Goal: Task Accomplishment & Management: Use online tool/utility

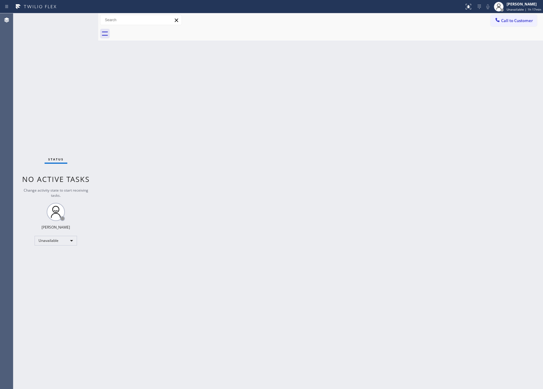
click at [376, 315] on div "Back to Dashboard Change Sender ID Customers Technicians Select a contact Outbo…" at bounding box center [320, 201] width 444 height 376
click at [42, 244] on div "Unavailable" at bounding box center [56, 241] width 42 height 10
click at [56, 257] on li "Available" at bounding box center [55, 256] width 41 height 7
click at [295, 221] on div "Back to Dashboard Change Sender ID Customers Technicians Select a contact Outbo…" at bounding box center [320, 201] width 444 height 376
click at [367, 211] on div "Back to Dashboard Change Sender ID Customers Technicians Select a contact Outbo…" at bounding box center [320, 201] width 444 height 376
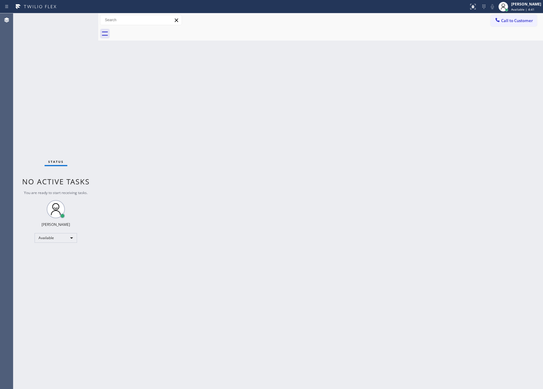
click at [397, 128] on div "Back to Dashboard Change Sender ID Customers Technicians Select a contact Outbo…" at bounding box center [320, 201] width 444 height 376
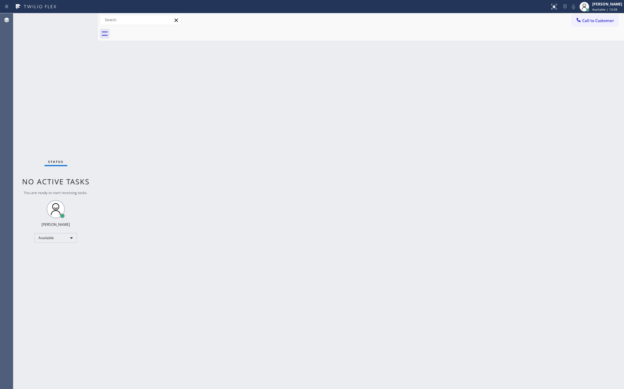
drag, startPoint x: 180, startPoint y: 237, endPoint x: 174, endPoint y: 247, distance: 11.8
click at [184, 240] on div "Back to Dashboard Change Sender ID Customers Technicians Select a contact Outbo…" at bounding box center [361, 201] width 526 height 376
drag, startPoint x: 93, startPoint y: 166, endPoint x: 99, endPoint y: 165, distance: 6.4
click at [94, 166] on div "Status No active tasks You are ready to start receiving tasks. [PERSON_NAME] Av…" at bounding box center [55, 201] width 85 height 376
click at [542, 23] on span "Call to Customer" at bounding box center [599, 20] width 32 height 5
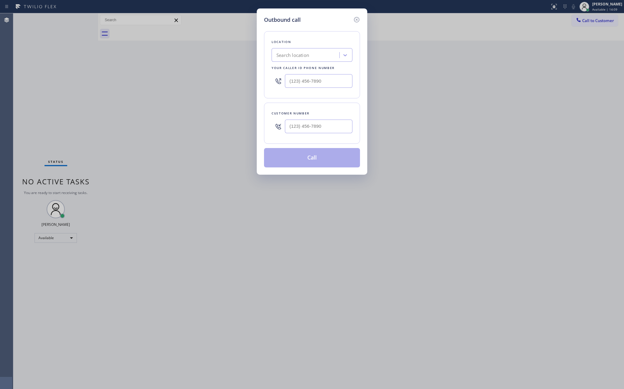
click at [315, 57] on div "Search location" at bounding box center [307, 55] width 66 height 11
type input "home alliance mem"
click at [327, 70] on div "Home Alliance Membership" at bounding box center [312, 67] width 81 height 11
click at [333, 131] on input "(___) ___-____" at bounding box center [319, 127] width 68 height 14
paste input "646) 204-6359"
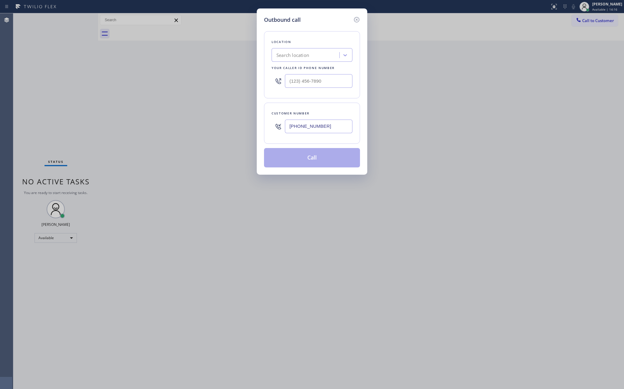
type input "[PHONE_NUMBER]"
click at [457, 181] on div "Outbound call Location Search location Your caller id phone number Customer num…" at bounding box center [312, 194] width 624 height 389
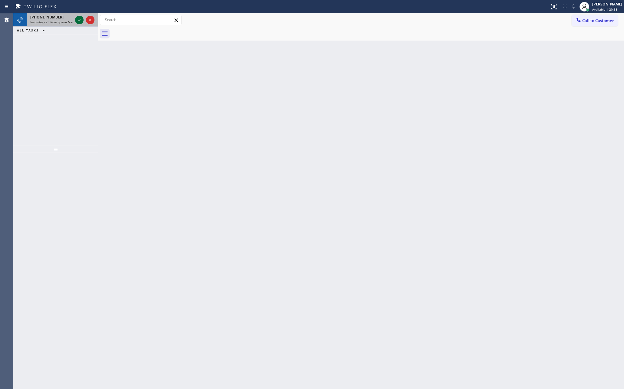
click at [81, 19] on icon at bounding box center [79, 19] width 7 height 7
click at [78, 22] on icon at bounding box center [79, 19] width 7 height 7
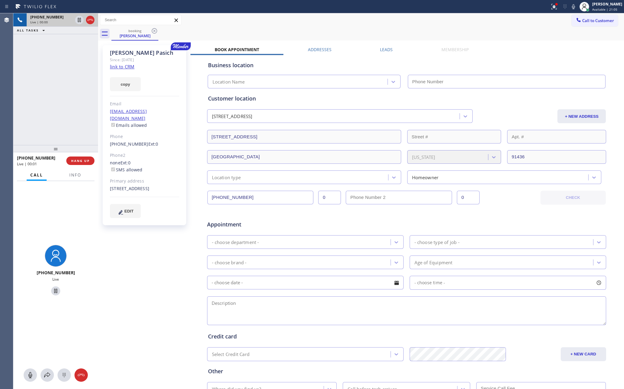
type input "[PHONE_NUMBER]"
click at [124, 68] on link "link to CRM" at bounding box center [122, 67] width 25 height 6
drag, startPoint x: 50, startPoint y: 83, endPoint x: 117, endPoint y: 82, distance: 66.7
click at [59, 82] on div "[PHONE_NUMBER] Live | 00:04 ALL TASKS ALL TASKS ACTIVE TASKS TASKS IN WRAP UP" at bounding box center [55, 79] width 85 height 132
click at [124, 66] on link "link to CRM" at bounding box center [122, 67] width 25 height 6
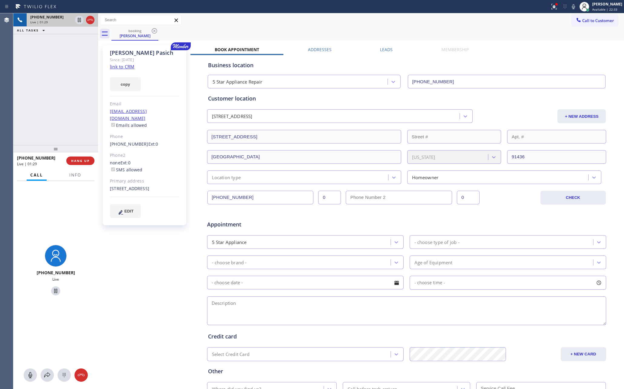
drag, startPoint x: 29, startPoint y: 374, endPoint x: 75, endPoint y: 288, distance: 97.2
click at [28, 374] on icon at bounding box center [30, 375] width 7 height 7
click at [25, 376] on div at bounding box center [30, 375] width 13 height 7
click at [53, 88] on div "[PHONE_NUMBER] Live | 03:20 ALL TASKS ALL TASKS ACTIVE TASKS TASKS IN WRAP UP" at bounding box center [55, 79] width 85 height 132
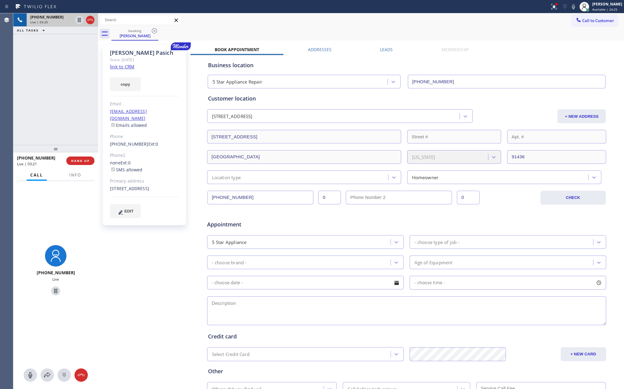
click at [55, 88] on div "[PHONE_NUMBER] Live | 03:20 ALL TASKS ALL TASKS ACTIVE TASKS TASKS IN WRAP UP" at bounding box center [55, 79] width 85 height 132
click at [57, 90] on div "[PHONE_NUMBER] Live | 03:22 ALL TASKS ALL TASKS ACTIVE TASKS TASKS IN WRAP UP" at bounding box center [55, 79] width 85 height 132
click at [57, 90] on div "[PHONE_NUMBER] Live | 03:23 ALL TASKS ALL TASKS ACTIVE TASKS TASKS IN WRAP UP" at bounding box center [55, 79] width 85 height 132
click at [57, 90] on div "[PHONE_NUMBER] Live | 03:24 ALL TASKS ALL TASKS ACTIVE TASKS TASKS IN WRAP UP" at bounding box center [55, 79] width 85 height 132
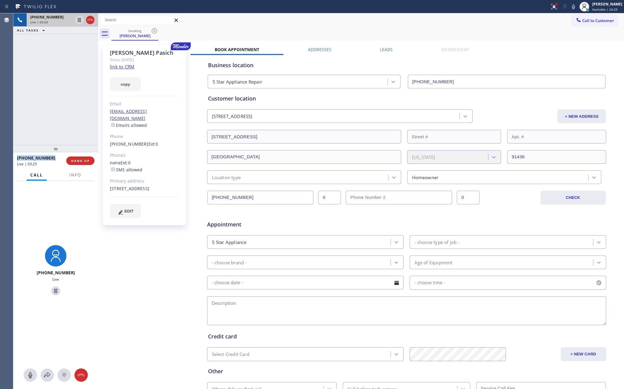
click at [57, 90] on div "[PHONE_NUMBER] Live | 03:24 ALL TASKS ALL TASKS ACTIVE TASKS TASKS IN WRAP UP" at bounding box center [55, 79] width 85 height 132
click at [46, 108] on div "[PHONE_NUMBER] Live | 04:04 ALL TASKS ALL TASKS ACTIVE TASKS TASKS IN WRAP UP" at bounding box center [55, 79] width 85 height 132
click at [46, 108] on div "[PHONE_NUMBER] Live | 04:05 ALL TASKS ALL TASKS ACTIVE TASKS TASKS IN WRAP UP" at bounding box center [55, 79] width 85 height 132
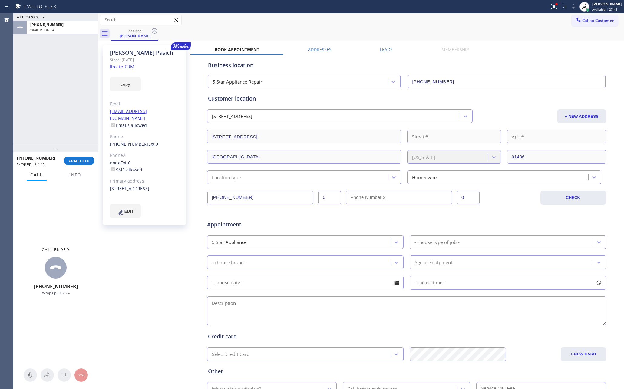
drag, startPoint x: 45, startPoint y: 95, endPoint x: 56, endPoint y: 133, distance: 39.1
click at [49, 114] on div "ALL TASKS ALL TASKS ACTIVE TASKS TASKS IN WRAP UP [PHONE_NUMBER] Wrap up | 02:24" at bounding box center [55, 79] width 85 height 132
click at [80, 159] on span "COMPLETE" at bounding box center [79, 161] width 21 height 4
click at [84, 86] on div "ALL TASKS ALL TASKS ACTIVE TASKS TASKS IN WRAP UP [PHONE_NUMBER] Wrap up | 02:25" at bounding box center [55, 79] width 85 height 132
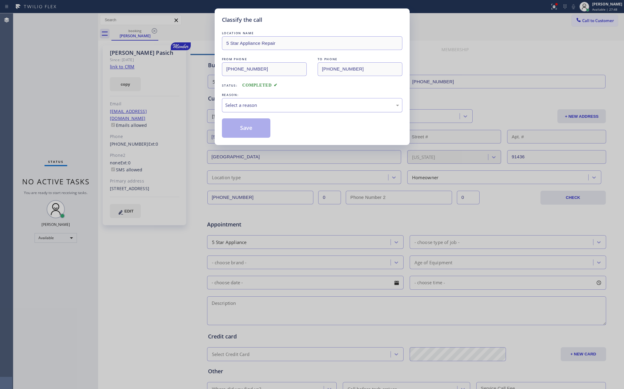
click at [257, 107] on div "Select a reason" at bounding box center [312, 105] width 174 height 7
click at [254, 130] on button "Save" at bounding box center [246, 127] width 49 height 19
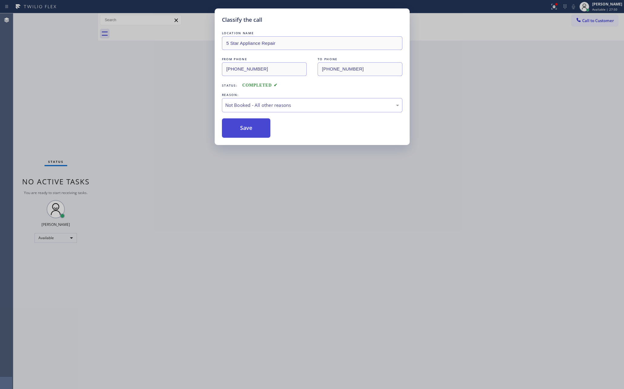
drag, startPoint x: 254, startPoint y: 130, endPoint x: 245, endPoint y: 129, distance: 8.9
click at [254, 130] on button "Save" at bounding box center [246, 127] width 49 height 19
click at [122, 101] on div "Classify the call LOCATION NAME 5 Star Appliance Repair FROM PHONE [PHONE_NUMBE…" at bounding box center [312, 194] width 624 height 389
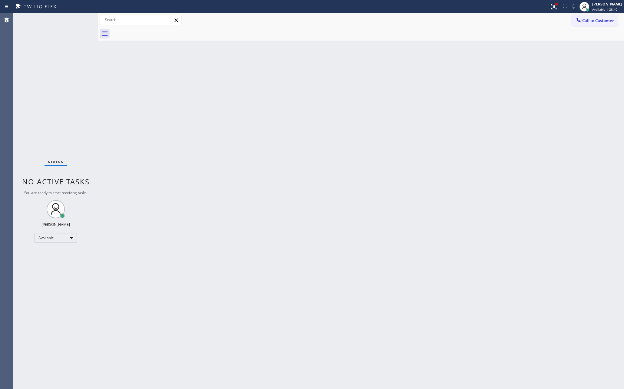
click at [65, 79] on div "Status No active tasks You are ready to start receiving tasks. [PERSON_NAME] Av…" at bounding box center [55, 201] width 85 height 376
drag, startPoint x: 289, startPoint y: 276, endPoint x: 295, endPoint y: 267, distance: 10.8
click at [295, 267] on div "Back to Dashboard Change Sender ID Customers Technicians Select a contact Outbo…" at bounding box center [361, 201] width 526 height 376
drag, startPoint x: 339, startPoint y: 135, endPoint x: 361, endPoint y: 96, distance: 44.2
click at [352, 114] on div "Back to Dashboard Change Sender ID Customers Technicians Select a contact Outbo…" at bounding box center [361, 201] width 526 height 376
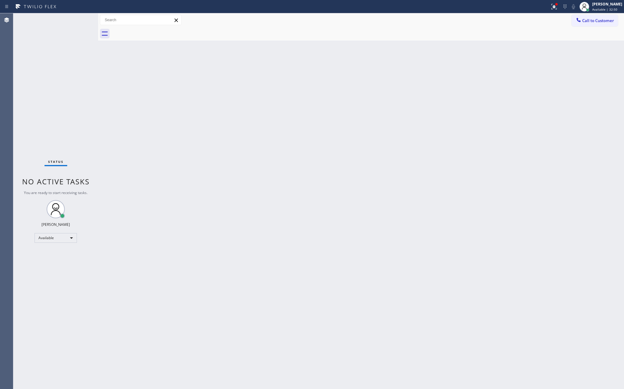
click at [370, 152] on div "Back to Dashboard Change Sender ID Customers Technicians Select a contact Outbo…" at bounding box center [361, 201] width 526 height 376
click at [382, 159] on div "Back to Dashboard Change Sender ID Customers Technicians Select a contact Outbo…" at bounding box center [361, 201] width 526 height 376
click at [594, 118] on div "Back to Dashboard Change Sender ID Customers Technicians Select a contact Outbo…" at bounding box center [361, 201] width 526 height 376
click at [94, 131] on div "Status No active tasks You are ready to start receiving tasks. [PERSON_NAME] Av…" at bounding box center [55, 201] width 85 height 376
drag, startPoint x: 624, startPoint y: 23, endPoint x: 547, endPoint y: 34, distance: 77.1
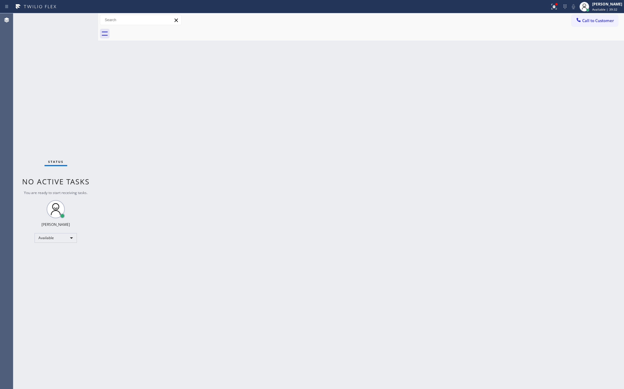
click at [542, 34] on div "Call to Customer Outbound call Location Search location Your caller id phone nu…" at bounding box center [361, 26] width 526 height 27
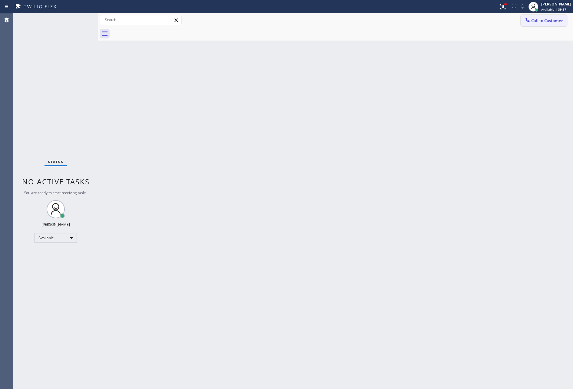
click at [557, 23] on span "Call to Customer" at bounding box center [548, 20] width 32 height 5
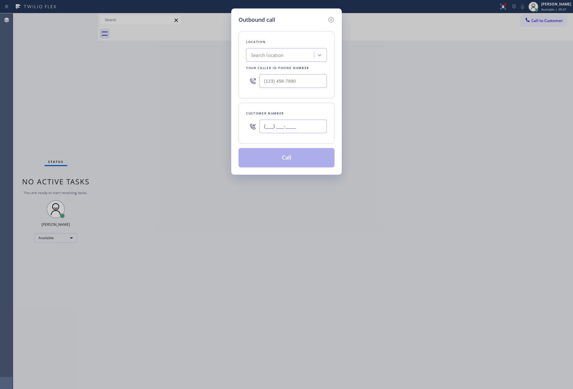
click at [307, 128] on input "(___) ___-____" at bounding box center [294, 127] width 68 height 14
paste input "646) 204-6359"
type input "[PHONE_NUMBER]"
click at [291, 58] on div "Search location" at bounding box center [281, 55] width 66 height 11
type input "Home alliance mem"
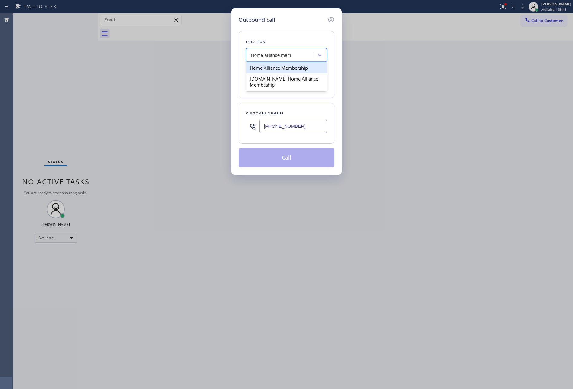
click at [306, 69] on div "Home Alliance Membership" at bounding box center [286, 67] width 81 height 11
type input "[PHONE_NUMBER]"
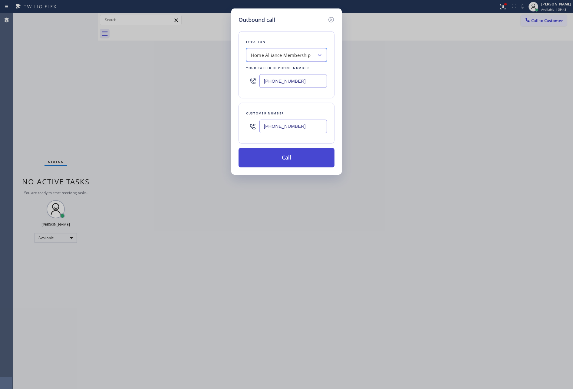
click at [311, 167] on button "Call" at bounding box center [287, 157] width 96 height 19
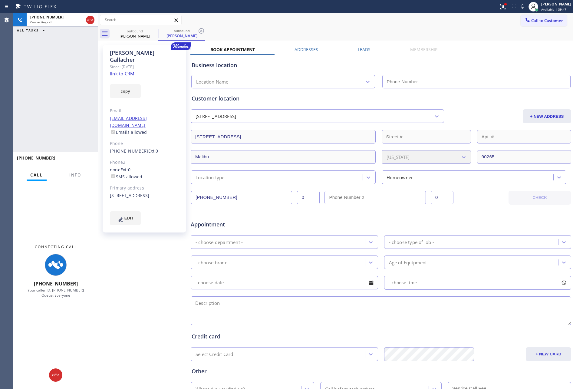
click at [41, 99] on div "[PHONE_NUMBER] Connecting call… ALL TASKS ALL TASKS ACTIVE TASKS TASKS IN WRAP …" at bounding box center [55, 79] width 85 height 132
drag, startPoint x: 43, startPoint y: 96, endPoint x: 205, endPoint y: 75, distance: 163.2
click at [46, 98] on div "[PHONE_NUMBER] Connecting call… ALL TASKS ALL TASKS ACTIVE TASKS TASKS IN WRAP …" at bounding box center [55, 79] width 85 height 132
type input "[PHONE_NUMBER]"
click at [128, 71] on link "link to CRM" at bounding box center [122, 74] width 25 height 6
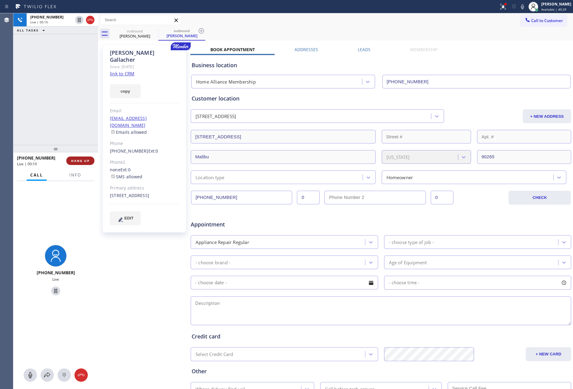
click at [87, 159] on span "HANG UP" at bounding box center [80, 161] width 18 height 4
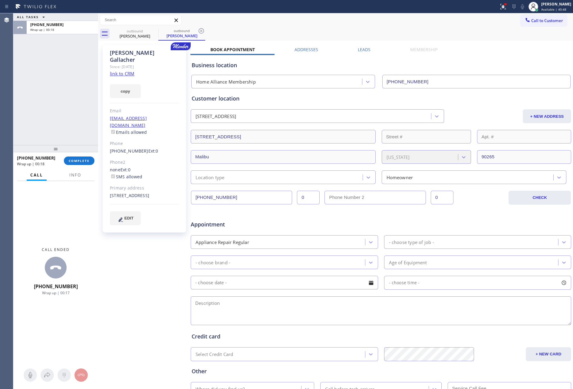
drag, startPoint x: 73, startPoint y: 91, endPoint x: 94, endPoint y: 179, distance: 90.6
click at [75, 100] on div "ALL TASKS ALL TASKS ACTIVE TASKS TASKS IN WRAP UP [PHONE_NUMBER] Wrap up | 00:18" at bounding box center [55, 79] width 85 height 132
click at [360, 49] on label "Leads" at bounding box center [364, 50] width 13 height 6
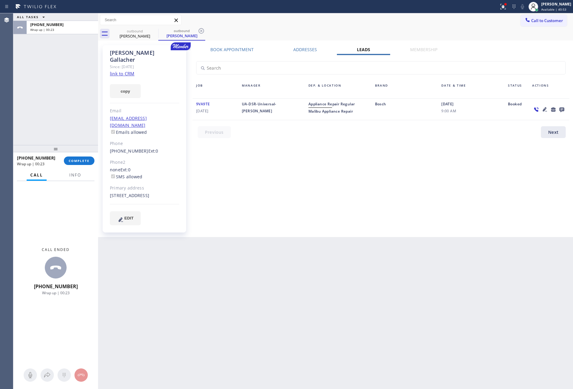
click at [437, 170] on div "Book Appointment Addresses Leads Membership Business location Home Alliance Mem…" at bounding box center [381, 141] width 381 height 189
click at [564, 108] on icon at bounding box center [562, 110] width 5 height 5
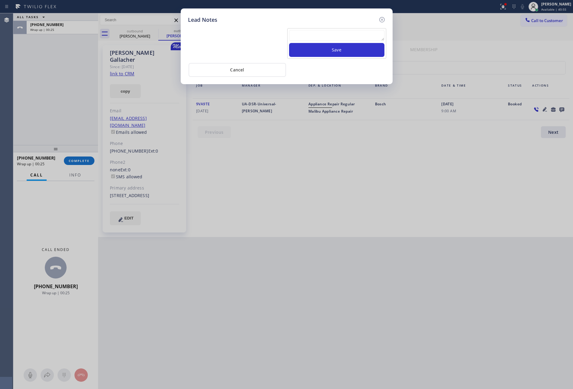
drag, startPoint x: 357, startPoint y: 24, endPoint x: 358, endPoint y: 31, distance: 7.0
click at [357, 24] on div "Save Cancel" at bounding box center [287, 50] width 198 height 53
click at [358, 31] on textarea at bounding box center [336, 35] width 95 height 11
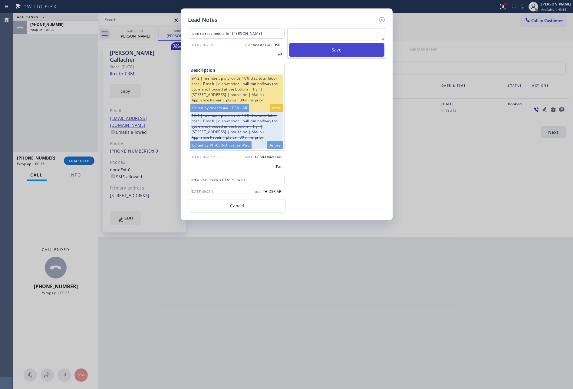
paste textarea "please transfer. membership follow up calls"
type textarea "please transfer. membership follow up calls"
click at [352, 50] on button "Save" at bounding box center [336, 50] width 95 height 14
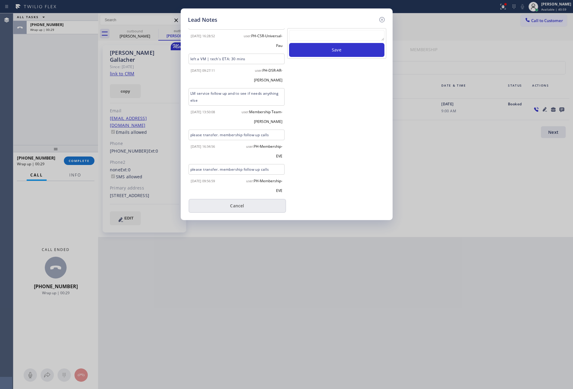
click at [222, 208] on button "Cancel" at bounding box center [238, 206] width 98 height 14
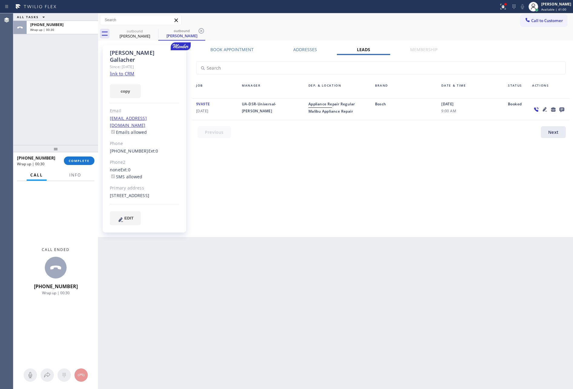
click at [55, 96] on div "ALL TASKS ALL TASKS ACTIVE TASKS TASKS IN WRAP UP [PHONE_NUMBER] Wrap up | 00:30" at bounding box center [55, 79] width 85 height 132
drag, startPoint x: 75, startPoint y: 160, endPoint x: 70, endPoint y: 105, distance: 55.6
click at [75, 158] on button "COMPLETE" at bounding box center [79, 161] width 31 height 8
click at [70, 102] on div "ALL TASKS ALL TASKS ACTIVE TASKS TASKS IN WRAP UP [PHONE_NUMBER] Wrap up | 00:31" at bounding box center [55, 79] width 85 height 132
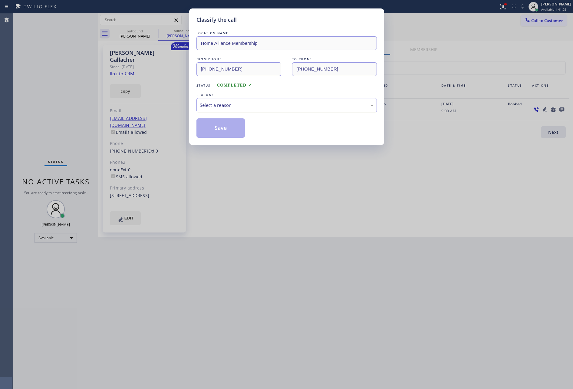
click at [200, 106] on div "Select a reason" at bounding box center [287, 105] width 174 height 7
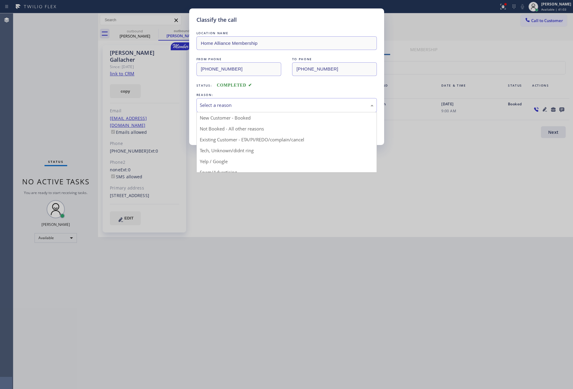
click at [214, 128] on button "Save" at bounding box center [221, 127] width 49 height 19
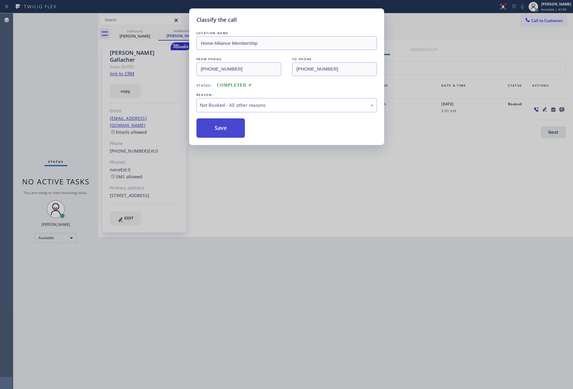
click at [214, 128] on button "Save" at bounding box center [221, 127] width 49 height 19
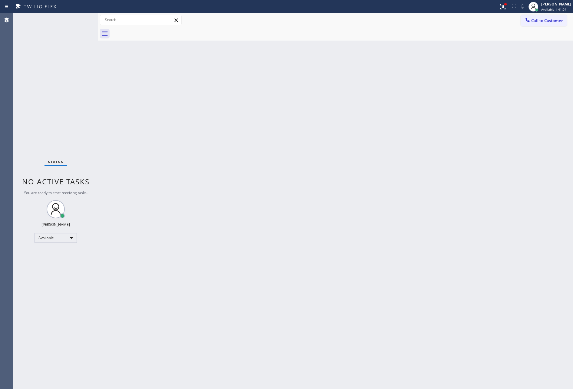
drag, startPoint x: 255, startPoint y: 241, endPoint x: 303, endPoint y: 258, distance: 51.2
click at [274, 249] on div "Back to Dashboard Change Sender ID Customers Technicians Select a contact Outbo…" at bounding box center [335, 201] width 475 height 376
drag, startPoint x: 154, startPoint y: 133, endPoint x: 407, endPoint y: 113, distance: 254.3
click at [166, 129] on div "Back to Dashboard Change Sender ID Customers Technicians Select a contact Outbo…" at bounding box center [335, 201] width 475 height 376
click at [551, 24] on button "Call to Customer" at bounding box center [544, 21] width 46 height 12
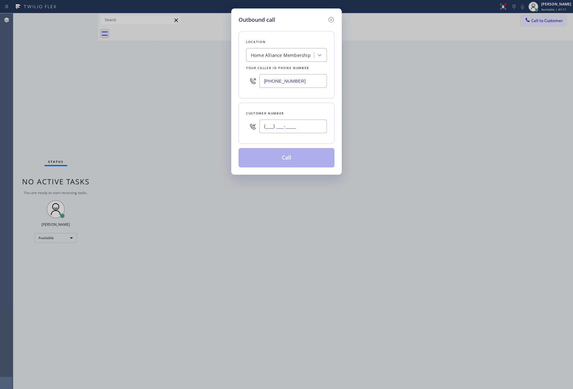
click at [308, 126] on input "(___) ___-____" at bounding box center [294, 127] width 68 height 14
paste input "949) 230-2448"
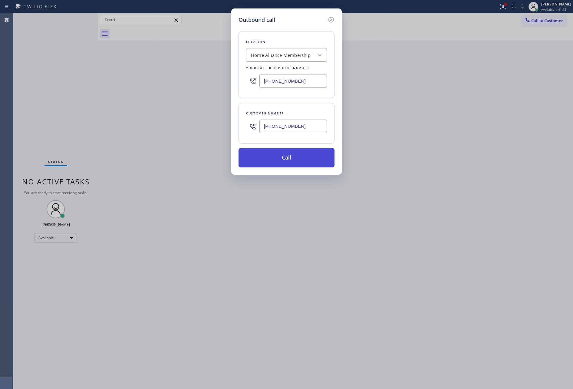
type input "[PHONE_NUMBER]"
click at [308, 158] on button "Call" at bounding box center [287, 157] width 96 height 19
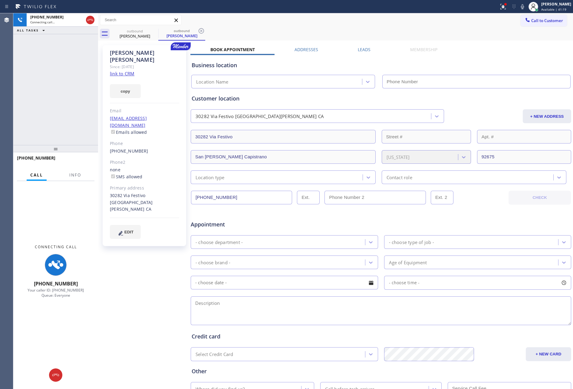
type input "[PHONE_NUMBER]"
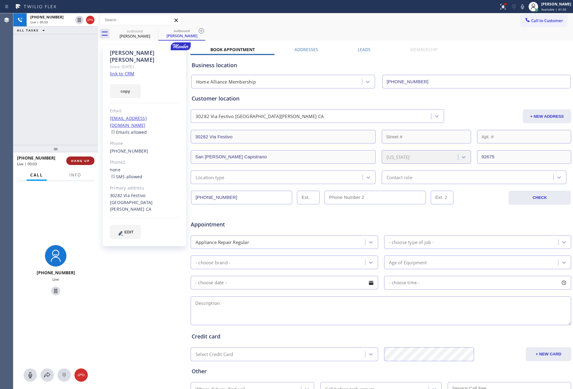
click at [84, 163] on button "HANG UP" at bounding box center [80, 161] width 28 height 8
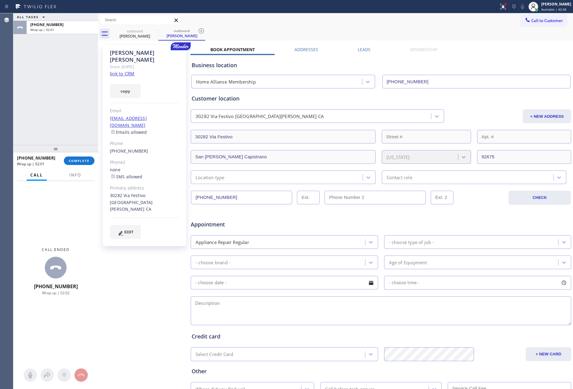
click at [65, 113] on div "ALL TASKS ALL TASKS ACTIVE TASKS TASKS IN WRAP UP [PHONE_NUMBER] Wrap up | 02:01" at bounding box center [55, 79] width 85 height 132
drag, startPoint x: 77, startPoint y: 162, endPoint x: 74, endPoint y: 112, distance: 50.1
click at [78, 160] on span "COMPLETE" at bounding box center [79, 161] width 21 height 4
click at [74, 111] on div "ALL TASKS ALL TASKS ACTIVE TASKS TASKS IN WRAP UP [PHONE_NUMBER] Wrap up | 02:02" at bounding box center [55, 79] width 85 height 132
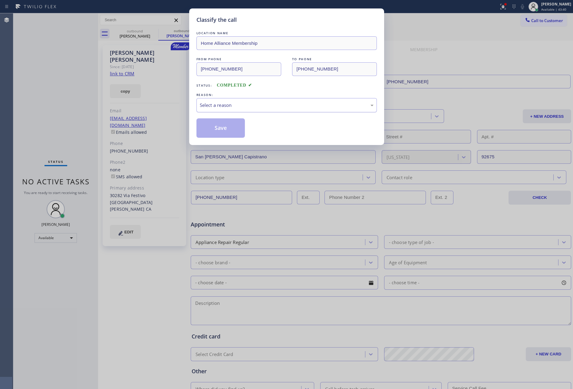
click at [219, 110] on div "Select a reason" at bounding box center [287, 105] width 181 height 14
click at [222, 130] on button "Save" at bounding box center [221, 127] width 49 height 19
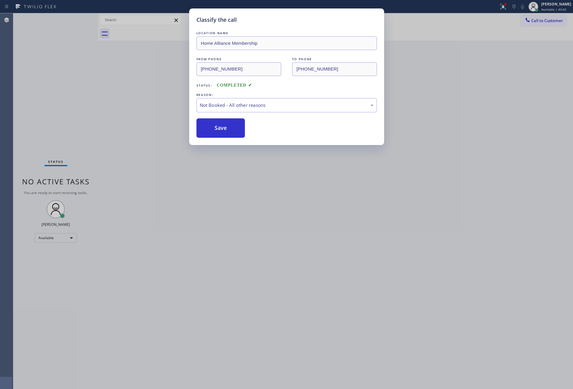
click at [32, 118] on div "Classify the call LOCATION NAME Home Alliance Membership FROM PHONE [PHONE_NUMB…" at bounding box center [286, 194] width 573 height 389
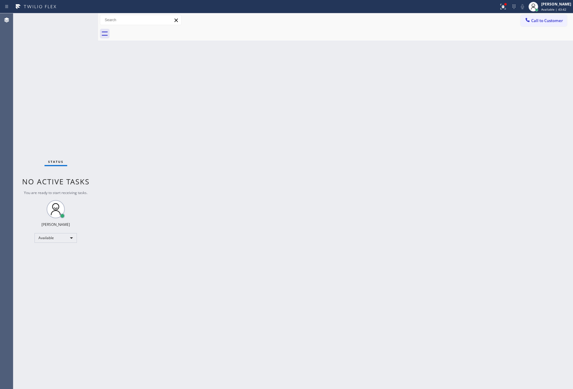
click at [34, 118] on div "Classify the call LOCATION NAME 5 Star Appliance Repair FROM PHONE [PHONE_NUMBE…" at bounding box center [293, 201] width 560 height 376
click at [68, 237] on div "Available" at bounding box center [56, 238] width 42 height 10
drag, startPoint x: 64, startPoint y: 262, endPoint x: 236, endPoint y: 264, distance: 171.8
click at [71, 261] on li "Unavailable" at bounding box center [55, 261] width 41 height 7
click at [72, 239] on div "Unavailable" at bounding box center [56, 241] width 42 height 10
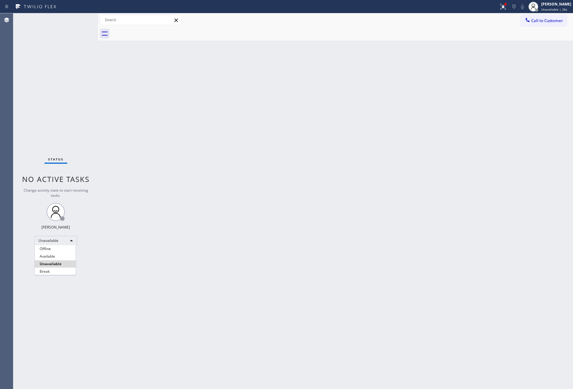
drag, startPoint x: 59, startPoint y: 271, endPoint x: 234, endPoint y: 255, distance: 175.2
click at [60, 270] on li "Break" at bounding box center [55, 271] width 41 height 7
click at [290, 254] on div "Back to Dashboard Change Sender ID Customers Technicians Select a contact Outbo…" at bounding box center [335, 201] width 475 height 376
click at [67, 237] on div "Break" at bounding box center [56, 241] width 42 height 10
click at [68, 263] on li "Unavailable" at bounding box center [55, 264] width 41 height 7
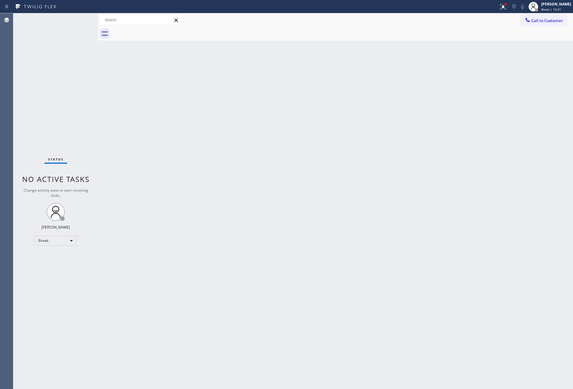
click at [320, 243] on div "Back to Dashboard Change Sender ID Customers Technicians Select a contact Outbo…" at bounding box center [335, 201] width 475 height 376
click at [237, 129] on div "Back to Dashboard Change Sender ID Customers Technicians Select a contact Outbo…" at bounding box center [335, 201] width 475 height 376
click at [533, 19] on span "Call to Customer" at bounding box center [548, 20] width 32 height 5
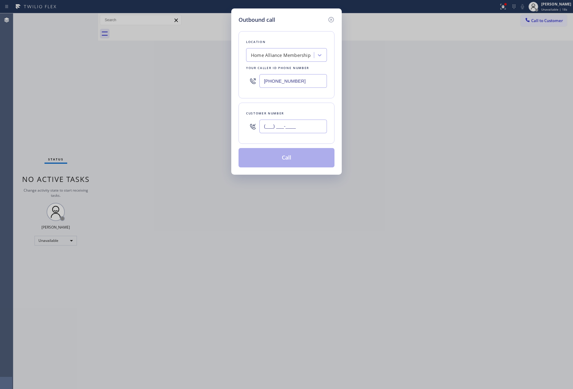
click at [313, 122] on input "(___) ___-____" at bounding box center [294, 127] width 68 height 14
paste input "323) 708-4095"
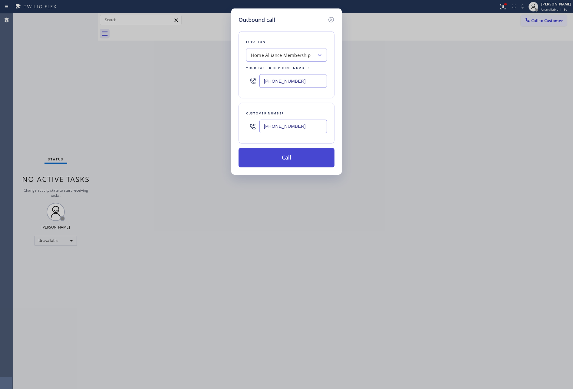
type input "[PHONE_NUMBER]"
click at [297, 158] on button "Call" at bounding box center [287, 157] width 96 height 19
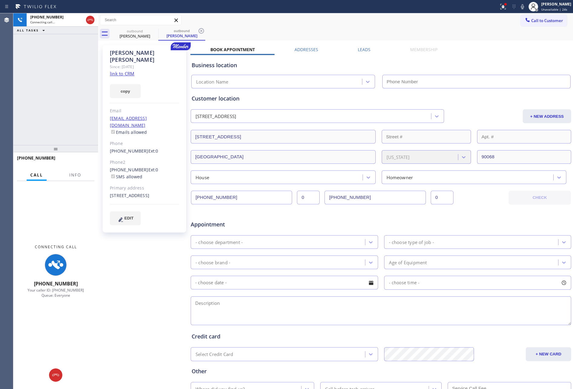
click at [362, 54] on div "Business location Location Name" at bounding box center [381, 71] width 381 height 36
click at [362, 48] on label "Leads" at bounding box center [364, 50] width 13 height 6
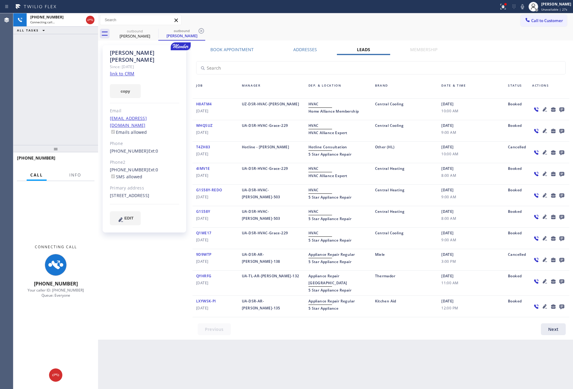
drag, startPoint x: 474, startPoint y: 40, endPoint x: 532, endPoint y: 105, distance: 86.3
click at [478, 44] on div "outbound [PERSON_NAME] outbound [PERSON_NAME] Call to Customer Outbound call Lo…" at bounding box center [335, 176] width 475 height 327
click at [562, 110] on icon at bounding box center [562, 110] width 7 height 8
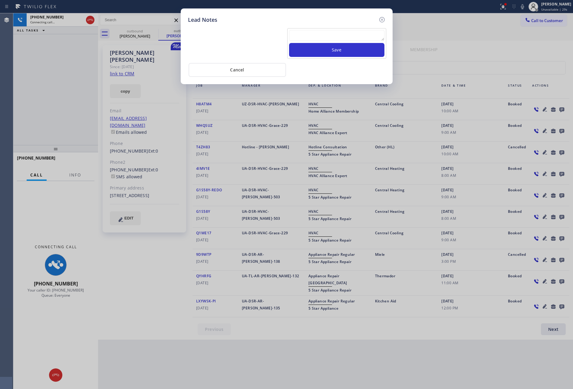
click at [323, 35] on textarea at bounding box center [336, 35] width 95 height 11
paste textarea "please transfer. membership follow up calls"
type textarea "please transfer. membership follow up calls"
click at [329, 49] on button "Save" at bounding box center [336, 50] width 95 height 14
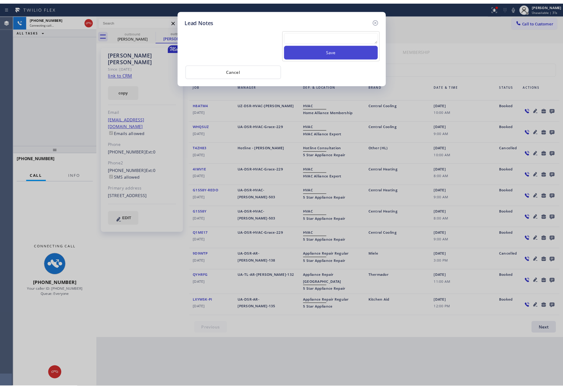
scroll to position [0, 0]
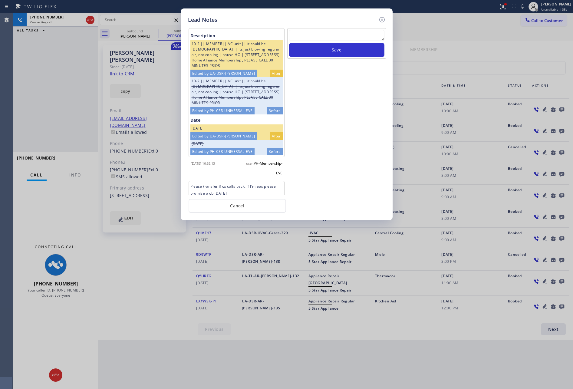
click at [353, 133] on div "Save" at bounding box center [337, 111] width 100 height 167
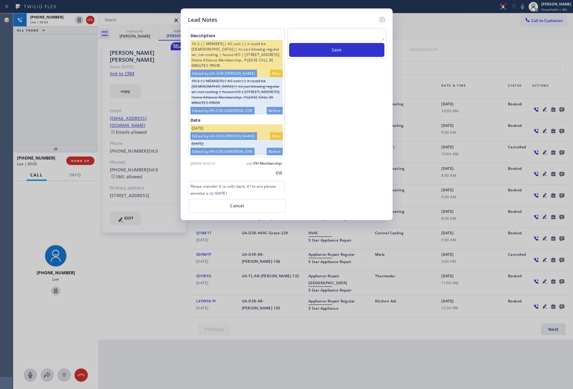
drag, startPoint x: 54, startPoint y: 84, endPoint x: 80, endPoint y: 153, distance: 74.0
click at [54, 84] on div "Lead Notes Description 10-2 || MEMBER|| AC unit || it could be [DEMOGRAPHIC_DAT…" at bounding box center [286, 194] width 573 height 389
click at [234, 203] on button "Cancel" at bounding box center [238, 206] width 98 height 14
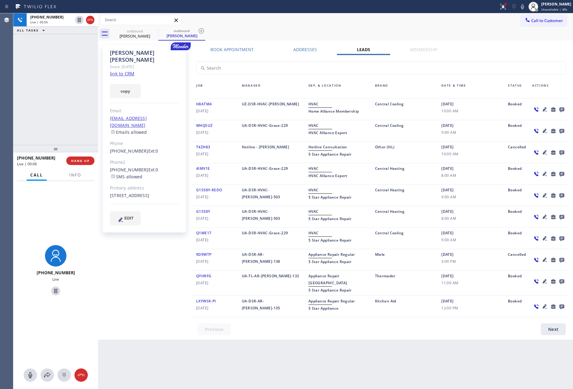
click at [85, 123] on div "[PHONE_NUMBER] Live | 00:05 ALL TASKS ALL TASKS ACTIVE TASKS TASKS IN WRAP UP" at bounding box center [55, 79] width 85 height 132
click at [78, 157] on button "HANG UP" at bounding box center [80, 161] width 28 height 8
drag, startPoint x: 53, startPoint y: 78, endPoint x: 58, endPoint y: 78, distance: 4.6
click at [54, 78] on div "[PHONE_NUMBER] Live | 00:07 ALL TASKS ALL TASKS ACTIVE TASKS TASKS IN WRAP UP" at bounding box center [55, 79] width 85 height 132
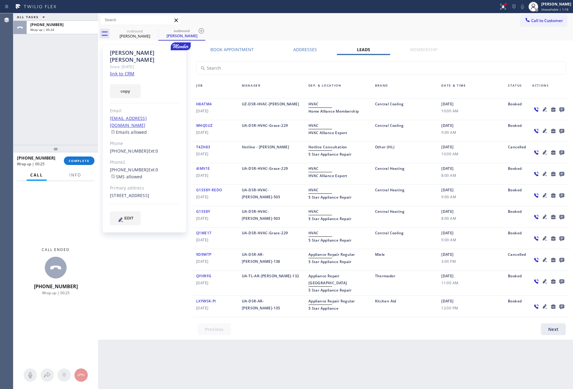
drag, startPoint x: 54, startPoint y: 124, endPoint x: 73, endPoint y: 190, distance: 69.4
click at [54, 133] on div "ALL TASKS ALL TASKS ACTIVE TASKS TASKS IN WRAP UP [PHONE_NUMBER] Wrap up | 00:24" at bounding box center [55, 79] width 85 height 132
click at [77, 159] on span "COMPLETE" at bounding box center [79, 161] width 21 height 4
click at [67, 75] on div "ALL TASKS ALL TASKS ACTIVE TASKS TASKS IN WRAP UP [PHONE_NUMBER] Wrap up | 00:25" at bounding box center [55, 79] width 85 height 132
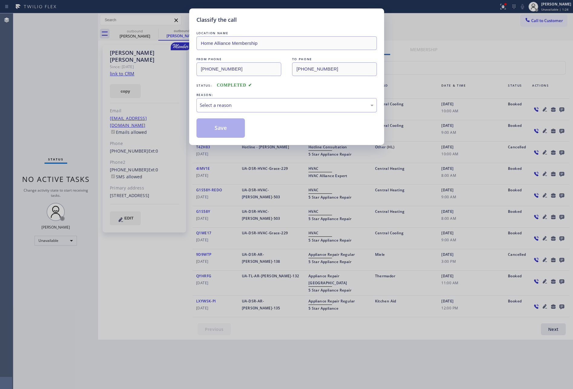
click at [216, 106] on div "Select a reason" at bounding box center [287, 105] width 174 height 7
click at [218, 128] on button "Save" at bounding box center [221, 127] width 49 height 19
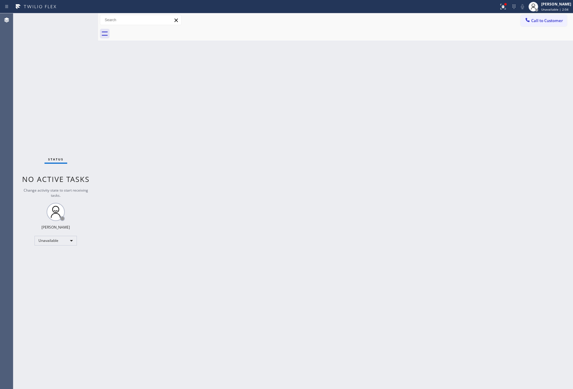
drag, startPoint x: 456, startPoint y: 191, endPoint x: 487, endPoint y: 217, distance: 40.2
click at [465, 201] on div "Back to Dashboard Change Sender ID Customers Technicians Select a contact Outbo…" at bounding box center [335, 201] width 475 height 376
click at [119, 174] on div "Back to Dashboard Change Sender ID Customers Technicians Select a contact Outbo…" at bounding box center [335, 201] width 475 height 376
drag, startPoint x: 205, startPoint y: 141, endPoint x: 388, endPoint y: 72, distance: 196.1
click at [208, 140] on div "Back to Dashboard Change Sender ID Customers Technicians Select a contact Outbo…" at bounding box center [335, 201] width 475 height 376
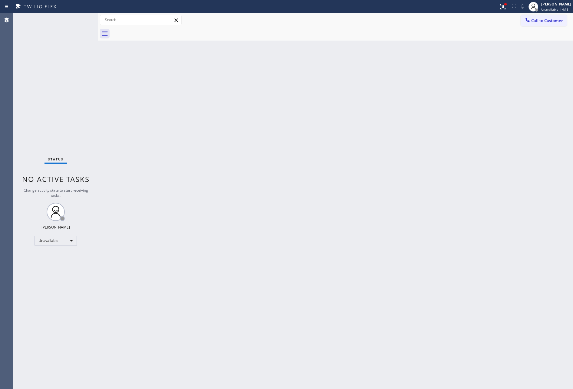
drag, startPoint x: 544, startPoint y: 23, endPoint x: 516, endPoint y: 32, distance: 28.7
click at [543, 23] on span "Call to Customer" at bounding box center [548, 20] width 32 height 5
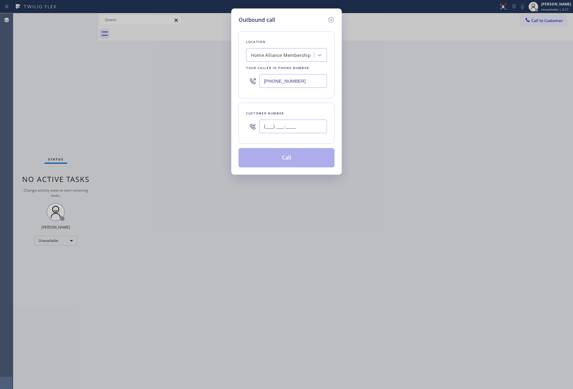
click at [290, 123] on input "(___) ___-____" at bounding box center [294, 127] width 68 height 14
paste input "310) 428-8713"
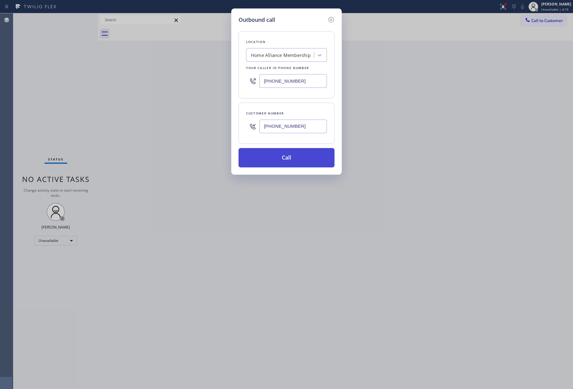
type input "[PHONE_NUMBER]"
click at [298, 168] on button "Call" at bounding box center [287, 157] width 96 height 19
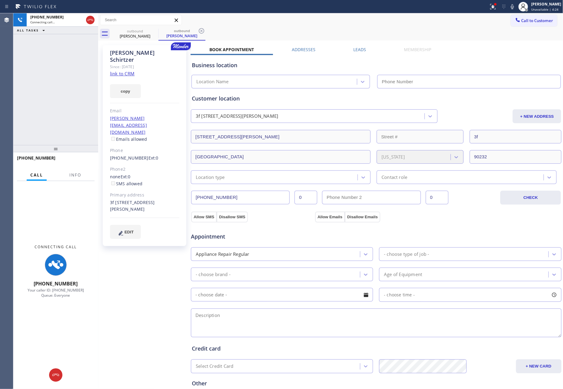
type input "[PHONE_NUMBER]"
drag, startPoint x: 394, startPoint y: 27, endPoint x: 361, endPoint y: 58, distance: 44.8
click at [392, 33] on div "outbound [PERSON_NAME] outbound [PERSON_NAME]" at bounding box center [337, 34] width 452 height 14
click at [355, 46] on div "[PERSON_NAME] Since: [DATE] link to CRM copy Email [PERSON_NAME][EMAIL_ADDRESS]…" at bounding box center [331, 244] width 462 height 405
click at [354, 48] on label "Leads" at bounding box center [360, 50] width 13 height 6
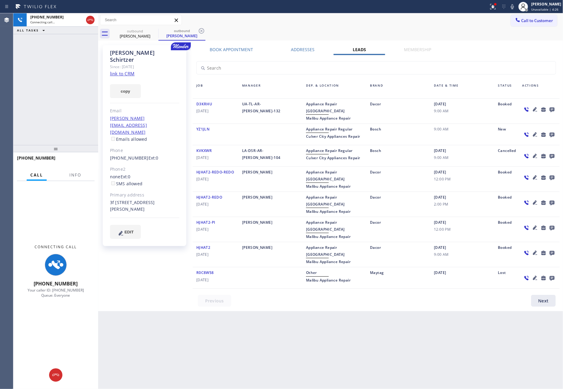
click at [550, 108] on icon at bounding box center [551, 110] width 5 height 5
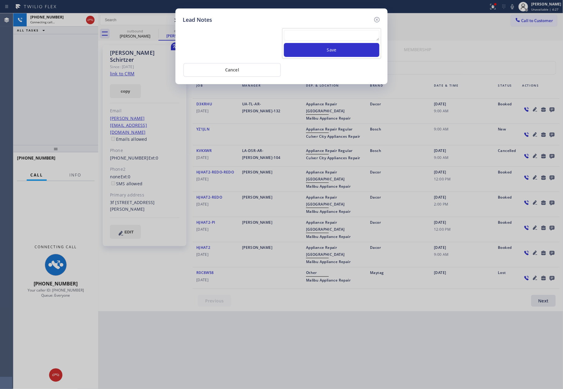
click at [347, 36] on textarea at bounding box center [331, 35] width 95 height 11
paste textarea "please transfer. membership follow up calls"
type textarea "please transfer. membership follow up calls"
click at [336, 49] on button "Save" at bounding box center [331, 50] width 95 height 14
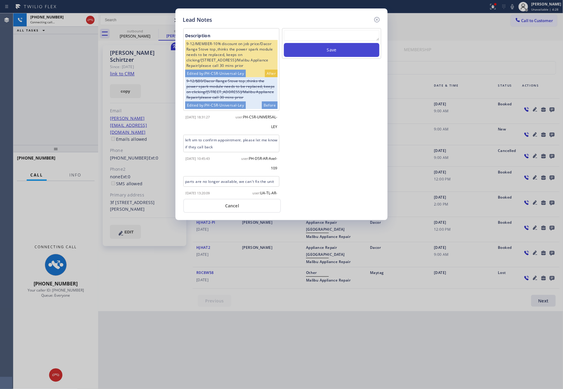
scroll to position [0, 0]
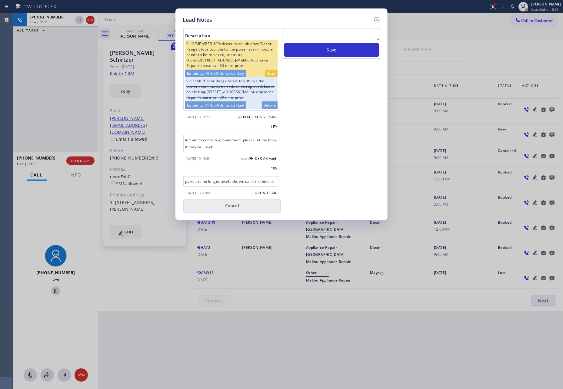
click at [237, 207] on button "Cancel" at bounding box center [232, 206] width 98 height 14
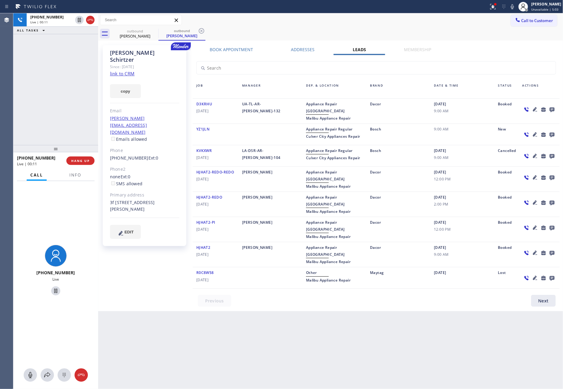
click at [69, 99] on div "[PHONE_NUMBER] Live | 00:11 ALL TASKS ALL TASKS ACTIVE TASKS TASKS IN WRAP UP" at bounding box center [55, 79] width 85 height 132
drag, startPoint x: 80, startPoint y: 160, endPoint x: 68, endPoint y: 99, distance: 62.1
click at [80, 160] on span "HANG UP" at bounding box center [80, 161] width 18 height 4
click at [68, 99] on div "[PHONE_NUMBER] Live | 00:12 ALL TASKS ALL TASKS ACTIVE TASKS TASKS IN WRAP UP" at bounding box center [55, 79] width 85 height 132
click at [68, 99] on div "[PHONE_NUMBER] Live | 00:13 ALL TASKS ALL TASKS ACTIVE TASKS TASKS IN WRAP UP" at bounding box center [55, 79] width 85 height 132
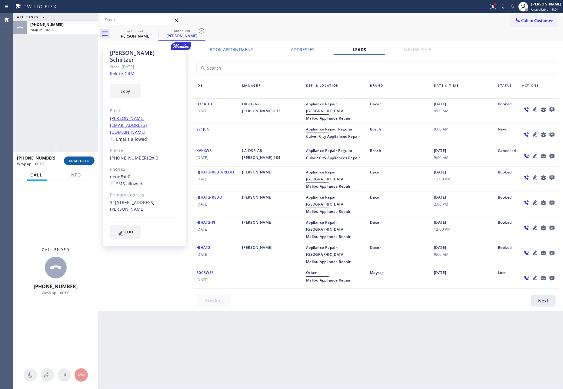
drag, startPoint x: 68, startPoint y: 99, endPoint x: 69, endPoint y: 158, distance: 59.1
click at [68, 102] on div "ALL TASKS ALL TASKS ACTIVE TASKS TASKS IN WRAP UP [PHONE_NUMBER] Wrap up | 00:00" at bounding box center [55, 79] width 85 height 132
click at [73, 158] on button "COMPLETE" at bounding box center [79, 161] width 31 height 8
click at [69, 72] on div "ALL TASKS ALL TASKS ACTIVE TASKS TASKS IN WRAP UP [PHONE_NUMBER] Wrap up | 00:00" at bounding box center [55, 79] width 85 height 132
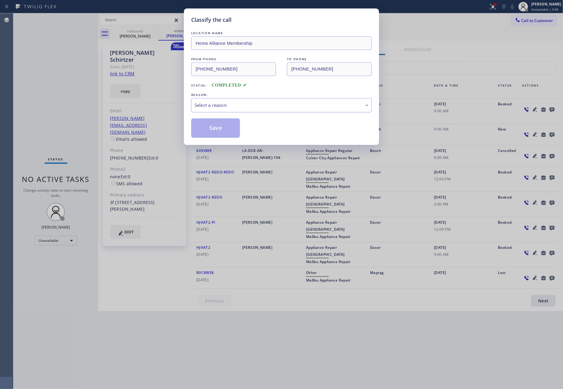
click at [268, 102] on div "Select a reason" at bounding box center [281, 105] width 174 height 7
click at [204, 128] on button "Save" at bounding box center [215, 127] width 49 height 19
click at [204, 127] on button "Save" at bounding box center [215, 127] width 49 height 19
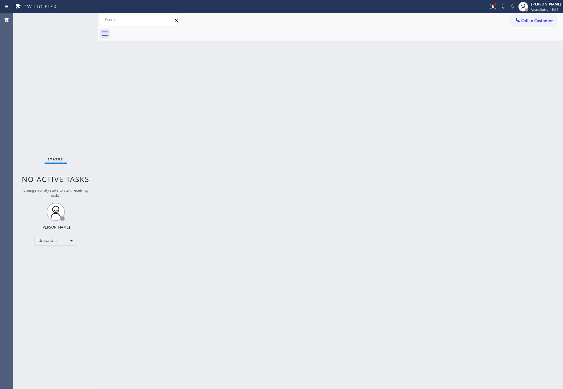
drag, startPoint x: 149, startPoint y: 109, endPoint x: 536, endPoint y: 50, distance: 391.3
click at [156, 106] on div "Back to Dashboard Change Sender ID Customers Technicians Select a contact Outbo…" at bounding box center [330, 201] width 465 height 376
click at [553, 21] on span "Call to Customer" at bounding box center [537, 20] width 32 height 5
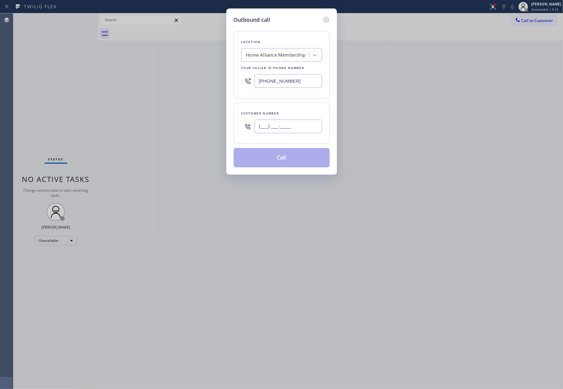
click at [291, 126] on input "(___) ___-____" at bounding box center [288, 127] width 68 height 14
paste input "561) 317-6679"
type input "[PHONE_NUMBER]"
click at [293, 158] on button "Call" at bounding box center [282, 157] width 96 height 19
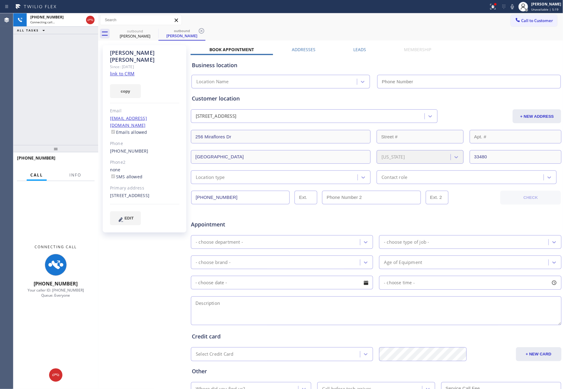
type input "[PHONE_NUMBER]"
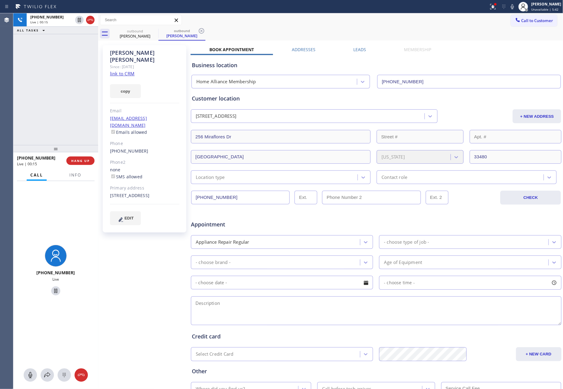
drag, startPoint x: 34, startPoint y: 126, endPoint x: 75, endPoint y: 168, distance: 59.1
click at [36, 127] on div "[PHONE_NUMBER] Live | 00:15 ALL TASKS ALL TASKS ACTIVE TASKS TASKS IN WRAP UP" at bounding box center [55, 79] width 85 height 132
click at [81, 162] on span "HANG UP" at bounding box center [80, 161] width 18 height 4
drag, startPoint x: 46, startPoint y: 79, endPoint x: 289, endPoint y: 48, distance: 244.9
click at [90, 65] on div "[PHONE_NUMBER] Live | 00:15 ALL TASKS ALL TASKS ACTIVE TASKS TASKS IN WRAP UP" at bounding box center [55, 79] width 85 height 132
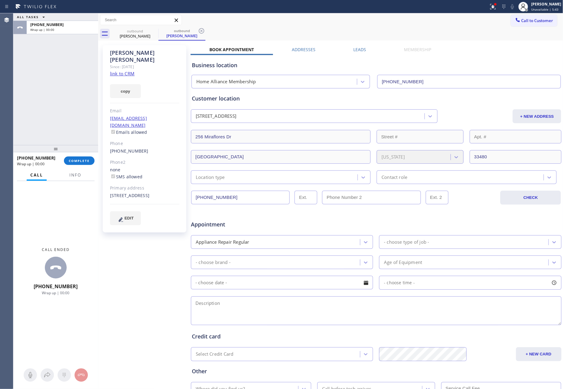
click at [357, 48] on label "Leads" at bounding box center [360, 50] width 13 height 6
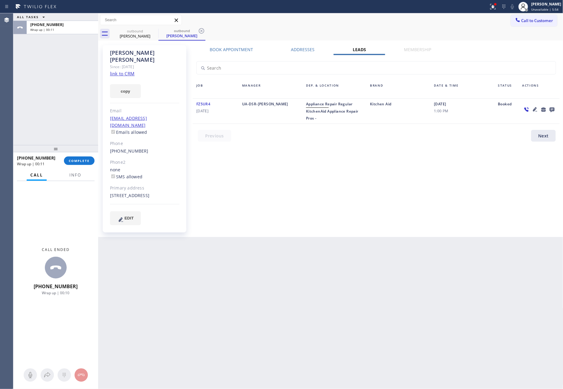
click at [379, 175] on div "Book Appointment Addresses Leads Membership Business location Home Alliance Mem…" at bounding box center [376, 141] width 371 height 189
click at [553, 109] on icon at bounding box center [551, 110] width 5 height 5
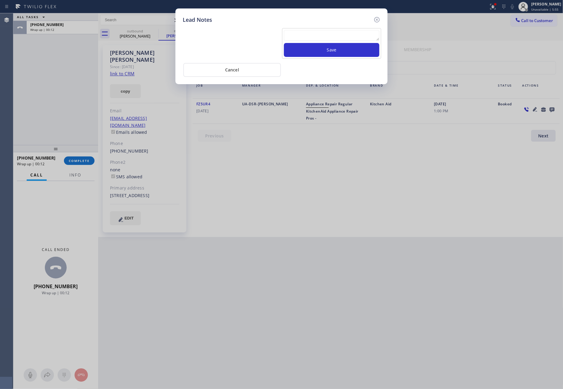
click at [294, 35] on textarea at bounding box center [331, 35] width 95 height 11
paste textarea "please transfer. membership follow up calls"
type textarea "please transfer. membership follow up calls"
click at [330, 56] on button "Save" at bounding box center [331, 50] width 95 height 14
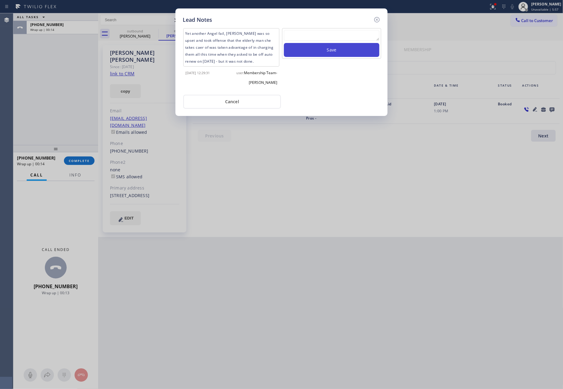
scroll to position [0, 0]
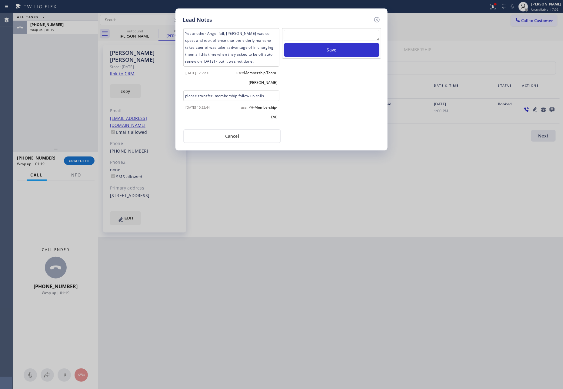
click at [251, 143] on button "Cancel" at bounding box center [232, 136] width 98 height 14
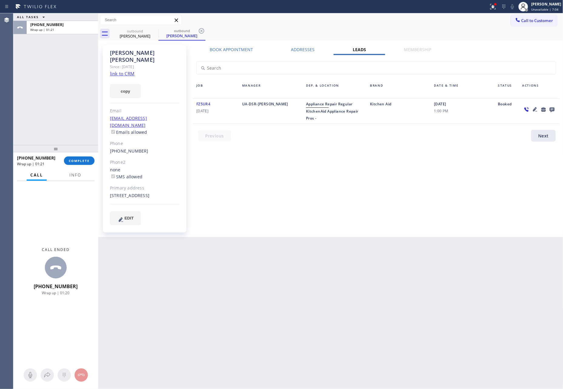
drag, startPoint x: 7, startPoint y: 58, endPoint x: 95, endPoint y: 133, distance: 116.1
click at [18, 63] on div "Agent Desktop Classify the call LOCATION NAME 5 Star Appliance Repair FROM PHON…" at bounding box center [281, 201] width 563 height 376
drag, startPoint x: 84, startPoint y: 158, endPoint x: 75, endPoint y: 91, distance: 67.9
click at [83, 159] on span "COMPLETE" at bounding box center [79, 161] width 21 height 4
click at [74, 90] on div "ALL TASKS ALL TASKS ACTIVE TASKS TASKS IN WRAP UP [PHONE_NUMBER] Wrap up | 01:22" at bounding box center [55, 79] width 85 height 132
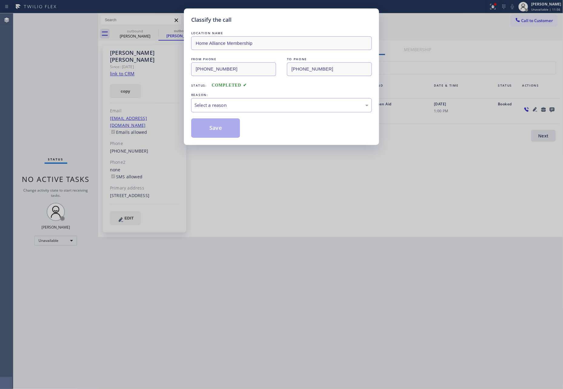
click at [32, 110] on div "Classify the call LOCATION NAME Home Alliance Membership FROM PHONE [PHONE_NUMB…" at bounding box center [281, 194] width 563 height 389
click at [284, 230] on div "Classify the call LOCATION NAME Home Alliance Membership FROM PHONE [PHONE_NUMB…" at bounding box center [281, 194] width 563 height 389
click at [270, 103] on div "Select a reason" at bounding box center [281, 105] width 174 height 7
click at [206, 128] on button "Save" at bounding box center [215, 127] width 49 height 19
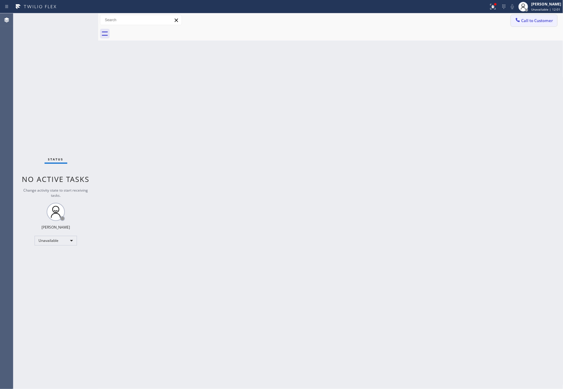
drag, startPoint x: 462, startPoint y: 128, endPoint x: 542, endPoint y: 22, distance: 132.9
click at [503, 85] on div "Back to Dashboard Change Sender ID Customers Technicians Select a contact Outbo…" at bounding box center [330, 201] width 465 height 376
click at [543, 18] on span "Call to Customer" at bounding box center [537, 20] width 32 height 5
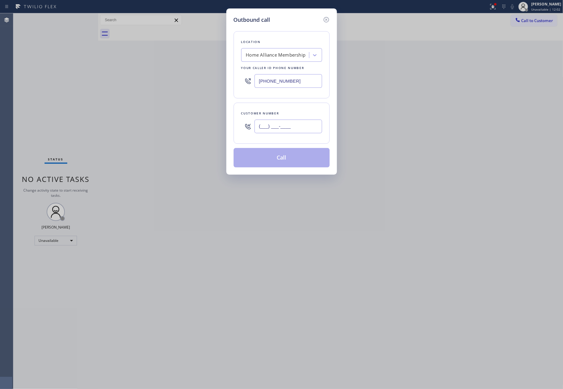
click at [287, 127] on input "(___) ___-____" at bounding box center [288, 127] width 68 height 14
paste input "714) 306-1489"
type input "[PHONE_NUMBER]"
click at [276, 161] on button "Call" at bounding box center [282, 157] width 96 height 19
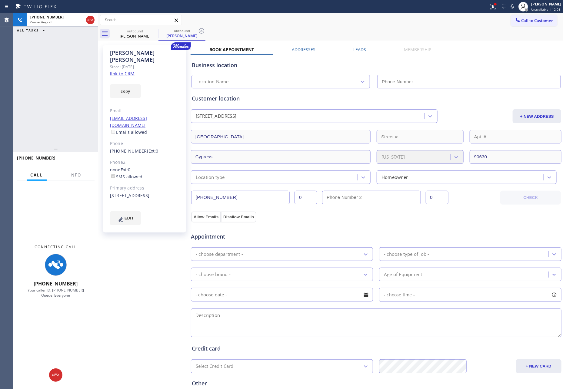
type input "[PHONE_NUMBER]"
click at [38, 90] on div "[PHONE_NUMBER] Connecting call… ALL TASKS ALL TASKS ACTIVE TASKS TASKS IN WRAP …" at bounding box center [55, 79] width 85 height 132
click at [355, 48] on label "Leads" at bounding box center [360, 50] width 13 height 6
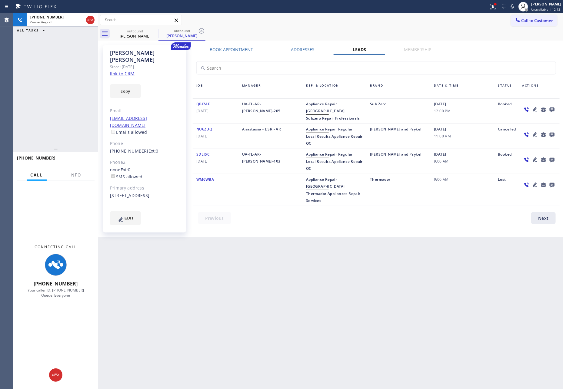
click at [457, 48] on div "[PERSON_NAME] Since: [DATE] link to CRM copy Email [EMAIL_ADDRESS][DOMAIN_NAME]…" at bounding box center [331, 139] width 462 height 194
click at [555, 110] on icon at bounding box center [551, 110] width 7 height 8
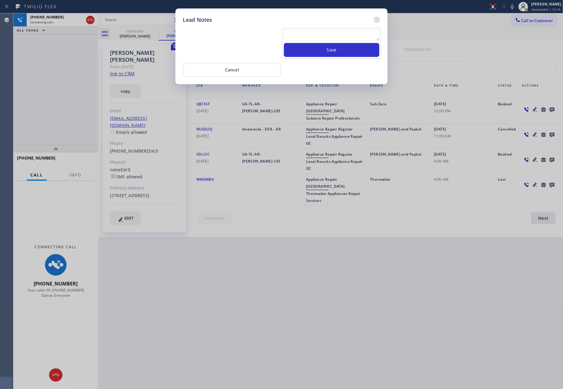
click at [333, 29] on div "Save" at bounding box center [331, 43] width 99 height 31
paste textarea "please transfer. membership follow up calls"
type textarea "please transfer. membership follow up calls"
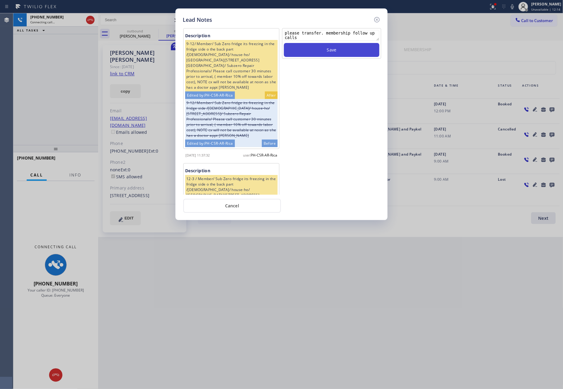
click at [330, 48] on button "Save" at bounding box center [331, 50] width 95 height 14
click at [342, 138] on div "Save" at bounding box center [331, 111] width 100 height 167
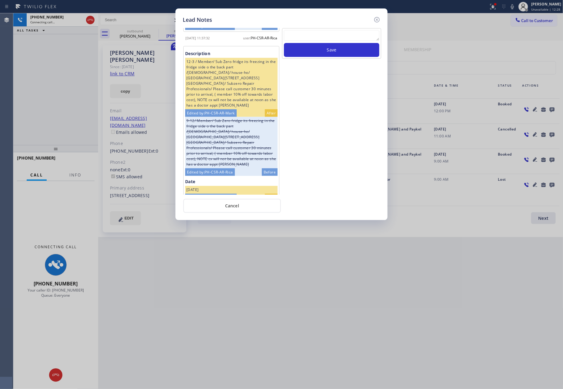
scroll to position [235, 0]
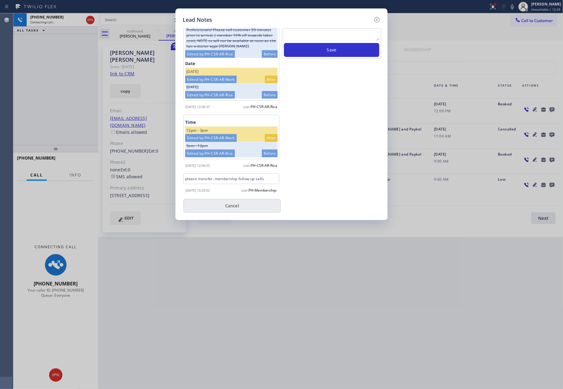
click at [188, 200] on button "Cancel" at bounding box center [232, 206] width 98 height 14
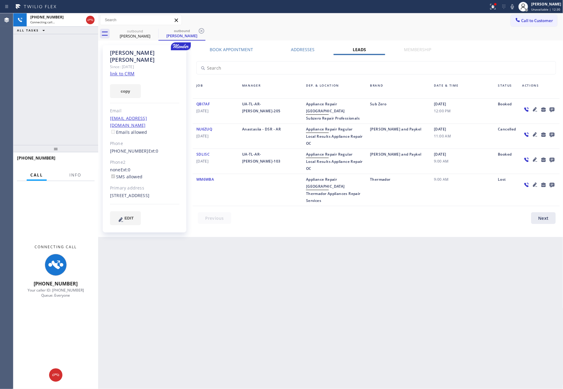
click at [63, 80] on div "[PHONE_NUMBER] Connecting call… ALL TASKS ALL TASKS ACTIVE TASKS TASKS IN WRAP …" at bounding box center [55, 79] width 85 height 132
click at [64, 80] on div "[PHONE_NUMBER] Connecting call… ALL TASKS ALL TASKS ACTIVE TASKS TASKS IN WRAP …" at bounding box center [55, 79] width 85 height 132
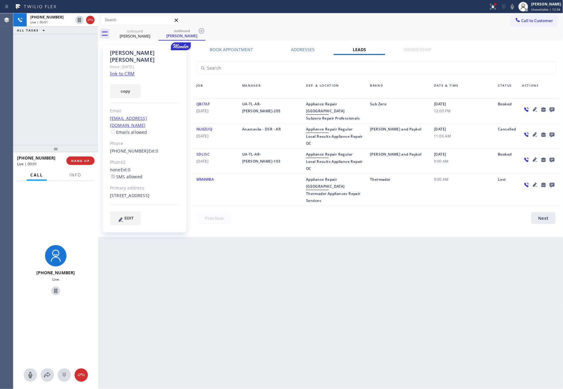
drag, startPoint x: 85, startPoint y: 99, endPoint x: 72, endPoint y: 209, distance: 110.7
click at [81, 118] on div "[PHONE_NUMBER] Live | 00:01 ALL TASKS ALL TASKS ACTIVE TASKS TASKS IN WRAP UP" at bounding box center [55, 79] width 85 height 132
click at [80, 163] on button "HANG UP" at bounding box center [80, 161] width 28 height 8
click at [130, 81] on div "[PHONE_NUMBER] Live | 00:02 ALL TASKS ALL TASKS ACTIVE TASKS TASKS IN WRAP UP […" at bounding box center [288, 201] width 550 height 376
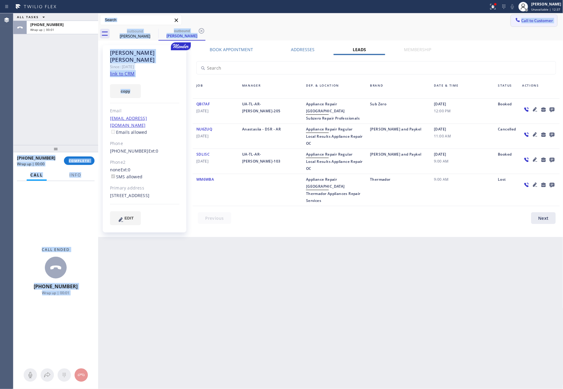
click at [541, 23] on span "Call to Customer" at bounding box center [537, 20] width 32 height 5
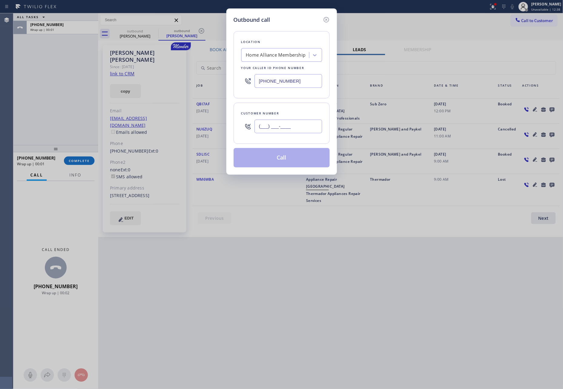
click at [305, 124] on input "(___) ___-____" at bounding box center [288, 127] width 68 height 14
paste input "213) 820-9596"
type input "[PHONE_NUMBER]"
click at [300, 156] on button "Call" at bounding box center [282, 157] width 96 height 19
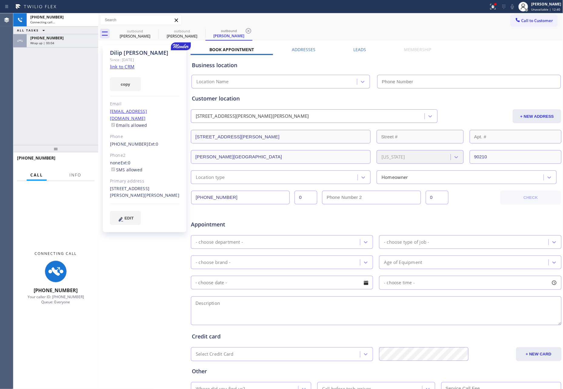
click at [55, 105] on div "[PHONE_NUMBER] Connecting call… ALL TASKS ALL TASKS ACTIVE TASKS TASKS IN WRAP …" at bounding box center [55, 79] width 85 height 132
click at [77, 37] on div "[PHONE_NUMBER]" at bounding box center [62, 37] width 64 height 5
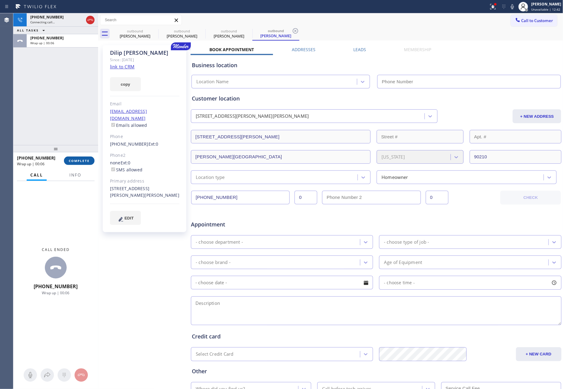
click at [86, 160] on span "COMPLETE" at bounding box center [79, 161] width 21 height 4
drag, startPoint x: 76, startPoint y: 98, endPoint x: 77, endPoint y: 102, distance: 3.7
click at [76, 99] on div "[PHONE_NUMBER] Connecting call… ALL TASKS ALL TASKS ACTIVE TASKS TASKS IN WRAP …" at bounding box center [55, 79] width 85 height 132
type input "[PHONE_NUMBER]"
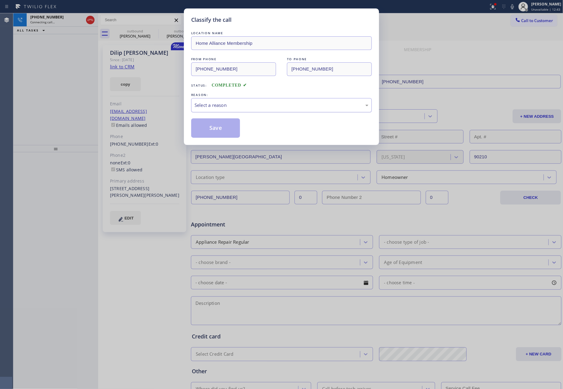
click at [247, 108] on div "Select a reason" at bounding box center [281, 105] width 174 height 7
click at [209, 128] on button "Save" at bounding box center [215, 127] width 49 height 19
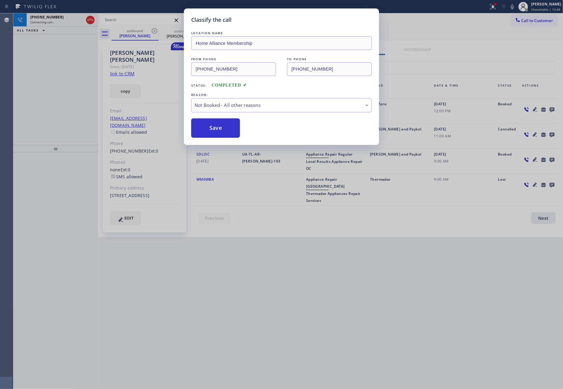
click at [209, 128] on button "Save" at bounding box center [215, 127] width 49 height 19
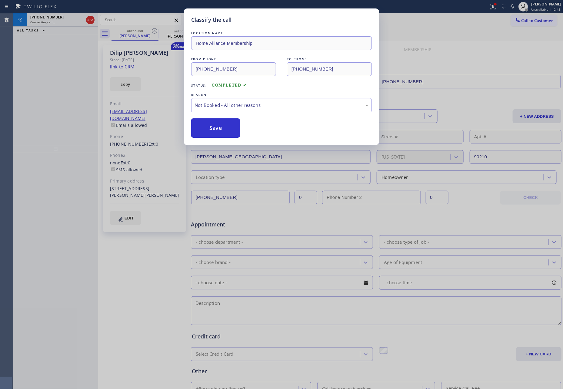
click at [95, 97] on div "Classify the call LOCATION NAME Home Alliance Membership FROM PHONE [PHONE_NUMB…" at bounding box center [281, 194] width 563 height 389
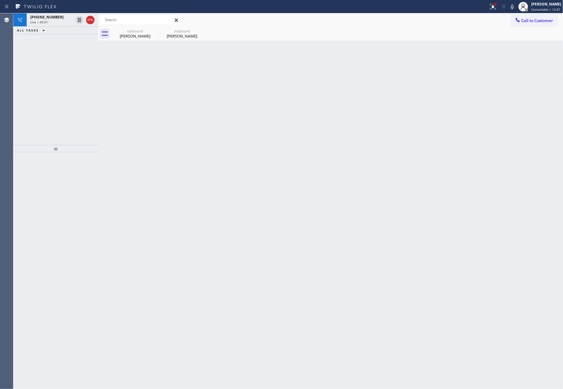
click at [83, 95] on div "[PHONE_NUMBER] Live | 00:01 ALL TASKS ALL TASKS ACTIVE TASKS TASKS IN WRAP UP" at bounding box center [55, 79] width 85 height 132
drag, startPoint x: 83, startPoint y: 95, endPoint x: 137, endPoint y: 44, distance: 74.8
click at [90, 98] on div "[PHONE_NUMBER] Live | 00:02 ALL TASKS ALL TASKS ACTIVE TASKS TASKS IN WRAP UP" at bounding box center [55, 79] width 85 height 132
drag, startPoint x: 50, startPoint y: 20, endPoint x: 55, endPoint y: 52, distance: 32.2
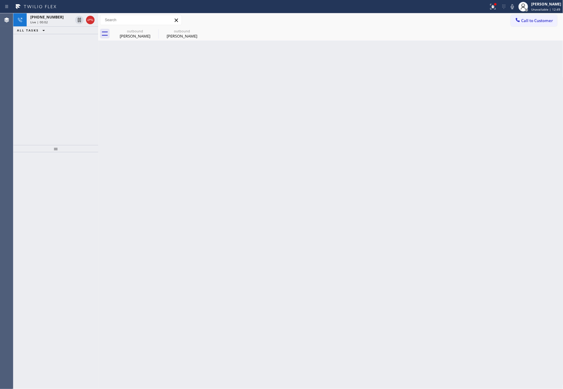
click at [51, 21] on div "Live | 00:02" at bounding box center [51, 22] width 42 height 4
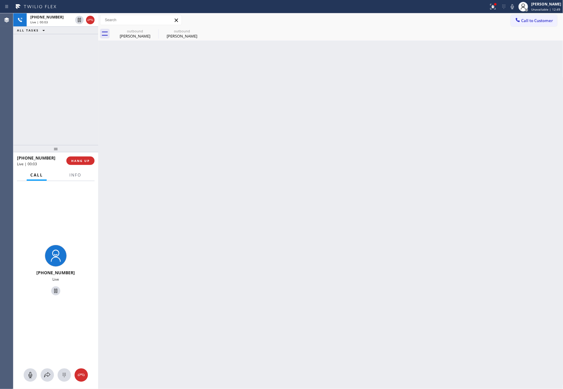
click at [63, 100] on div "[PHONE_NUMBER] Live | 00:03 ALL TASKS ALL TASKS ACTIVE TASKS TASKS IN WRAP UP" at bounding box center [55, 79] width 85 height 132
click at [178, 35] on div "[PERSON_NAME]" at bounding box center [182, 35] width 46 height 5
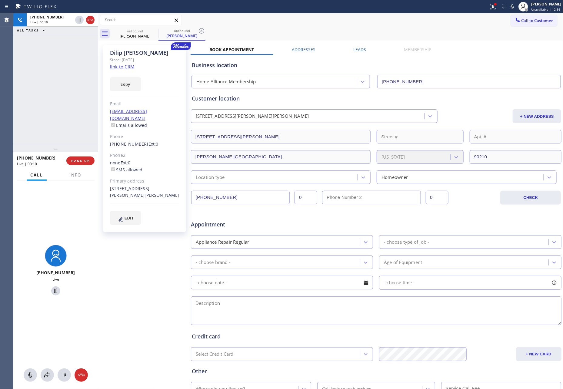
click at [393, 102] on div "Customer location" at bounding box center [376, 99] width 369 height 8
click at [359, 49] on label "Leads" at bounding box center [360, 50] width 13 height 6
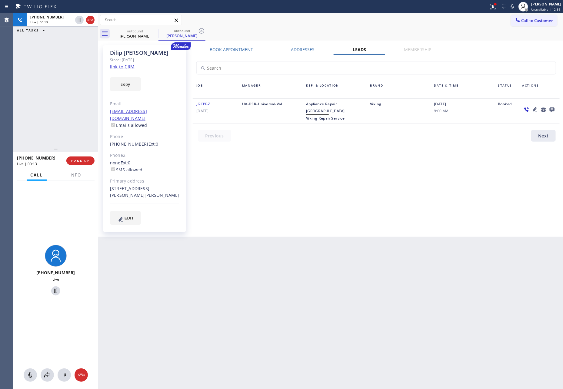
drag, startPoint x: 525, startPoint y: 218, endPoint x: 533, endPoint y: 192, distance: 27.9
click at [531, 202] on div "Book Appointment Addresses Leads Membership Business location Home Alliance Mem…" at bounding box center [376, 141] width 371 height 189
click at [552, 108] on icon at bounding box center [551, 110] width 5 height 5
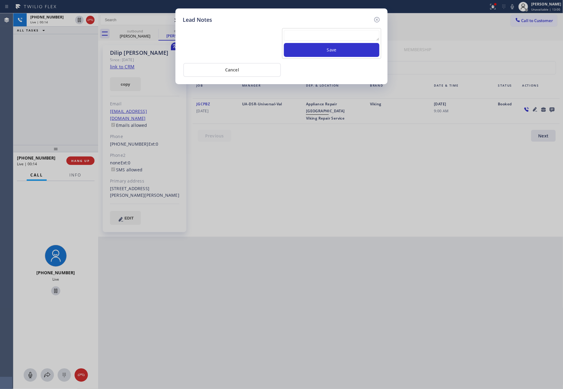
click at [381, 38] on div "Save" at bounding box center [331, 43] width 99 height 31
click at [366, 35] on textarea at bounding box center [331, 35] width 95 height 11
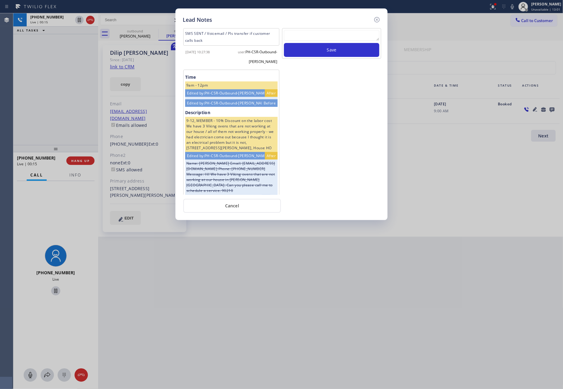
paste textarea "please transfer. membership follow up calls"
type textarea "please transfer. membership follow up calls"
click at [354, 50] on button "Save" at bounding box center [331, 50] width 95 height 14
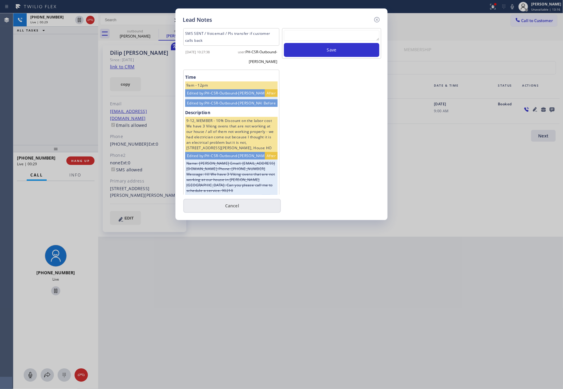
click at [221, 206] on button "Cancel" at bounding box center [232, 206] width 98 height 14
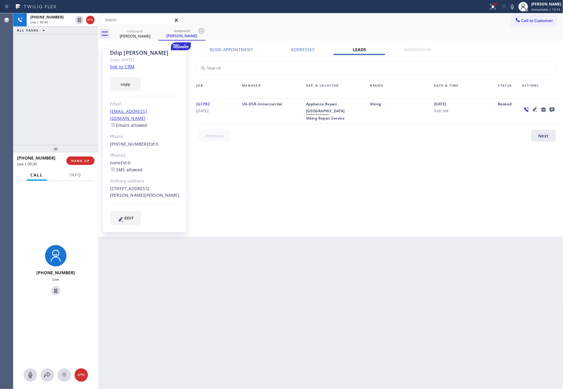
click at [61, 110] on div "[PHONE_NUMBER] Live | 00:30 ALL TASKS ALL TASKS ACTIVE TASKS TASKS IN WRAP UP" at bounding box center [55, 79] width 85 height 132
click at [61, 109] on div "[PHONE_NUMBER] Live | 00:30 ALL TASKS ALL TASKS ACTIVE TASKS TASKS IN WRAP UP" at bounding box center [55, 79] width 85 height 132
click at [325, 174] on div "Book Appointment Addresses Leads Membership Business location Home Alliance Mem…" at bounding box center [376, 141] width 371 height 189
click at [324, 174] on div "Book Appointment Addresses Leads Membership Business location Home Alliance Mem…" at bounding box center [376, 141] width 371 height 189
click at [326, 172] on div "Book Appointment Addresses Leads Membership Business location Home Alliance Mem…" at bounding box center [376, 141] width 371 height 189
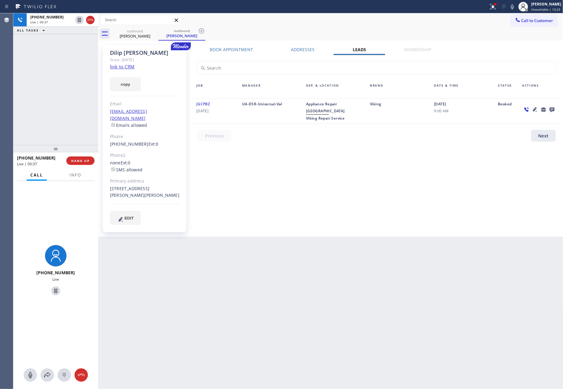
click at [326, 172] on div "Book Appointment Addresses Leads Membership Business location Home Alliance Mem…" at bounding box center [376, 141] width 371 height 189
click at [327, 171] on div "Book Appointment Addresses Leads Membership Business location Home Alliance Mem…" at bounding box center [376, 141] width 371 height 189
click at [328, 171] on div "Book Appointment Addresses Leads Membership Business location Home Alliance Mem…" at bounding box center [376, 141] width 371 height 189
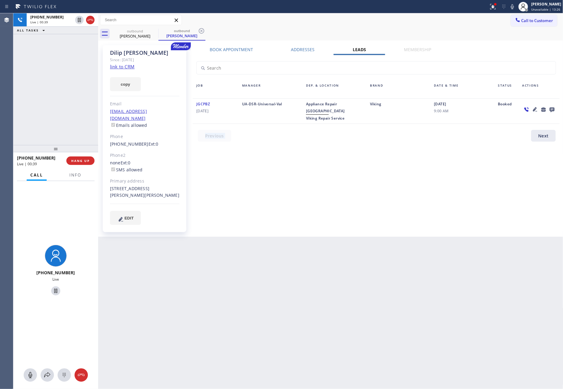
click at [330, 170] on div "Book Appointment Addresses Leads Membership Business location Home Alliance Mem…" at bounding box center [376, 141] width 371 height 189
click at [124, 65] on link "link to CRM" at bounding box center [122, 67] width 25 height 6
click at [60, 80] on div "[PHONE_NUMBER] Live | 00:45 ALL TASKS ALL TASKS ACTIVE TASKS TASKS IN WRAP UP" at bounding box center [55, 79] width 85 height 132
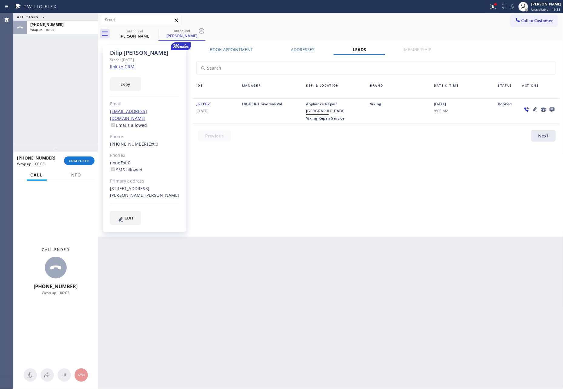
drag, startPoint x: 279, startPoint y: 207, endPoint x: 216, endPoint y: 194, distance: 64.1
click at [279, 207] on div "Book Appointment Addresses Leads Membership Business location Home Alliance Mem…" at bounding box center [376, 141] width 371 height 189
drag, startPoint x: 108, startPoint y: 139, endPoint x: 140, endPoint y: 138, distance: 32.5
click at [140, 138] on div "[PERSON_NAME] Since: [DATE] link to CRM copy Email [EMAIL_ADDRESS][DOMAIN_NAME]…" at bounding box center [145, 138] width 84 height 187
copy link "[PHONE_NUMBER]"
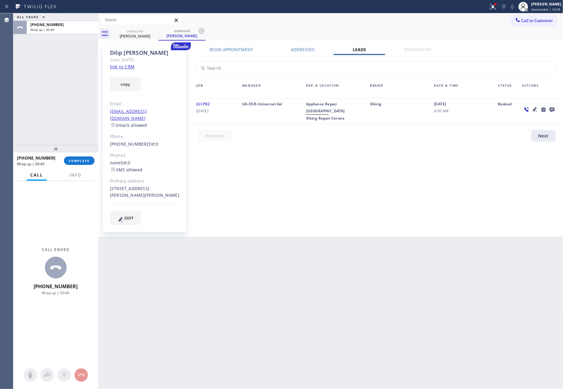
click at [33, 82] on div "ALL TASKS ALL TASKS ACTIVE TASKS TASKS IN WRAP UP [PHONE_NUMBER] Wrap up | 00:49" at bounding box center [55, 79] width 85 height 132
click at [73, 163] on span "COMPLETE" at bounding box center [79, 161] width 21 height 4
click at [73, 83] on div "ALL TASKS ALL TASKS ACTIVE TASKS TASKS IN WRAP UP [PHONE_NUMBER] Wrap up | 02:48" at bounding box center [55, 79] width 85 height 132
click at [73, 83] on div "ALL TASKS ALL TASKS ACTIVE TASKS TASKS IN WRAP UP [PHONE_NUMBER] Wrap up | 02:49" at bounding box center [55, 79] width 85 height 132
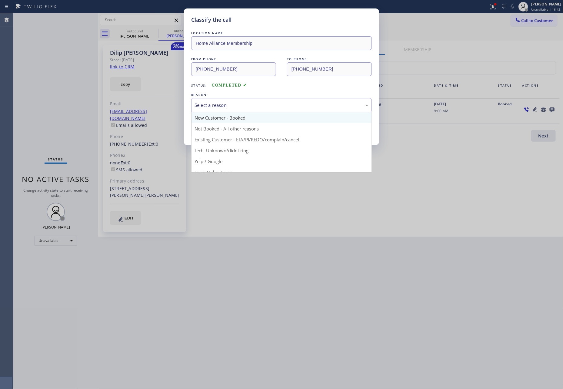
drag, startPoint x: 215, startPoint y: 105, endPoint x: 214, endPoint y: 115, distance: 9.4
click at [215, 108] on div "Select a reason" at bounding box center [281, 105] width 174 height 7
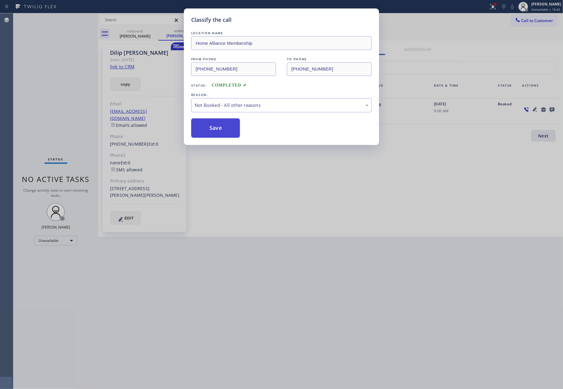
click at [212, 127] on button "Save" at bounding box center [215, 127] width 49 height 19
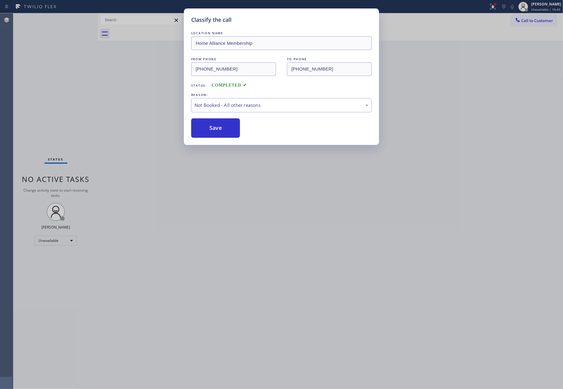
click at [67, 88] on div "Classify the call LOCATION NAME Home Alliance Membership FROM PHONE [PHONE_NUMB…" at bounding box center [281, 194] width 563 height 389
click at [67, 88] on div "Classify the call LOCATION NAME 5 Star Appliance Repair FROM PHONE [PHONE_NUMBE…" at bounding box center [288, 201] width 550 height 376
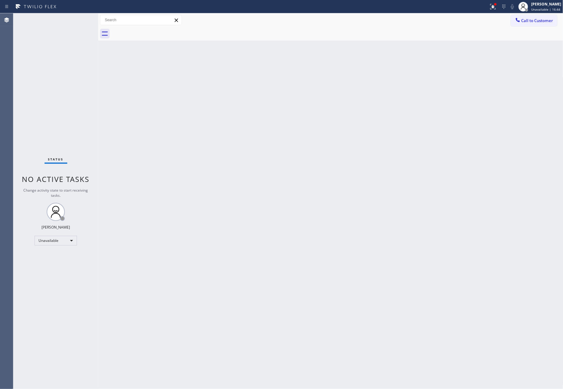
click at [304, 200] on div "Back to Dashboard Change Sender ID Customers Technicians Select a contact Outbo…" at bounding box center [330, 201] width 465 height 376
drag, startPoint x: 397, startPoint y: 158, endPoint x: 407, endPoint y: 91, distance: 67.8
click at [404, 127] on div "Back to Dashboard Change Sender ID Customers Technicians Select a contact Outbo…" at bounding box center [330, 201] width 465 height 376
click at [519, 21] on icon at bounding box center [518, 20] width 4 height 4
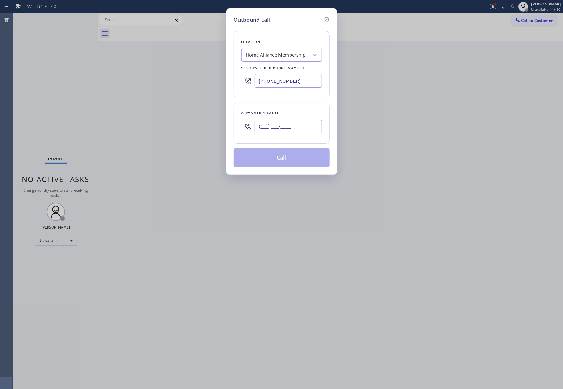
click at [272, 126] on input "(___) ___-____" at bounding box center [288, 127] width 68 height 14
paste input "818) 522-5843"
type input "[PHONE_NUMBER]"
click at [275, 161] on button "Call" at bounding box center [282, 157] width 96 height 19
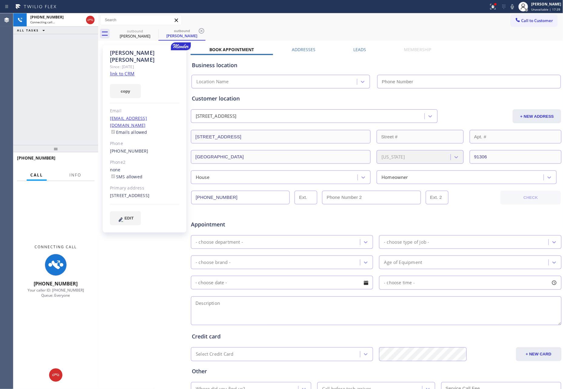
click at [79, 89] on div "[PHONE_NUMBER] Connecting call… ALL TASKS ALL TASKS ACTIVE TASKS TASKS IN WRAP …" at bounding box center [55, 79] width 85 height 132
click at [82, 89] on div "[PHONE_NUMBER] Connecting call… ALL TASKS ALL TASKS ACTIVE TASKS TASKS IN WRAP …" at bounding box center [55, 79] width 85 height 132
type input "[PHONE_NUMBER]"
click at [81, 88] on div "[PHONE_NUMBER] Connecting call… ALL TASKS ALL TASKS ACTIVE TASKS TASKS IN WRAP …" at bounding box center [55, 79] width 85 height 132
click at [83, 88] on div "[PHONE_NUMBER] Connecting call… ALL TASKS ALL TASKS ACTIVE TASKS TASKS IN WRAP …" at bounding box center [55, 79] width 85 height 132
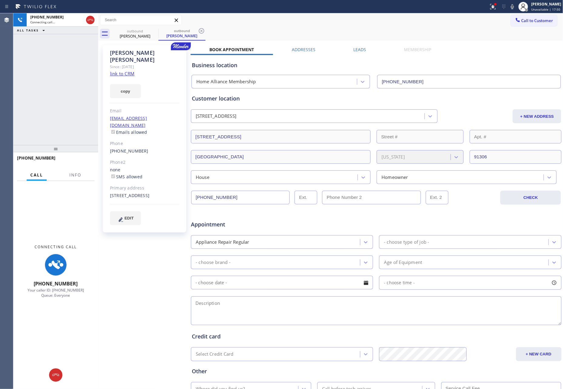
click at [86, 87] on div "[PHONE_NUMBER] Connecting call… ALL TASKS ALL TASKS ACTIVE TASKS TASKS IN WRAP …" at bounding box center [55, 79] width 85 height 132
click at [88, 87] on div "[PHONE_NUMBER] Connecting call… ALL TASKS ALL TASKS ACTIVE TASKS TASKS IN WRAP …" at bounding box center [55, 79] width 85 height 132
click at [357, 48] on label "Leads" at bounding box center [360, 50] width 13 height 6
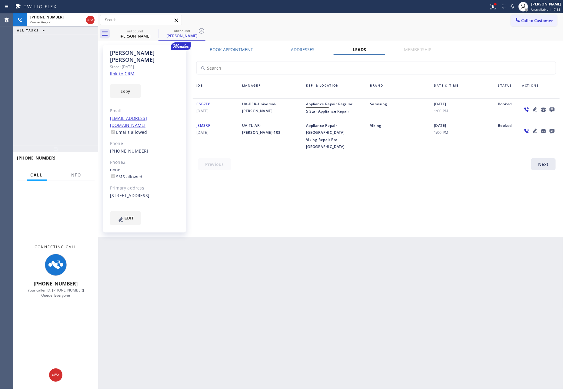
click at [478, 53] on div "[PERSON_NAME] Since: [DATE] link to CRM copy Email [EMAIL_ADDRESS][DOMAIN_NAME]…" at bounding box center [330, 139] width 465 height 197
click at [550, 108] on icon at bounding box center [551, 110] width 5 height 5
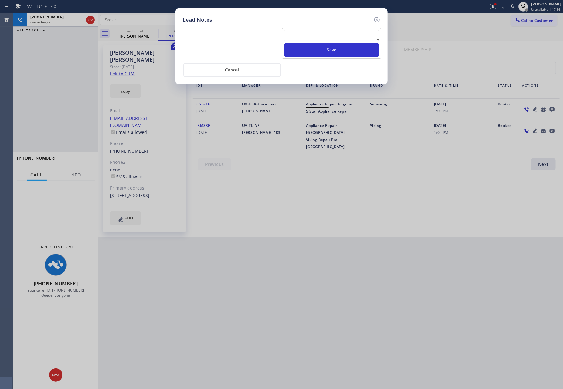
click at [323, 32] on textarea at bounding box center [331, 35] width 95 height 11
paste textarea "please transfer. membership follow up calls"
type textarea "please transfer. membership follow up calls"
click at [324, 48] on button "Save" at bounding box center [331, 50] width 95 height 14
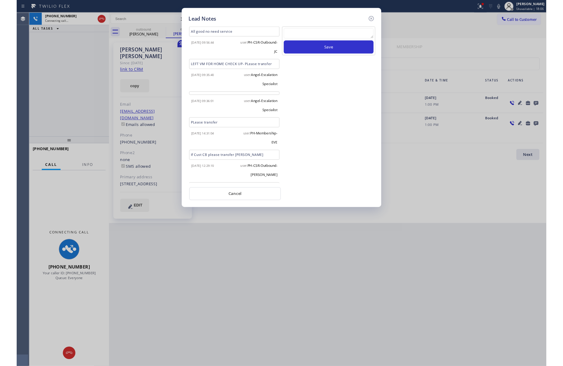
scroll to position [35, 0]
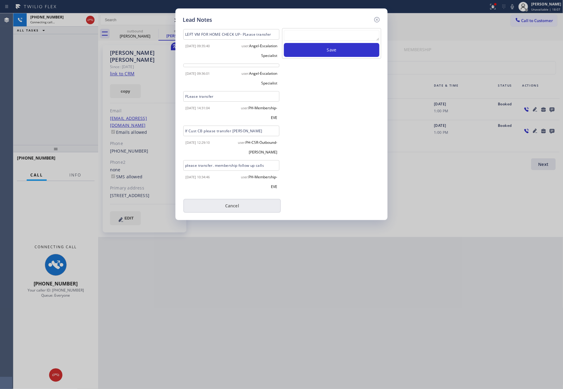
click at [234, 204] on button "Cancel" at bounding box center [232, 206] width 98 height 14
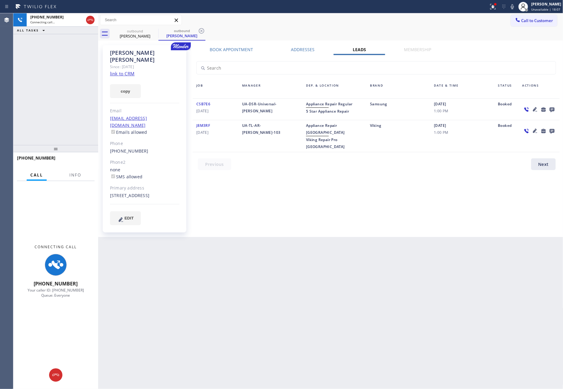
click at [62, 85] on div "[PHONE_NUMBER] Connecting call… ALL TASKS ALL TASKS ACTIVE TASKS TASKS IN WRAP …" at bounding box center [55, 79] width 85 height 132
click at [65, 85] on div "[PHONE_NUMBER] Connecting call… ALL TASKS ALL TASKS ACTIVE TASKS TASKS IN WRAP …" at bounding box center [55, 79] width 85 height 132
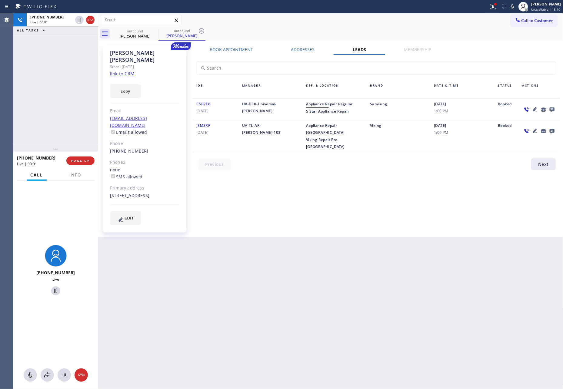
click at [321, 197] on div "Book Appointment Addresses Leads Membership Business location Home Alliance Mem…" at bounding box center [376, 141] width 371 height 189
drag, startPoint x: 59, startPoint y: 90, endPoint x: 97, endPoint y: 15, distance: 83.7
click at [60, 90] on div "[PHONE_NUMBER] Live | 00:01 ALL TASKS ALL TASKS ACTIVE TASKS TASKS IN WRAP UP" at bounding box center [55, 79] width 85 height 132
click at [88, 17] on icon at bounding box center [90, 19] width 7 height 7
click at [68, 96] on div "[PHONE_NUMBER] Live | 00:03 ALL TASKS ALL TASKS ACTIVE TASKS TASKS IN WRAP UP" at bounding box center [55, 79] width 85 height 132
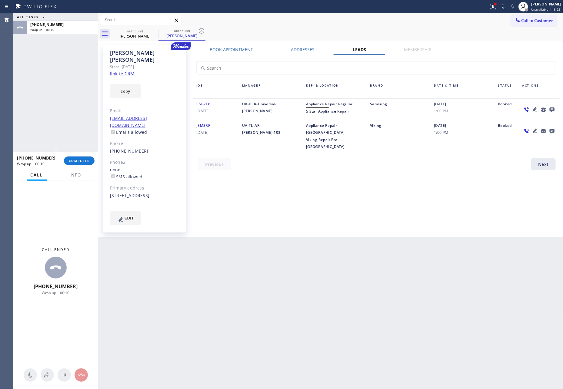
drag, startPoint x: 479, startPoint y: 39, endPoint x: 500, endPoint y: 35, distance: 21.2
click at [493, 36] on div "outbound [PERSON_NAME] outbound [PERSON_NAME]" at bounding box center [337, 34] width 452 height 14
click at [541, 23] on span "Call to Customer" at bounding box center [537, 20] width 32 height 5
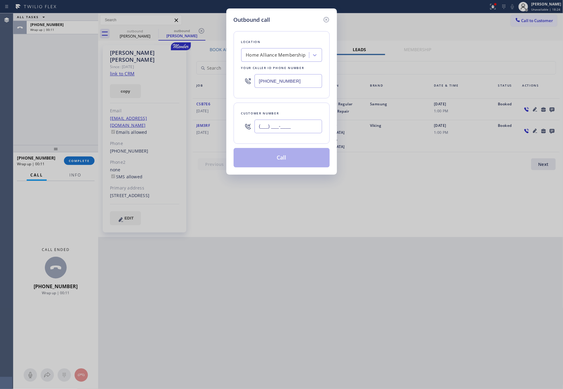
click at [304, 130] on input "(___) ___-____" at bounding box center [288, 127] width 68 height 14
paste input "786) 657-5379"
type input "[PHONE_NUMBER]"
click at [287, 164] on button "Call" at bounding box center [282, 157] width 96 height 19
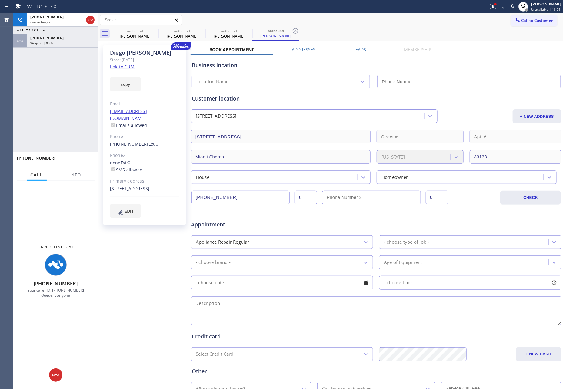
type input "[PHONE_NUMBER]"
click at [45, 38] on span "[PHONE_NUMBER]" at bounding box center [46, 37] width 33 height 5
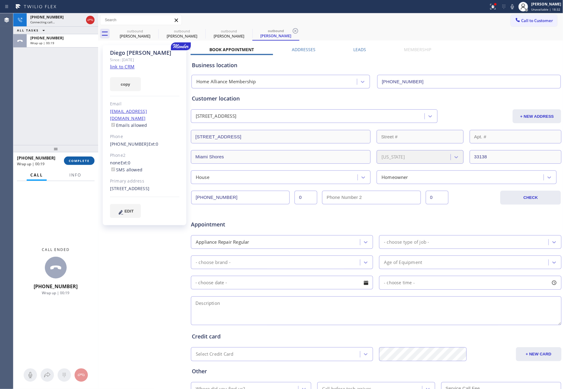
click at [81, 157] on button "COMPLETE" at bounding box center [79, 161] width 31 height 8
drag, startPoint x: 88, startPoint y: 94, endPoint x: 76, endPoint y: 95, distance: 11.2
click at [88, 94] on div "[PHONE_NUMBER] Connecting call… ALL TASKS ALL TASKS ACTIVE TASKS TASKS IN WRAP …" at bounding box center [55, 79] width 85 height 132
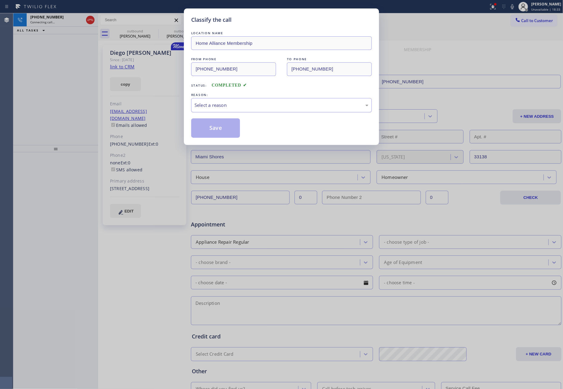
drag, startPoint x: 237, startPoint y: 102, endPoint x: 233, endPoint y: 111, distance: 10.2
click at [237, 105] on div "Select a reason" at bounding box center [281, 105] width 174 height 7
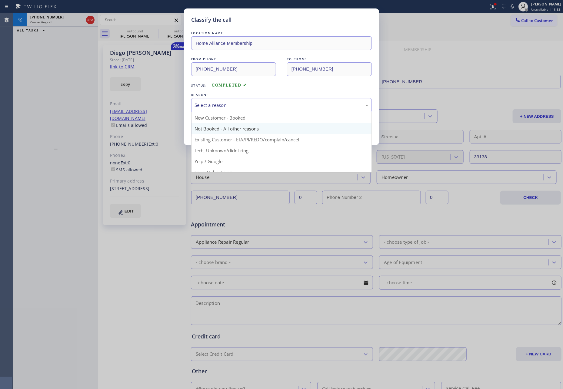
click at [214, 129] on button "Save" at bounding box center [215, 127] width 49 height 19
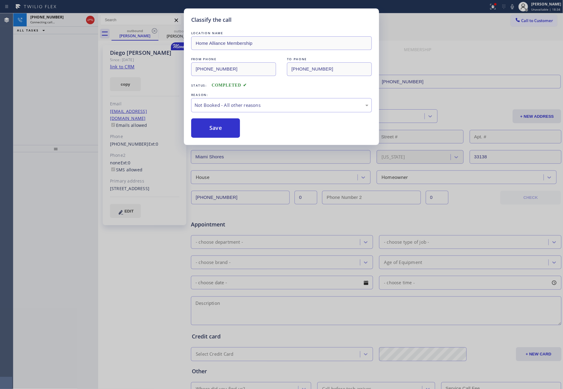
click at [67, 86] on div "Classify the call LOCATION NAME Home Alliance Membership FROM PHONE [PHONE_NUMB…" at bounding box center [281, 194] width 563 height 389
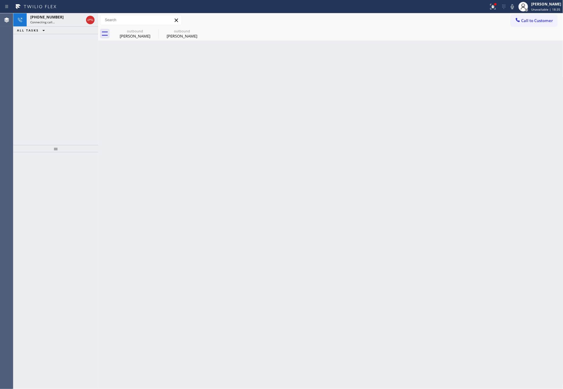
click at [67, 86] on div "[PHONE_NUMBER] Connecting call… ALL TASKS ALL TASKS ACTIVE TASKS TASKS IN WRAP …" at bounding box center [55, 79] width 85 height 132
click at [134, 37] on div "[PERSON_NAME]" at bounding box center [135, 35] width 46 height 5
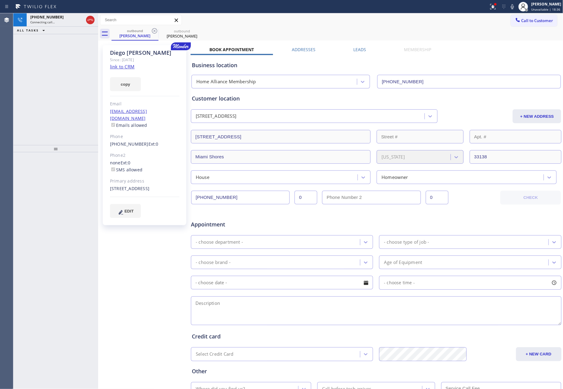
drag, startPoint x: 68, startPoint y: 91, endPoint x: 67, endPoint y: 97, distance: 5.5
click at [68, 92] on div "[PHONE_NUMBER] Connecting call… ALL TASKS ALL TASKS ACTIVE TASKS TASKS IN WRAP …" at bounding box center [55, 79] width 85 height 132
click at [120, 63] on div "Since: [DATE]" at bounding box center [144, 59] width 69 height 7
click at [55, 92] on div "[PHONE_NUMBER] Live | 00:09 ALL TASKS ALL TASKS ACTIVE TASKS TASKS IN WRAP UP" at bounding box center [55, 79] width 85 height 132
click at [127, 65] on link "link to CRM" at bounding box center [122, 67] width 25 height 6
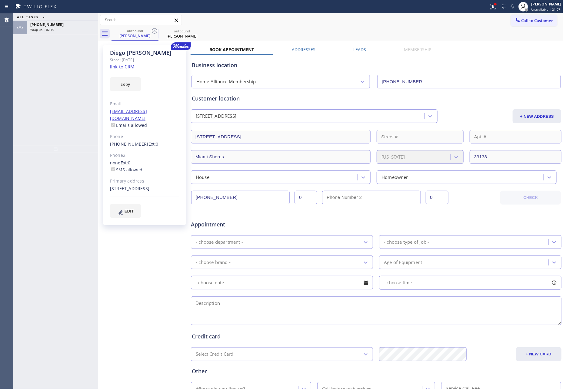
click at [71, 29] on div "Wrap up | 02:10" at bounding box center [62, 30] width 64 height 4
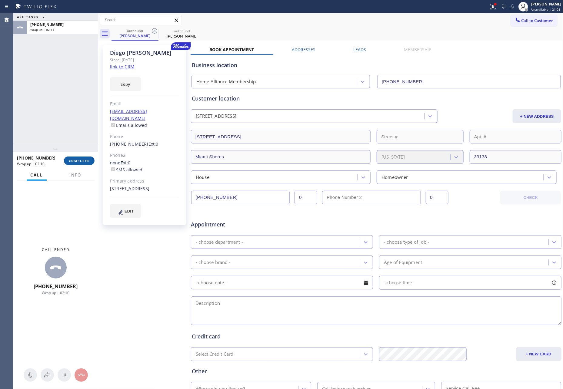
click at [88, 162] on span "COMPLETE" at bounding box center [79, 161] width 21 height 4
click at [92, 87] on div "ALL TASKS ALL TASKS ACTIVE TASKS TASKS IN WRAP UP [PHONE_NUMBER] Wrap up | 02:11" at bounding box center [55, 79] width 85 height 132
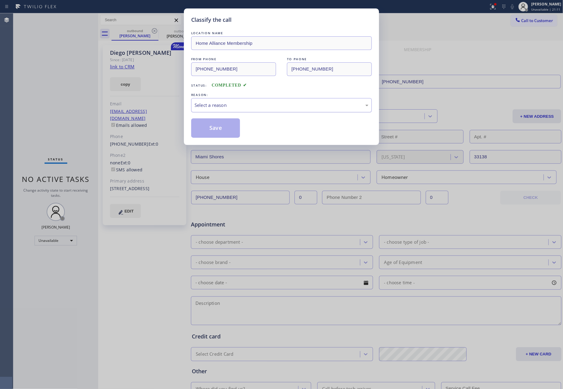
drag, startPoint x: 224, startPoint y: 105, endPoint x: 224, endPoint y: 110, distance: 5.8
click at [224, 105] on div "Select a reason" at bounding box center [281, 105] width 174 height 7
click at [227, 132] on button "Save" at bounding box center [215, 127] width 49 height 19
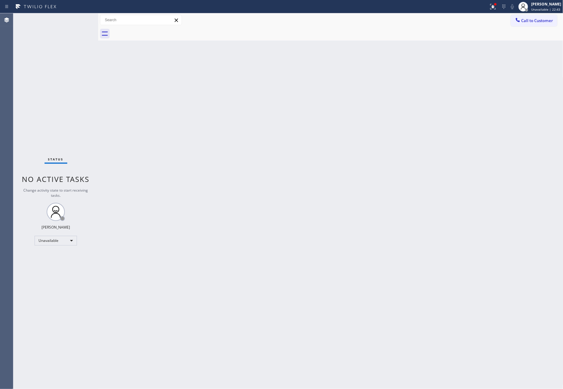
click at [230, 118] on div "Back to Dashboard Change Sender ID Customers Technicians Select a contact Outbo…" at bounding box center [330, 201] width 465 height 376
click at [363, 127] on div "Back to Dashboard Change Sender ID Customers Technicians Select a contact Outbo…" at bounding box center [330, 201] width 465 height 376
click at [531, 20] on span "Call to Customer" at bounding box center [537, 20] width 32 height 5
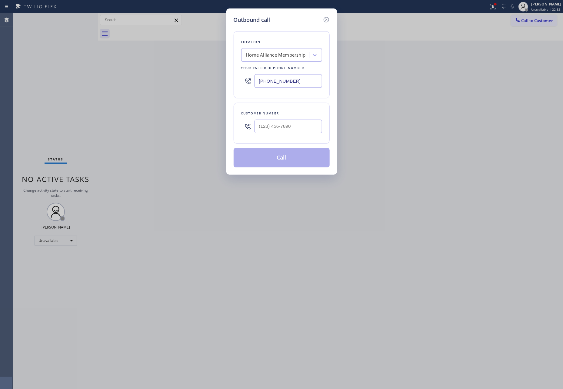
click at [287, 118] on div at bounding box center [288, 127] width 68 height 20
click at [300, 129] on input "(___) ___-____" at bounding box center [288, 127] width 68 height 14
click at [300, 128] on input "(___) ___-____" at bounding box center [288, 127] width 68 height 14
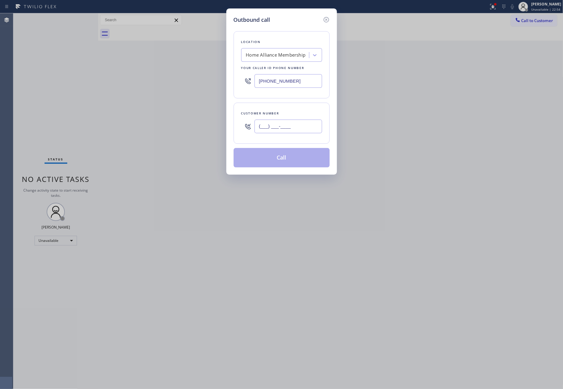
paste input "305) 975-1309"
type input "[PHONE_NUMBER]"
click at [283, 160] on button "Call" at bounding box center [282, 157] width 96 height 19
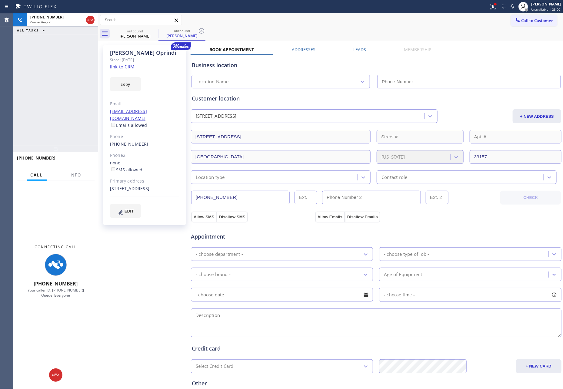
type input "[PHONE_NUMBER]"
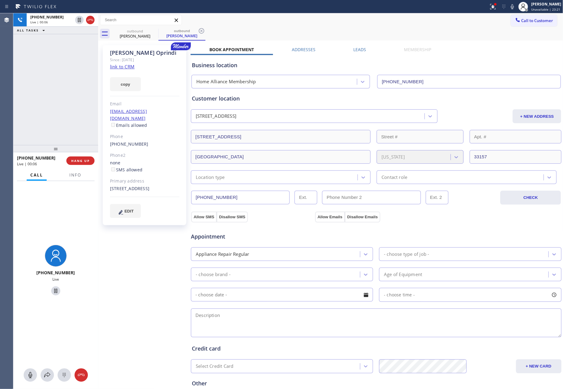
click at [59, 98] on div "[PHONE_NUMBER] Live | 00:06 ALL TASKS ALL TASKS ACTIVE TASKS TASKS IN WRAP UP" at bounding box center [55, 79] width 85 height 132
click at [120, 67] on link "link to CRM" at bounding box center [122, 67] width 25 height 6
drag, startPoint x: 65, startPoint y: 90, endPoint x: 154, endPoint y: 75, distance: 89.5
click at [80, 88] on div "[PHONE_NUMBER] Live | 00:07 ALL TASKS ALL TASKS ACTIVE TASKS TASKS IN WRAP UP" at bounding box center [55, 79] width 85 height 132
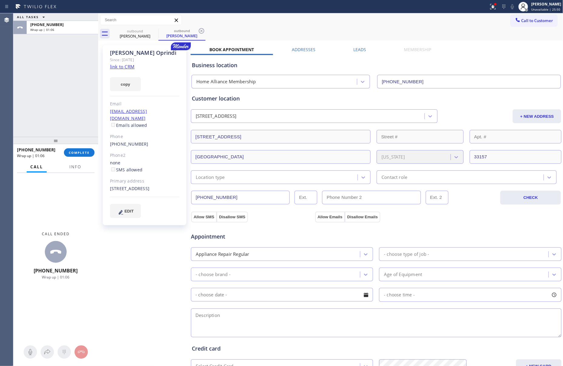
click at [46, 95] on div "ALL TASKS ALL TASKS ACTIVE TASKS TASKS IN WRAP UP [PHONE_NUMBER] Wrap up | 01:06" at bounding box center [55, 75] width 85 height 124
click at [88, 156] on button "COMPLETE" at bounding box center [79, 152] width 31 height 8
click at [81, 90] on div "ALL TASKS ALL TASKS ACTIVE TASKS TASKS IN WRAP UP [PHONE_NUMBER] Wrap up | 01:07" at bounding box center [55, 75] width 85 height 124
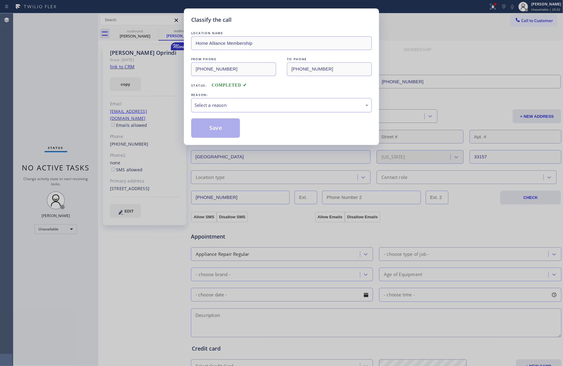
click at [207, 100] on div "Select a reason" at bounding box center [281, 105] width 181 height 14
click at [209, 130] on button "Save" at bounding box center [215, 127] width 49 height 19
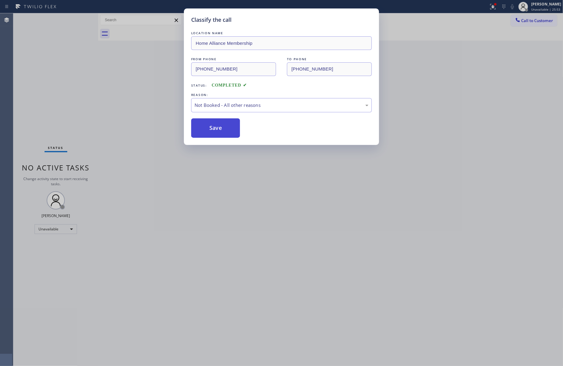
click at [209, 130] on button "Save" at bounding box center [215, 127] width 49 height 19
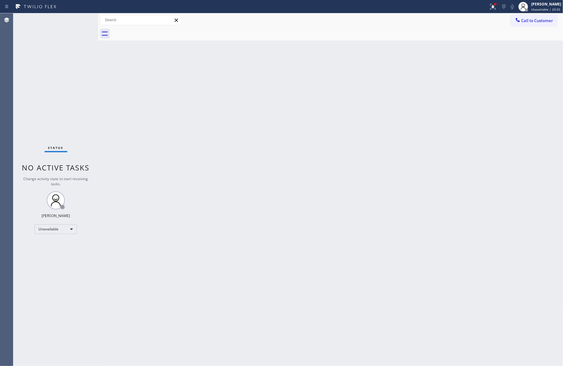
drag, startPoint x: 16, startPoint y: 78, endPoint x: 99, endPoint y: 94, distance: 84.5
click at [18, 80] on div "Status No active tasks Change activity state to start receiving tasks. [PERSON_…" at bounding box center [55, 189] width 85 height 353
drag, startPoint x: 82, startPoint y: 75, endPoint x: 88, endPoint y: 76, distance: 6.5
click at [88, 76] on div "Status No active tasks Change activity state to start receiving tasks. [PERSON_…" at bounding box center [55, 189] width 85 height 353
click at [98, 86] on div at bounding box center [98, 189] width 0 height 353
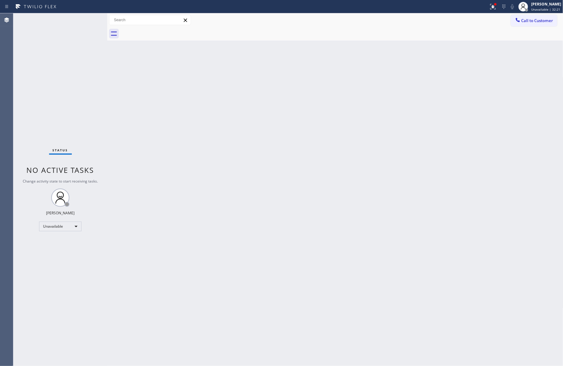
drag, startPoint x: 327, startPoint y: 126, endPoint x: 533, endPoint y: 162, distance: 208.7
click at [349, 133] on div "Back to Dashboard Change Sender ID Customers Technicians Select a contact Outbo…" at bounding box center [335, 189] width 456 height 353
drag, startPoint x: 418, startPoint y: 109, endPoint x: 546, endPoint y: 32, distance: 149.8
click at [429, 105] on div "Back to Dashboard Change Sender ID Customers Technicians Select a contact Outbo…" at bounding box center [335, 189] width 456 height 353
click at [543, 22] on span "Call to Customer" at bounding box center [537, 20] width 32 height 5
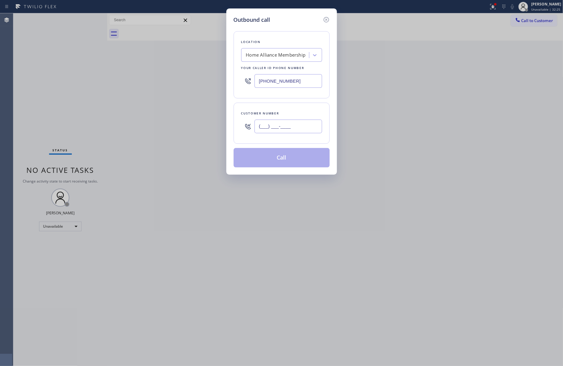
click at [319, 125] on input "(___) ___-____" at bounding box center [288, 127] width 68 height 14
paste input "561) 351-7273"
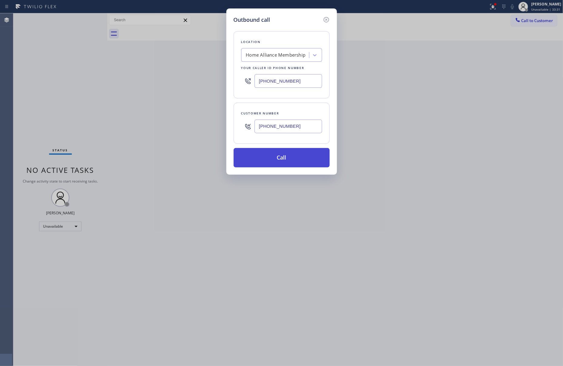
type input "[PHONE_NUMBER]"
click at [294, 157] on button "Call" at bounding box center [282, 157] width 96 height 19
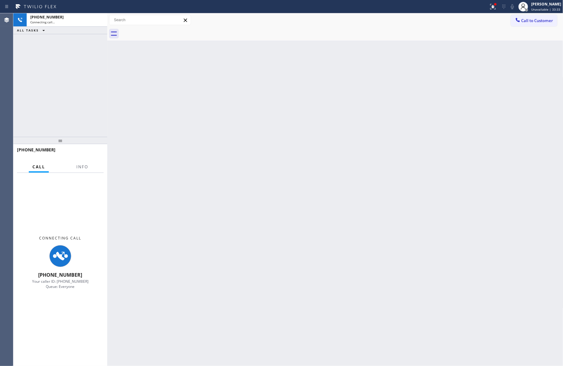
click at [31, 58] on div "[PHONE_NUMBER] Connecting call… ALL TASKS ALL TASKS ACTIVE TASKS TASKS IN WRAP …" at bounding box center [60, 75] width 94 height 124
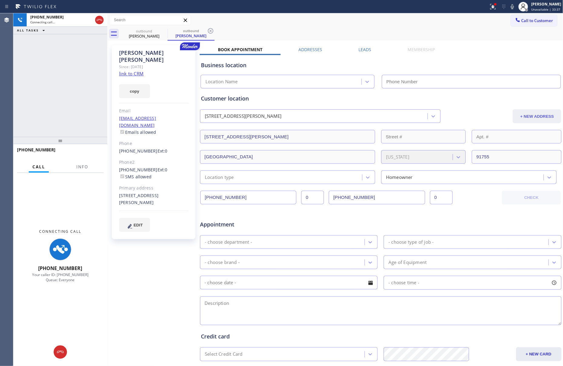
drag, startPoint x: 35, startPoint y: 58, endPoint x: 550, endPoint y: 123, distance: 519.4
click at [93, 79] on div "[PHONE_NUMBER] Connecting call… ALL TASKS ALL TASKS ACTIVE TASKS TASKS IN WRAP …" at bounding box center [60, 75] width 94 height 124
type input "[PHONE_NUMBER]"
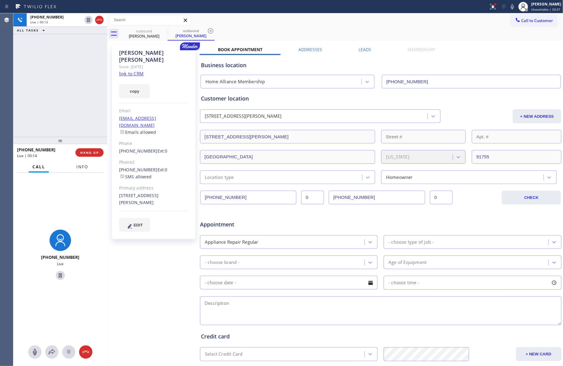
drag, startPoint x: 41, startPoint y: 105, endPoint x: 90, endPoint y: 162, distance: 74.9
click at [55, 123] on div "[PHONE_NUMBER] Live | 00:13 ALL TASKS ALL TASKS ACTIVE TASKS TASKS IN WRAP UP" at bounding box center [60, 75] width 94 height 124
click at [89, 140] on div at bounding box center [60, 139] width 94 height 7
drag, startPoint x: 86, startPoint y: 151, endPoint x: 78, endPoint y: 84, distance: 67.8
click at [86, 152] on span "HANG UP" at bounding box center [89, 152] width 18 height 4
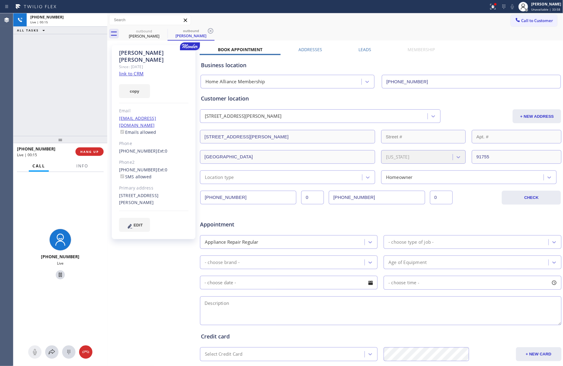
click at [78, 78] on div "[PHONE_NUMBER] Live | 00:15 ALL TASKS ALL TASKS ACTIVE TASKS TASKS IN WRAP UP" at bounding box center [60, 74] width 94 height 123
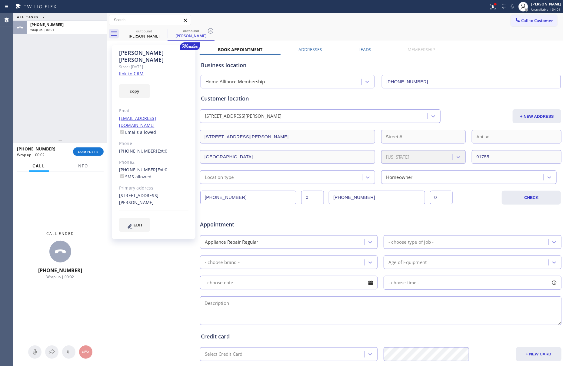
drag, startPoint x: 70, startPoint y: 70, endPoint x: 104, endPoint y: 179, distance: 113.9
click at [77, 90] on div "ALL TASKS ALL TASKS ACTIVE TASKS TASKS IN WRAP UP [PHONE_NUMBER] Wrap up | 00:01" at bounding box center [60, 74] width 94 height 123
click at [88, 151] on span "COMPLETE" at bounding box center [88, 152] width 21 height 4
click at [69, 95] on div "ALL TASKS ALL TASKS ACTIVE TASKS TASKS IN WRAP UP [PHONE_NUMBER] Wrap up | 00:03" at bounding box center [60, 74] width 94 height 123
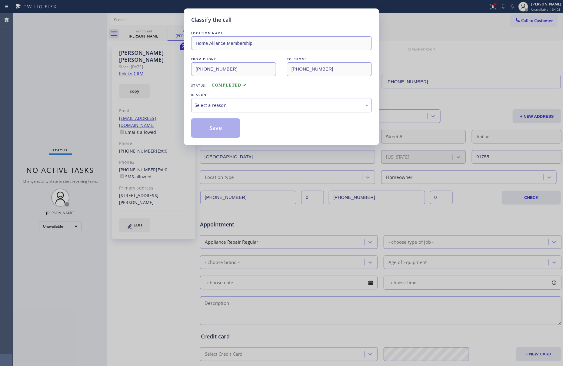
click at [249, 105] on div "Select a reason" at bounding box center [281, 105] width 174 height 7
click at [214, 126] on button "Save" at bounding box center [215, 127] width 49 height 19
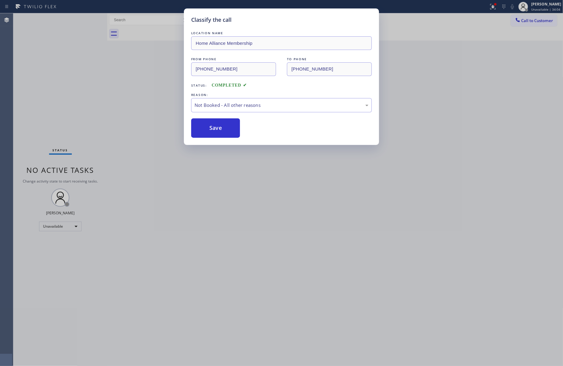
click at [214, 126] on button "Save" at bounding box center [215, 127] width 49 height 19
click at [30, 68] on div "Classify the call LOCATION NAME Home Alliance Membership FROM PHONE [PHONE_NUMB…" at bounding box center [281, 183] width 563 height 366
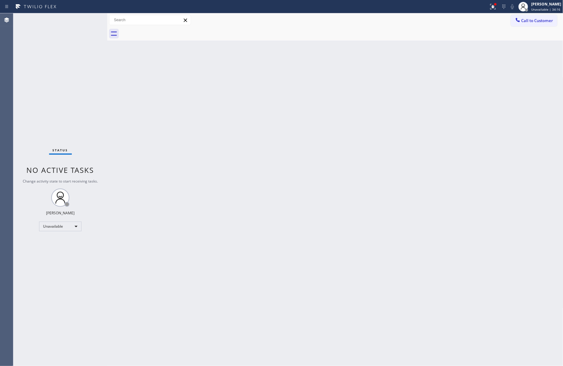
drag, startPoint x: 431, startPoint y: 114, endPoint x: 503, endPoint y: 57, distance: 91.5
click at [437, 107] on div "Back to Dashboard Change Sender ID Customers Technicians Select a contact Outbo…" at bounding box center [335, 189] width 456 height 353
click at [529, 22] on span "Call to Customer" at bounding box center [537, 20] width 32 height 5
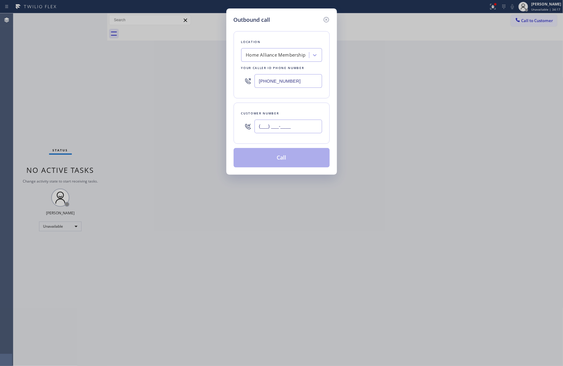
click at [298, 127] on input "(___) ___-____" at bounding box center [288, 127] width 68 height 14
paste input "205) 566-9203"
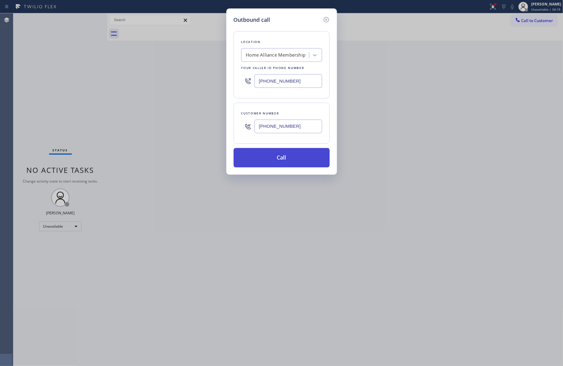
type input "[PHONE_NUMBER]"
click at [295, 165] on button "Call" at bounding box center [282, 157] width 96 height 19
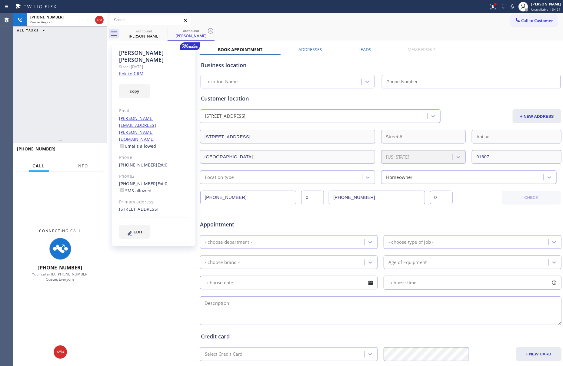
type input "[PHONE_NUMBER]"
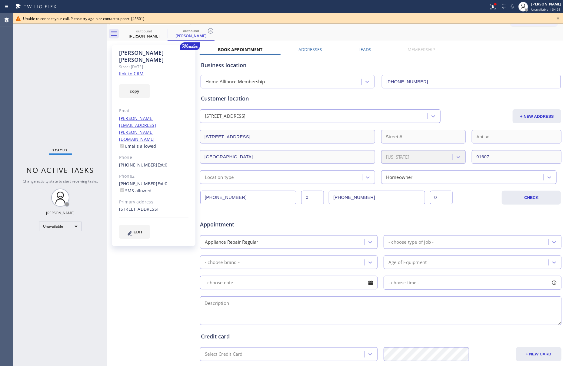
click at [48, 103] on div "Status No active tasks Change activity state to start receiving tasks. [PERSON_…" at bounding box center [60, 189] width 94 height 353
click at [556, 18] on icon at bounding box center [557, 18] width 7 height 7
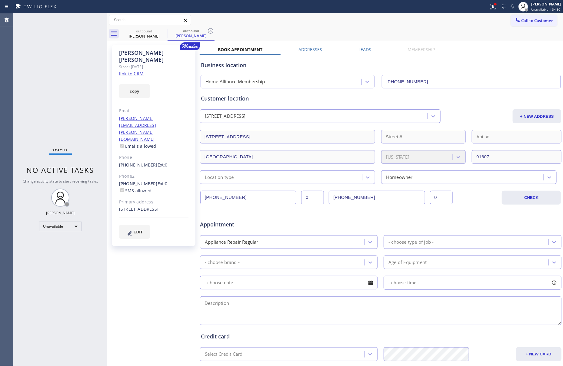
drag, startPoint x: 543, startPoint y: 49, endPoint x: 450, endPoint y: 85, distance: 100.1
click at [536, 56] on div "Book Appointment Addresses Leads Membership Business location Home Alliance Mem…" at bounding box center [381, 241] width 362 height 388
drag, startPoint x: 47, startPoint y: 83, endPoint x: 84, endPoint y: 85, distance: 37.1
click at [65, 85] on div "Status No active tasks Change activity state to start receiving tasks. [PERSON_…" at bounding box center [60, 189] width 94 height 353
click at [138, 34] on div "[PERSON_NAME]" at bounding box center [144, 35] width 46 height 5
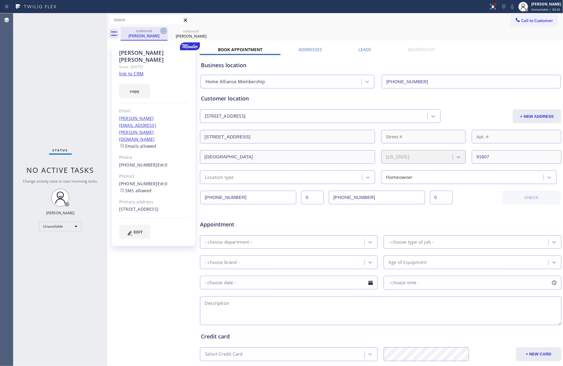
click at [162, 31] on icon at bounding box center [163, 30] width 7 height 7
click at [361, 50] on label "Leads" at bounding box center [364, 50] width 13 height 6
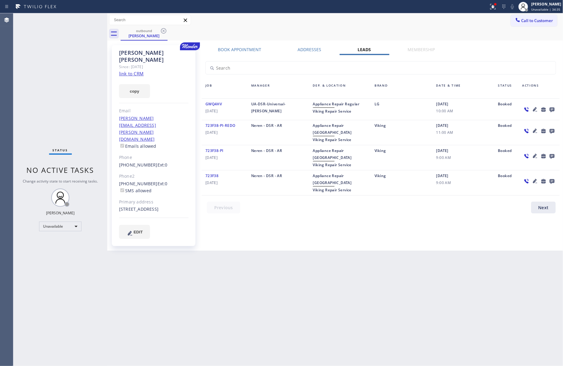
drag, startPoint x: 480, startPoint y: 58, endPoint x: 535, endPoint y: 102, distance: 70.7
click at [482, 58] on div at bounding box center [380, 64] width 365 height 19
click at [554, 109] on icon at bounding box center [551, 110] width 7 height 8
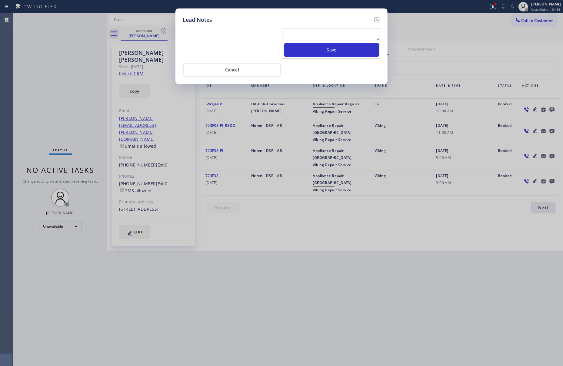
click at [300, 36] on textarea at bounding box center [331, 35] width 95 height 11
paste textarea "please transfer. membership follow up calls"
type textarea "please transfer. membership follow up calls"
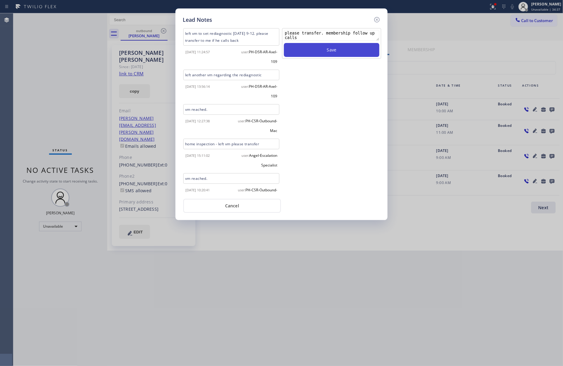
click at [324, 51] on button "Save" at bounding box center [331, 50] width 95 height 14
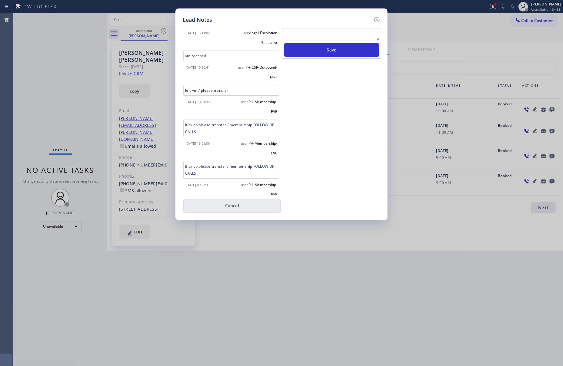
scroll to position [123, 0]
click at [230, 205] on button "Cancel" at bounding box center [232, 206] width 98 height 14
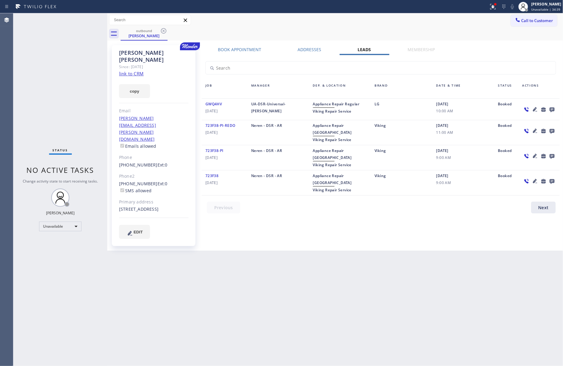
drag, startPoint x: 19, startPoint y: 98, endPoint x: 36, endPoint y: 105, distance: 18.4
click at [21, 98] on div "Status No active tasks Change activity state to start receiving tasks. [PERSON_…" at bounding box center [60, 189] width 94 height 353
drag, startPoint x: 58, startPoint y: 92, endPoint x: 177, endPoint y: 40, distance: 129.6
click at [75, 88] on div "Status No active tasks Change activity state to start receiving tasks. [PERSON_…" at bounding box center [60, 189] width 94 height 353
click at [166, 30] on icon at bounding box center [163, 30] width 5 height 5
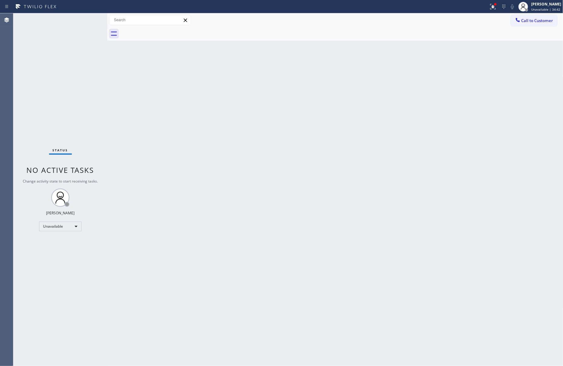
drag, startPoint x: 400, startPoint y: 120, endPoint x: 474, endPoint y: 80, distance: 84.0
click at [426, 107] on div "Back to Dashboard Change Sender ID Customers Technicians Select a contact Outbo…" at bounding box center [335, 189] width 456 height 353
click at [526, 18] on span "Call to Customer" at bounding box center [537, 20] width 32 height 5
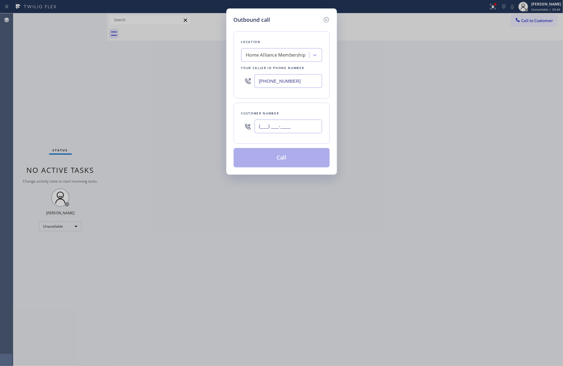
click at [274, 128] on input "(___) ___-____" at bounding box center [288, 127] width 68 height 14
paste input "310) 938-4737"
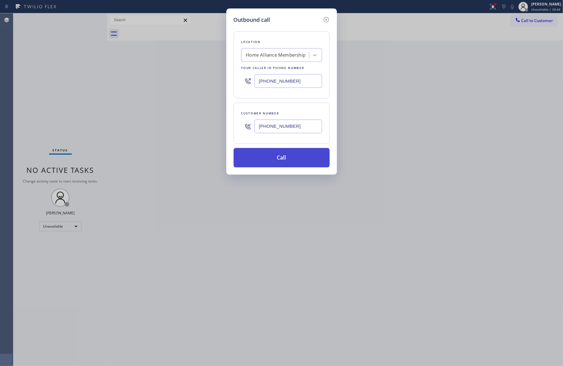
type input "[PHONE_NUMBER]"
click at [273, 159] on button "Call" at bounding box center [282, 157] width 96 height 19
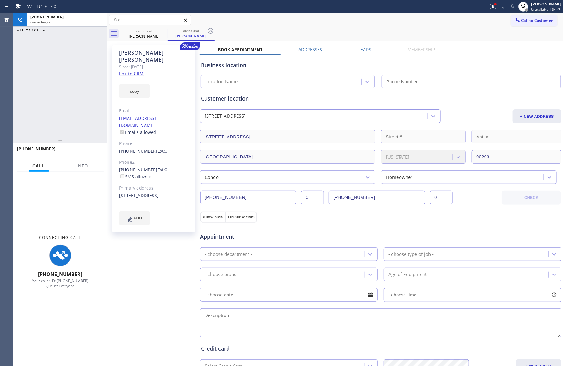
click at [50, 114] on div "[PHONE_NUMBER] Connecting call… ALL TASKS ALL TASKS ACTIVE TASKS TASKS IN WRAP …" at bounding box center [60, 74] width 94 height 123
type input "[PHONE_NUMBER]"
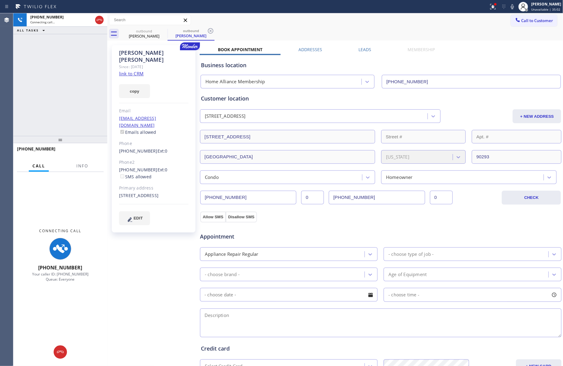
click at [50, 114] on div "[PHONE_NUMBER] Connecting call… ALL TASKS ALL TASKS ACTIVE TASKS TASKS IN WRAP …" at bounding box center [60, 74] width 94 height 123
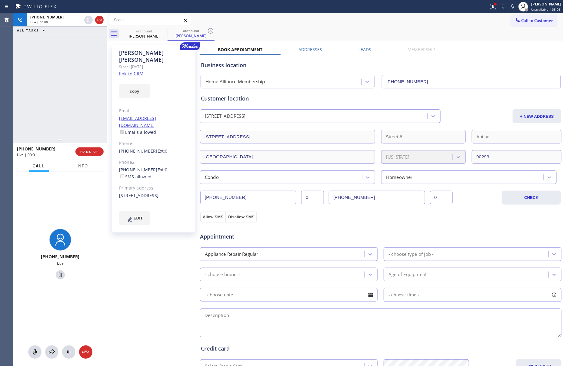
click at [53, 114] on div "[PHONE_NUMBER] Live | 00:00 ALL TASKS ALL TASKS ACTIVE TASKS TASKS IN WRAP UP" at bounding box center [60, 74] width 94 height 123
click at [56, 114] on div "[PHONE_NUMBER] Live | 00:00 ALL TASKS ALL TASKS ACTIVE TASKS TASKS IN WRAP UP" at bounding box center [60, 74] width 94 height 123
click at [56, 114] on div "[PHONE_NUMBER] Live | 00:01 ALL TASKS ALL TASKS ACTIVE TASKS TASKS IN WRAP UP" at bounding box center [60, 74] width 94 height 123
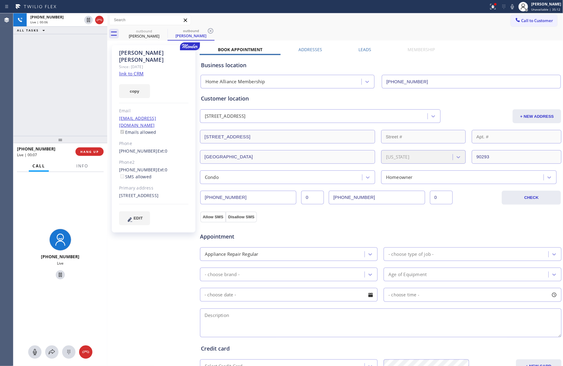
click at [128, 71] on link "link to CRM" at bounding box center [131, 74] width 25 height 6
click at [29, 352] on div at bounding box center [34, 352] width 13 height 7
click at [69, 98] on div "[PHONE_NUMBER] Live | 02:35 ALL TASKS ALL TASKS ACTIVE TASKS TASKS IN WRAP UP" at bounding box center [60, 74] width 94 height 123
click at [36, 353] on icon at bounding box center [35, 352] width 4 height 6
drag, startPoint x: 28, startPoint y: 65, endPoint x: 36, endPoint y: 68, distance: 9.5
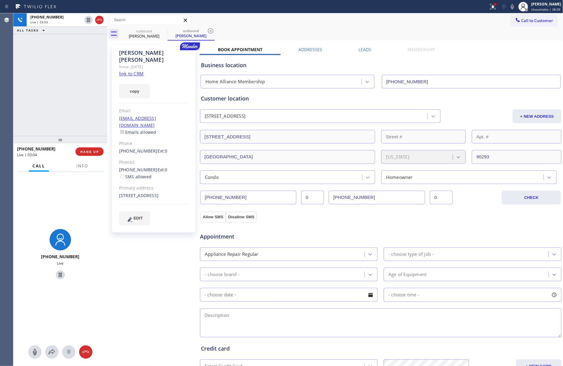
click at [28, 65] on div "[PHONE_NUMBER] Live | 03:03 ALL TASKS ALL TASKS ACTIVE TASKS TASKS IN WRAP UP" at bounding box center [60, 74] width 94 height 123
click at [39, 68] on div "[PHONE_NUMBER] Live | 03:03 ALL TASKS ALL TASKS ACTIVE TASKS TASKS IN WRAP UP" at bounding box center [60, 74] width 94 height 123
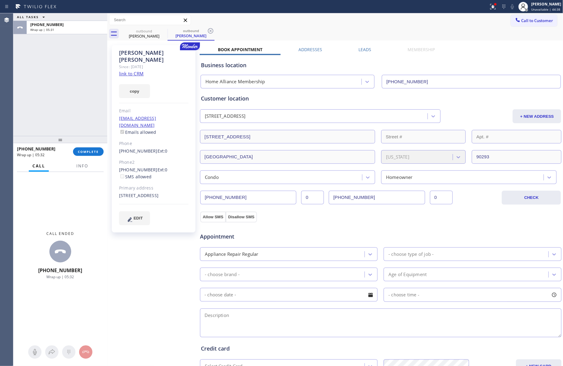
drag, startPoint x: 12, startPoint y: 97, endPoint x: 58, endPoint y: 125, distance: 54.6
click at [15, 98] on div "Agent Desktop Classify the call LOCATION NAME 5 Star Appliance Repair FROM PHON…" at bounding box center [281, 189] width 563 height 353
click at [70, 100] on div "ALL TASKS ALL TASKS ACTIVE TASKS TASKS IN WRAP UP [PHONE_NUMBER] Wrap up | 05:31" at bounding box center [60, 74] width 94 height 123
click at [75, 110] on div "ALL TASKS ALL TASKS ACTIVE TASKS TASKS IN WRAP UP [PHONE_NUMBER] Wrap up | 05:32" at bounding box center [60, 74] width 94 height 123
click at [87, 151] on span "COMPLETE" at bounding box center [88, 152] width 21 height 4
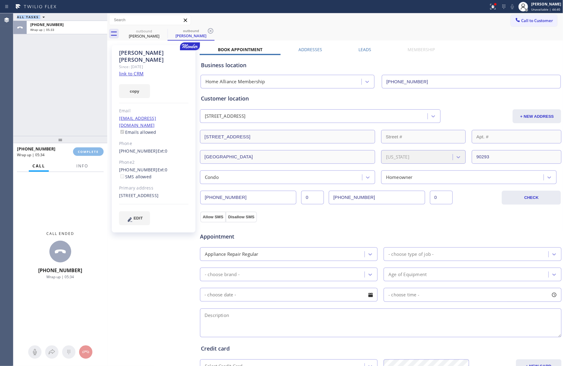
click at [77, 98] on div "ALL TASKS ALL TASKS ACTIVE TASKS TASKS IN WRAP UP [PHONE_NUMBER] Wrap up | 05:33" at bounding box center [60, 74] width 94 height 123
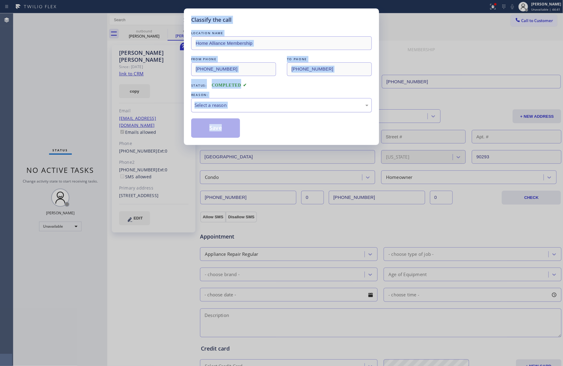
click at [234, 107] on div "Select a reason" at bounding box center [281, 105] width 174 height 7
click at [218, 130] on button "Save" at bounding box center [215, 127] width 49 height 19
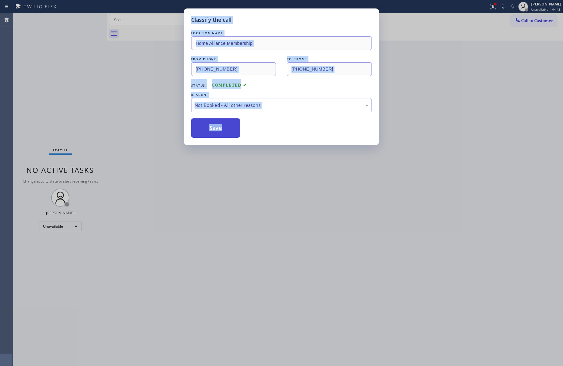
click at [218, 130] on button "Save" at bounding box center [215, 127] width 49 height 19
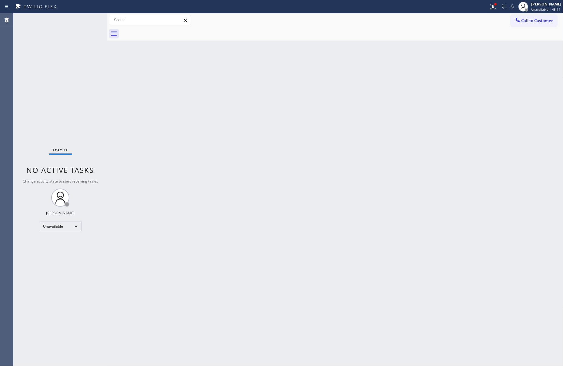
click at [218, 130] on div "Back to Dashboard Change Sender ID Customers Technicians Select a contact Outbo…" at bounding box center [335, 189] width 456 height 353
click at [165, 198] on div "Status No active tasks Change activity state to start receiving tasks. [PERSON_…" at bounding box center [288, 189] width 550 height 353
drag, startPoint x: 107, startPoint y: 128, endPoint x: 286, endPoint y: 215, distance: 199.2
click at [374, 156] on div "Back to Dashboard Change Sender ID Customers Technicians Select a contact Outbo…" at bounding box center [335, 189] width 456 height 353
click at [334, 236] on div "Back to Dashboard Change Sender ID Customers Technicians Select a contact Outbo…" at bounding box center [335, 189] width 456 height 353
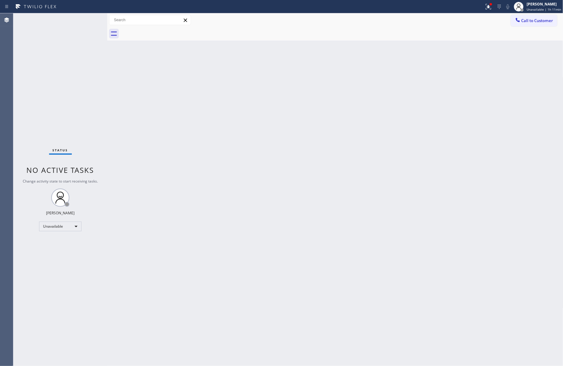
click at [208, 222] on div "Back to Dashboard Change Sender ID Customers Technicians Select a contact Outbo…" at bounding box center [335, 189] width 456 height 353
click at [401, 146] on div "Back to Dashboard Change Sender ID Customers Technicians Select a contact Outbo…" at bounding box center [335, 189] width 456 height 353
click at [380, 184] on div "Back to Dashboard Change Sender ID Customers Technicians Select a contact Outbo…" at bounding box center [335, 189] width 456 height 353
click at [407, 122] on div "Back to Dashboard Change Sender ID Customers Technicians Select a contact Outbo…" at bounding box center [335, 189] width 456 height 353
click at [538, 19] on span "Call to Customer" at bounding box center [537, 20] width 32 height 5
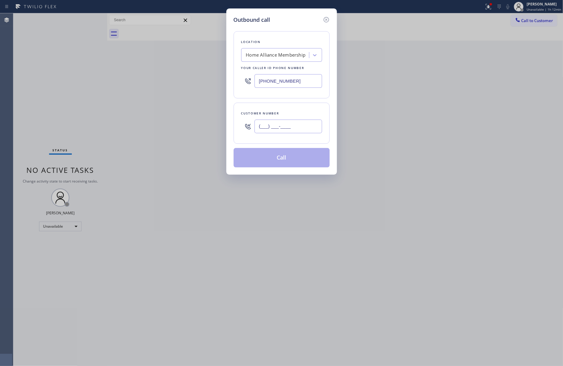
click at [296, 125] on input "(___) ___-____" at bounding box center [288, 127] width 68 height 14
paste input "205) 566-9203"
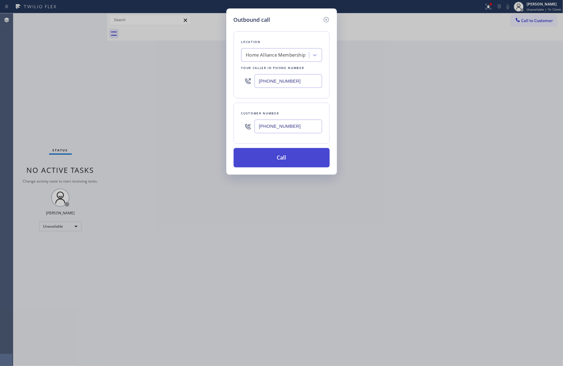
type input "[PHONE_NUMBER]"
click at [298, 163] on button "Call" at bounding box center [282, 157] width 96 height 19
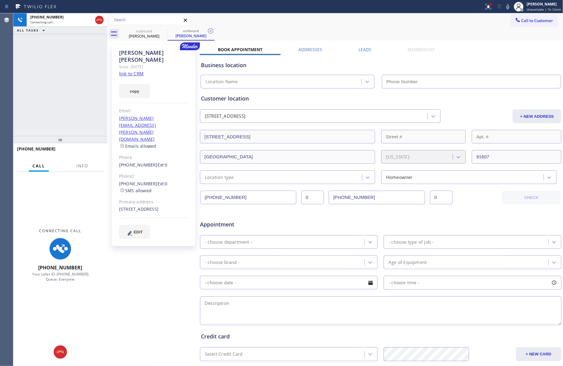
click at [80, 86] on div "[PHONE_NUMBER] Connecting call… ALL TASKS ALL TASKS ACTIVE TASKS TASKS IN WRAP …" at bounding box center [60, 74] width 94 height 123
type input "[PHONE_NUMBER]"
click at [28, 83] on div "[PHONE_NUMBER] Connecting call… ALL TASKS ALL TASKS ACTIVE TASKS TASKS IN WRAP …" at bounding box center [60, 74] width 94 height 123
click at [39, 81] on div "[PHONE_NUMBER] Connecting call… ALL TASKS ALL TASKS ACTIVE TASKS TASKS IN WRAP …" at bounding box center [60, 74] width 94 height 123
click at [45, 83] on div "[PHONE_NUMBER] Connecting call… ALL TASKS ALL TASKS ACTIVE TASKS TASKS IN WRAP …" at bounding box center [60, 74] width 94 height 123
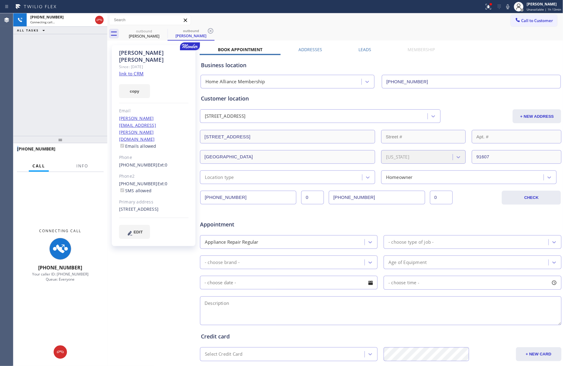
click at [45, 83] on div "[PHONE_NUMBER] Connecting call… ALL TASKS ALL TASKS ACTIVE TASKS TASKS IN WRAP …" at bounding box center [60, 74] width 94 height 123
click at [48, 83] on div "[PHONE_NUMBER] Connecting call… ALL TASKS ALL TASKS ACTIVE TASKS TASKS IN WRAP …" at bounding box center [60, 74] width 94 height 123
click at [53, 83] on div "[PHONE_NUMBER] Connecting call… ALL TASKS ALL TASKS ACTIVE TASKS TASKS IN WRAP …" at bounding box center [60, 74] width 94 height 123
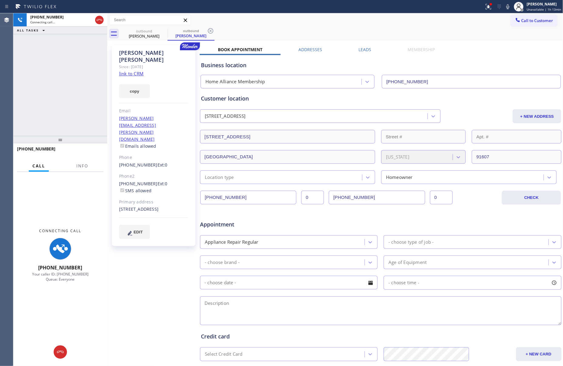
drag, startPoint x: 101, startPoint y: 22, endPoint x: 92, endPoint y: 58, distance: 37.2
click at [101, 22] on icon at bounding box center [99, 19] width 7 height 7
click at [95, 88] on div "[PHONE_NUMBER] Connecting call… ALL TASKS ALL TASKS ACTIVE TASKS TASKS IN WRAP …" at bounding box center [60, 74] width 94 height 123
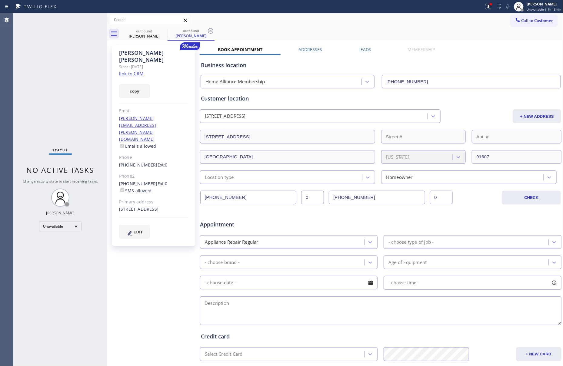
click at [361, 49] on label "Leads" at bounding box center [364, 50] width 13 height 6
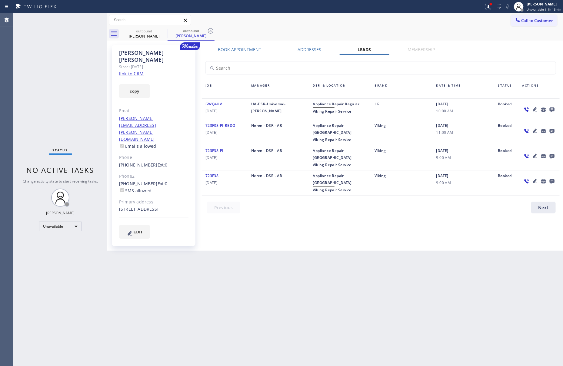
click at [324, 242] on div "Back to Dashboard Change Sender ID Customers Technicians Select a contact Outbo…" at bounding box center [335, 189] width 456 height 353
click at [552, 109] on icon at bounding box center [551, 110] width 5 height 5
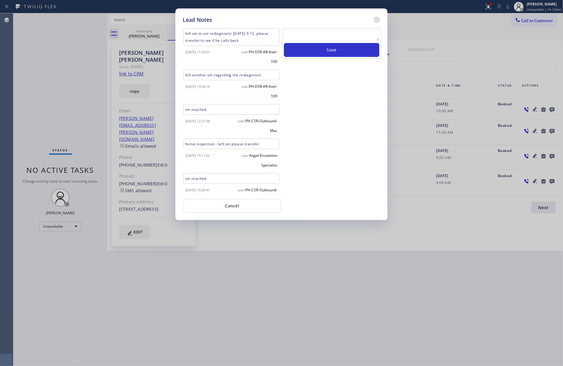
click at [307, 34] on textarea at bounding box center [331, 35] width 95 height 11
paste textarea "please transfer. membership follow up calls"
type textarea "please transfer. membership follow up calls"
click at [314, 51] on button "Save" at bounding box center [331, 50] width 95 height 14
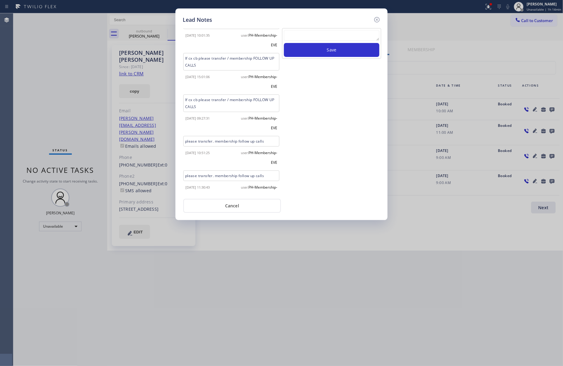
scroll to position [190, 0]
drag, startPoint x: 241, startPoint y: 208, endPoint x: 309, endPoint y: 197, distance: 69.1
click at [243, 208] on button "Cancel" at bounding box center [232, 206] width 98 height 14
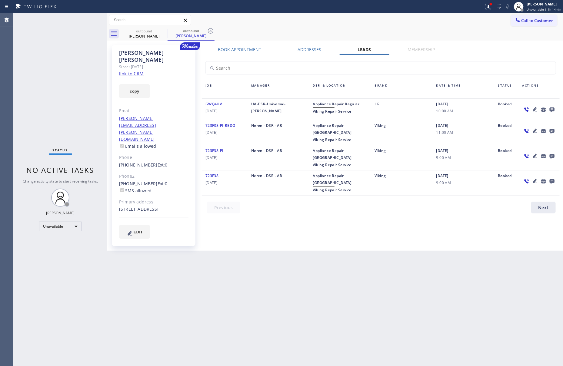
click at [344, 172] on div "Appliance Repair High End Viking Repair Service" at bounding box center [340, 182] width 62 height 21
click at [38, 61] on div "Status No active tasks Change activity state to start receiving tasks. [PERSON_…" at bounding box center [60, 189] width 94 height 353
click at [145, 34] on div "[PERSON_NAME]" at bounding box center [144, 35] width 46 height 5
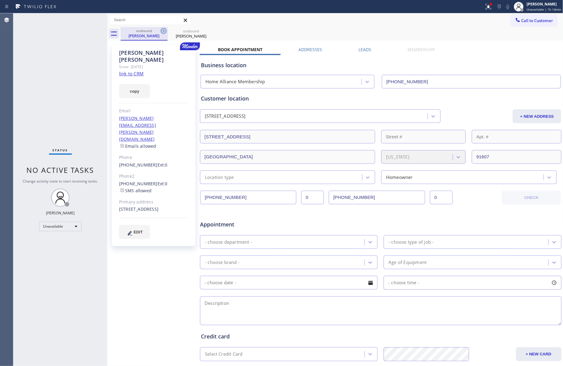
click at [164, 28] on icon at bounding box center [163, 30] width 5 height 5
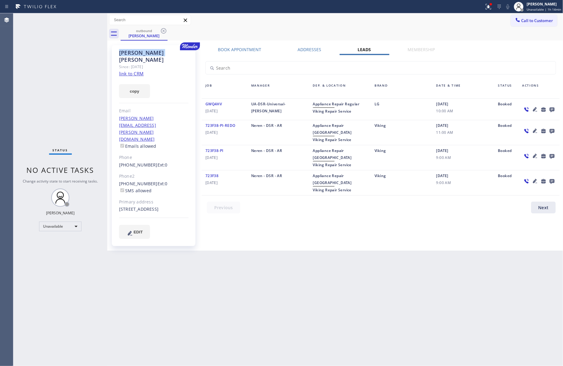
click at [164, 28] on icon at bounding box center [163, 30] width 5 height 5
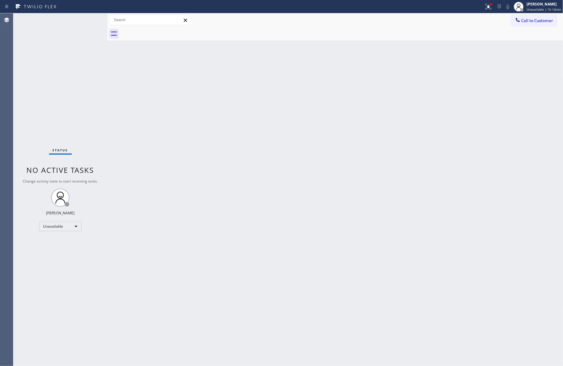
click at [164, 28] on div at bounding box center [342, 34] width 443 height 14
drag, startPoint x: 68, startPoint y: 90, endPoint x: 304, endPoint y: 153, distance: 244.0
click at [69, 90] on div "Status No active tasks Change activity state to start receiving tasks. [PERSON_…" at bounding box center [60, 189] width 94 height 353
click at [321, 157] on div "Back to Dashboard Change Sender ID Customers Technicians Select a contact Outbo…" at bounding box center [335, 189] width 456 height 353
click at [317, 121] on div "Back to Dashboard Change Sender ID Customers Technicians Select a contact Outbo…" at bounding box center [335, 189] width 456 height 353
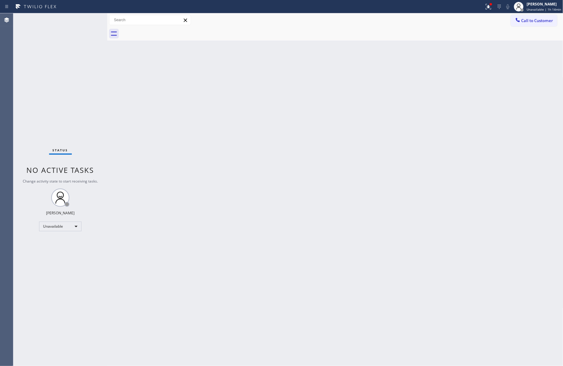
click at [442, 112] on div "Back to Dashboard Change Sender ID Customers Technicians Select a contact Outbo…" at bounding box center [335, 189] width 456 height 353
click at [539, 19] on span "Call to Customer" at bounding box center [537, 20] width 32 height 5
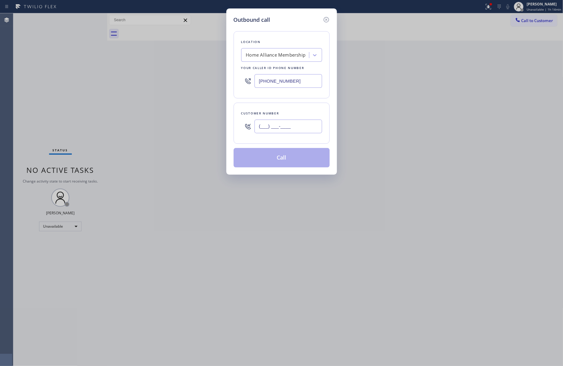
click at [294, 125] on input "(___) ___-____" at bounding box center [288, 127] width 68 height 14
paste input "310) 938-4737"
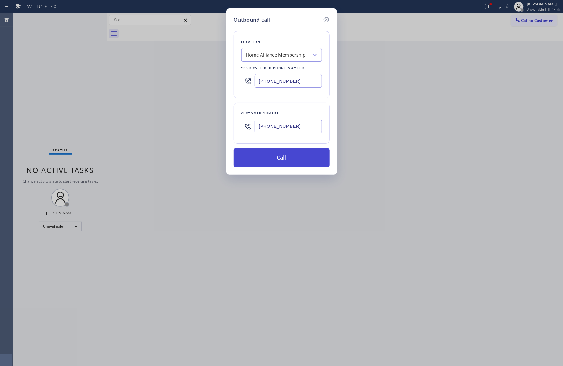
type input "[PHONE_NUMBER]"
click at [288, 156] on button "Call" at bounding box center [282, 157] width 96 height 19
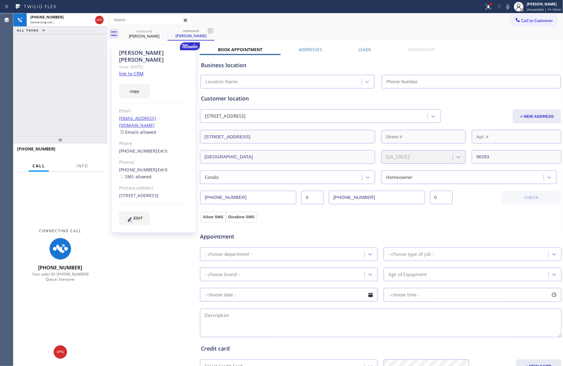
click at [68, 102] on div "[PHONE_NUMBER] Connecting call… ALL TASKS ALL TASKS ACTIVE TASKS TASKS IN WRAP …" at bounding box center [60, 74] width 94 height 123
click at [138, 71] on link "link to CRM" at bounding box center [131, 74] width 25 height 6
click at [86, 77] on div "[PHONE_NUMBER] Connecting call… ALL TASKS ALL TASKS ACTIVE TASKS TASKS IN WRAP …" at bounding box center [60, 74] width 94 height 123
type input "[PHONE_NUMBER]"
click at [49, 103] on div "[PHONE_NUMBER] Connecting call… ALL TASKS ALL TASKS ACTIVE TASKS TASKS IN WRAP …" at bounding box center [60, 74] width 94 height 123
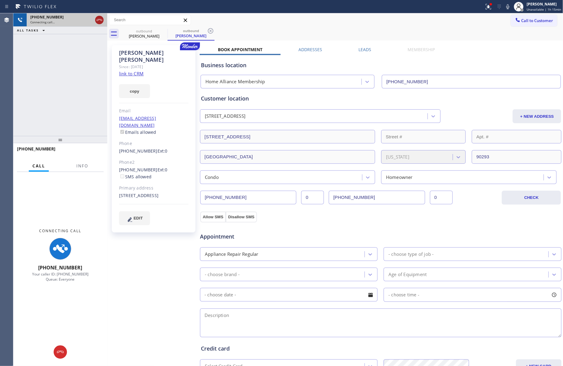
click at [97, 22] on icon at bounding box center [99, 19] width 7 height 7
click at [102, 89] on div "[PHONE_NUMBER] Connecting call… ALL TASKS ALL TASKS ACTIVE TASKS TASKS IN WRAP …" at bounding box center [60, 74] width 94 height 123
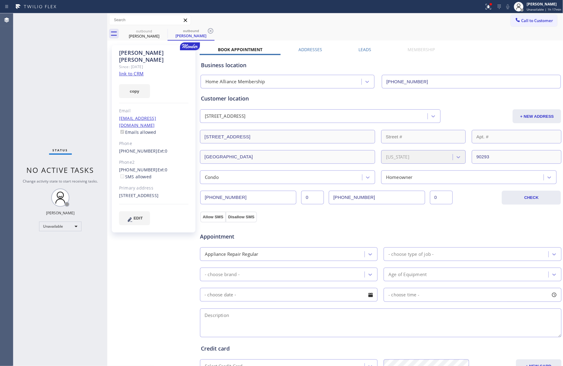
click at [146, 41] on div "[PERSON_NAME] Since: [DATE] link to CRM copy Email [EMAIL_ADDRESS][DOMAIN_NAME]…" at bounding box center [335, 245] width 456 height 408
click at [147, 34] on div "[PERSON_NAME]" at bounding box center [144, 35] width 46 height 5
click at [164, 32] on icon at bounding box center [163, 30] width 5 height 5
click at [0, 0] on icon at bounding box center [0, 0] width 0 height 0
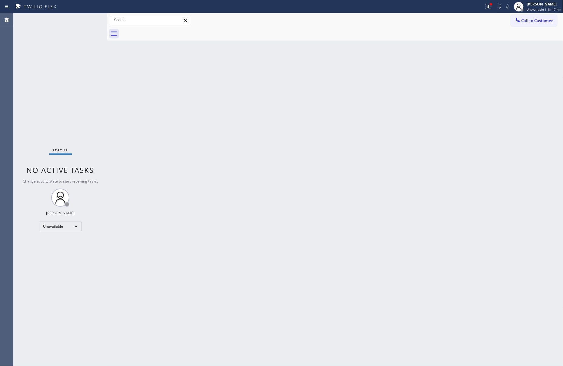
click at [164, 32] on div at bounding box center [342, 34] width 443 height 14
click at [524, 20] on span "Call to Customer" at bounding box center [537, 20] width 32 height 5
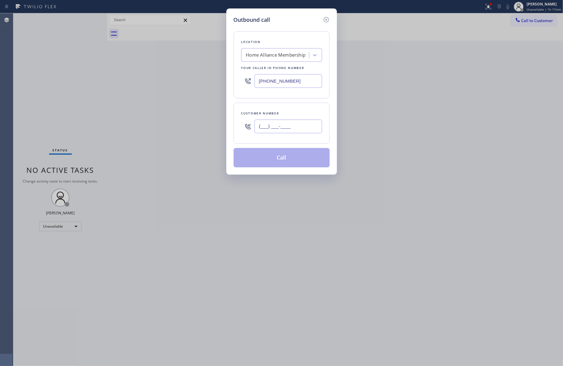
click at [291, 129] on input "(___) ___-____" at bounding box center [288, 127] width 68 height 14
paste input "310) 850-9227"
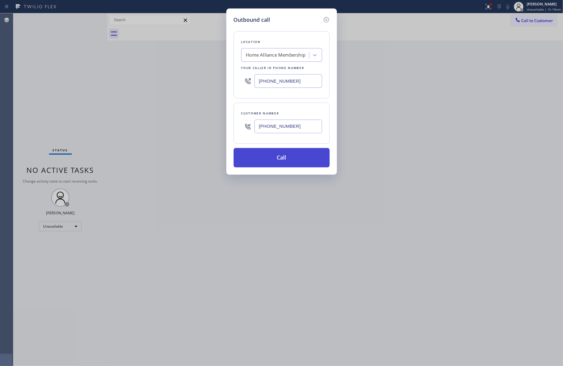
type input "[PHONE_NUMBER]"
click at [295, 164] on button "Call" at bounding box center [282, 157] width 96 height 19
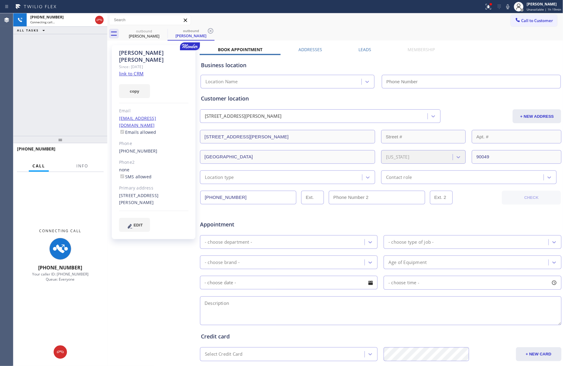
click at [81, 99] on div "[PHONE_NUMBER] Connecting call… ALL TASKS ALL TASKS ACTIVE TASKS TASKS IN WRAP …" at bounding box center [60, 74] width 94 height 123
type input "[PHONE_NUMBER]"
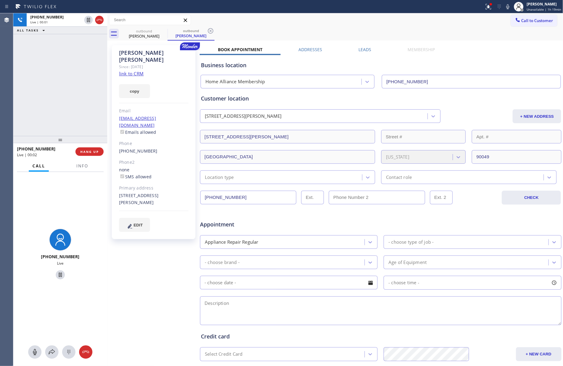
click at [75, 91] on div "[PHONE_NUMBER] Live | 00:01 ALL TASKS ALL TASKS ACTIVE TASKS TASKS IN WRAP UP" at bounding box center [60, 74] width 94 height 123
click at [89, 152] on span "HANG UP" at bounding box center [89, 152] width 18 height 4
click at [90, 103] on div "[PHONE_NUMBER] Live | 00:03 ALL TASKS ALL TASKS ACTIVE TASKS TASKS IN WRAP UP" at bounding box center [60, 74] width 94 height 123
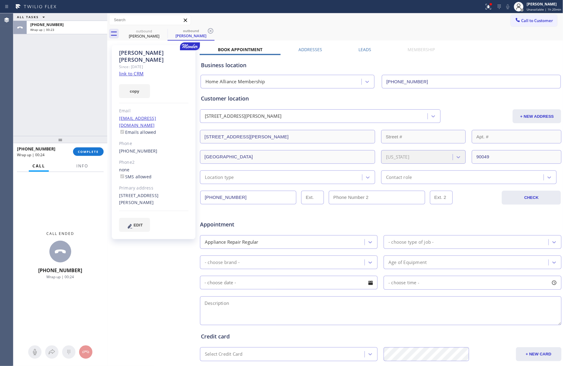
click at [92, 108] on div "ALL TASKS ALL TASKS ACTIVE TASKS TASKS IN WRAP UP [PHONE_NUMBER] Wrap up | 00:23" at bounding box center [60, 74] width 94 height 123
click at [365, 48] on label "Leads" at bounding box center [364, 50] width 13 height 6
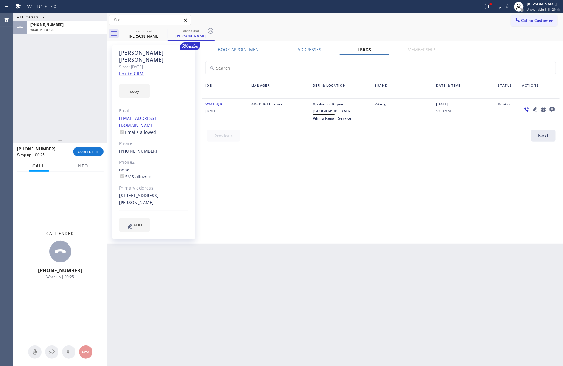
drag, startPoint x: 483, startPoint y: 239, endPoint x: 476, endPoint y: 233, distance: 9.7
click at [483, 239] on div "Back to Dashboard Change Sender ID Customers Technicians Select a contact Outbo…" at bounding box center [335, 189] width 456 height 353
drag, startPoint x: 398, startPoint y: 213, endPoint x: 547, endPoint y: 178, distance: 153.1
click at [416, 212] on div "Book Appointment Addresses Leads Membership Business location Home Alliance Mem…" at bounding box center [381, 145] width 362 height 196
click at [552, 109] on icon at bounding box center [551, 110] width 5 height 5
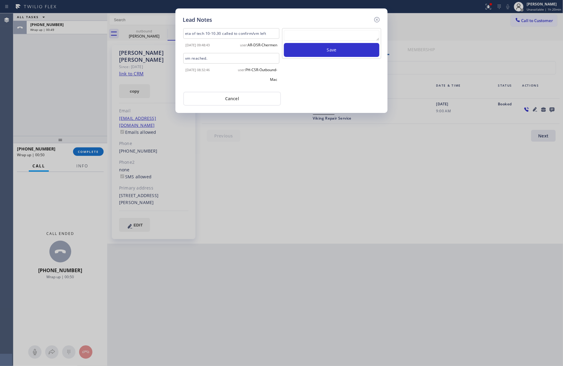
click at [312, 32] on textarea at bounding box center [331, 35] width 95 height 11
paste textarea "please transfer. membership follow up calls"
type textarea "please transfer. membership follow up calls"
click at [314, 48] on button "Save" at bounding box center [331, 50] width 95 height 14
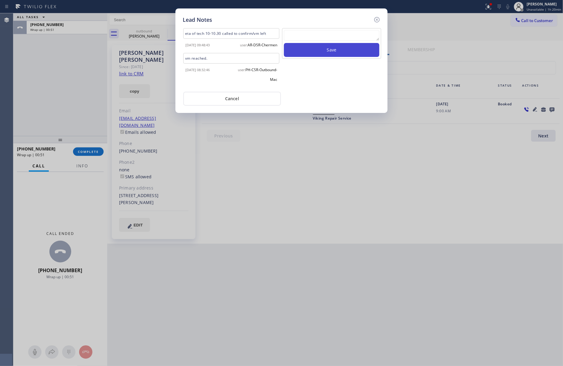
scroll to position [0, 0]
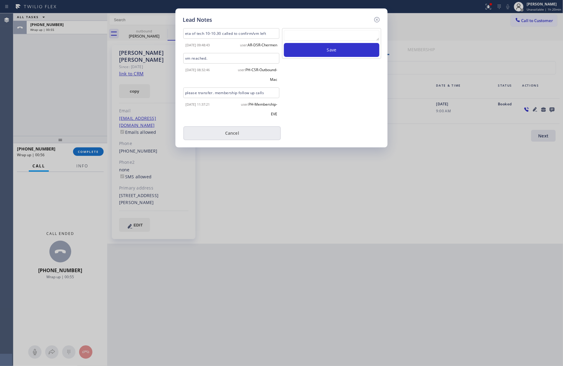
click at [236, 133] on button "Cancel" at bounding box center [232, 133] width 98 height 14
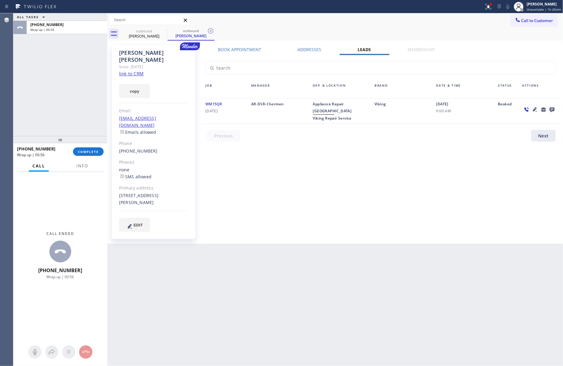
click at [74, 104] on div "ALL TASKS ALL TASKS ACTIVE TASKS TASKS IN WRAP UP [PHONE_NUMBER] Wrap up | 00:55" at bounding box center [60, 74] width 94 height 123
click at [97, 153] on span "COMPLETE" at bounding box center [88, 152] width 21 height 4
click at [86, 67] on div "ALL TASKS ALL TASKS ACTIVE TASKS TASKS IN WRAP UP [PHONE_NUMBER] Wrap up | 04:36" at bounding box center [60, 74] width 94 height 123
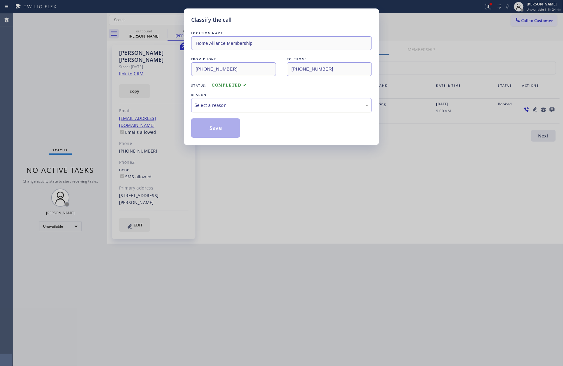
drag, startPoint x: 197, startPoint y: 103, endPoint x: 197, endPoint y: 108, distance: 5.8
click at [197, 104] on div "Select a reason" at bounding box center [281, 105] width 174 height 7
click at [210, 130] on button "Save" at bounding box center [215, 127] width 49 height 19
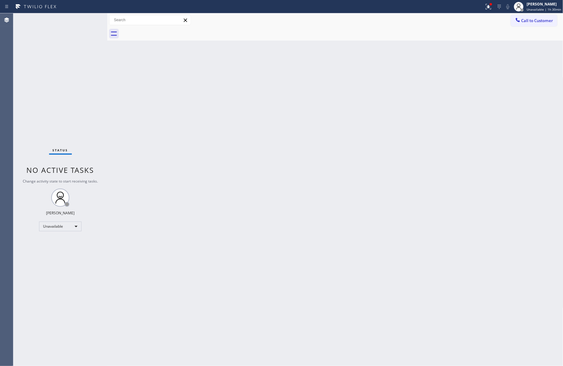
drag, startPoint x: 404, startPoint y: 143, endPoint x: 422, endPoint y: 131, distance: 21.4
click at [415, 136] on div "Back to Dashboard Change Sender ID Customers Technicians Select a contact Outbo…" at bounding box center [335, 189] width 456 height 353
click at [521, 25] on button "Call to Customer" at bounding box center [534, 21] width 46 height 12
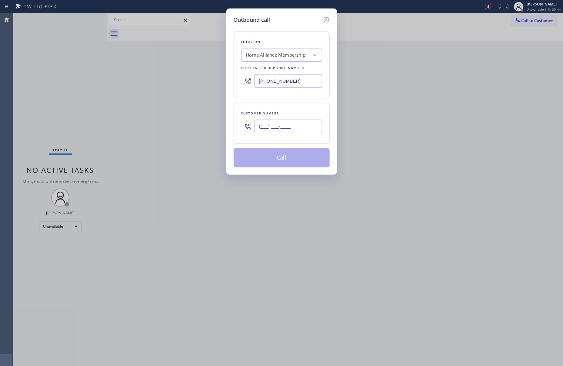
click at [297, 131] on input "(___) ___-____" at bounding box center [288, 127] width 68 height 14
paste input "714) 462-1115"
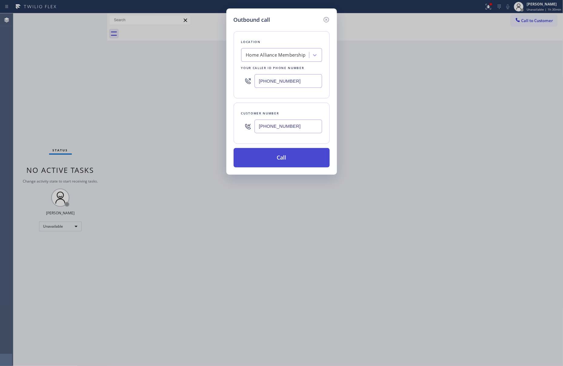
type input "[PHONE_NUMBER]"
click at [311, 155] on button "Call" at bounding box center [282, 157] width 96 height 19
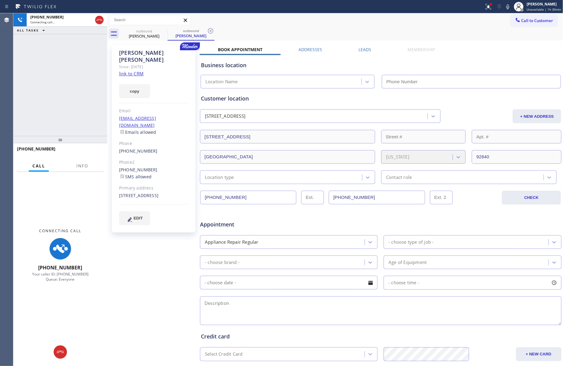
type input "[PHONE_NUMBER]"
drag, startPoint x: 57, startPoint y: 62, endPoint x: 103, endPoint y: 62, distance: 45.7
click at [58, 63] on div "[PHONE_NUMBER] Connecting call… ALL TASKS ALL TASKS ACTIVE TASKS TASKS IN WRAP …" at bounding box center [60, 74] width 94 height 123
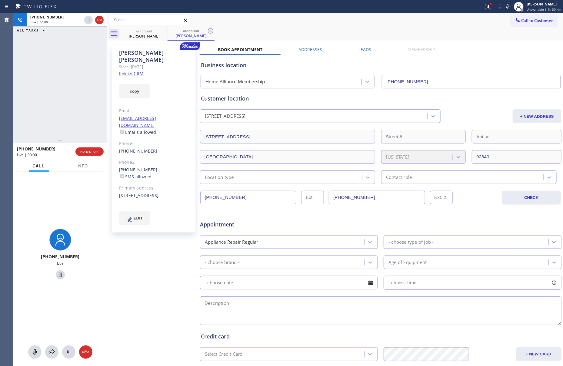
click at [124, 71] on link "link to CRM" at bounding box center [131, 74] width 25 height 6
drag, startPoint x: 71, startPoint y: 68, endPoint x: 75, endPoint y: 136, distance: 68.0
click at [74, 88] on div "[PHONE_NUMBER] Live | 00:00 ALL TASKS ALL TASKS ACTIVE TASKS TASKS IN WRAP UP" at bounding box center [60, 74] width 94 height 123
click at [70, 118] on div "[PHONE_NUMBER] Live | 00:01 ALL TASKS ALL TASKS ACTIVE TASKS TASKS IN WRAP UP" at bounding box center [60, 74] width 94 height 123
click at [72, 119] on div "[PHONE_NUMBER] Live | 00:01 ALL TASKS ALL TASKS ACTIVE TASKS TASKS IN WRAP UP" at bounding box center [60, 74] width 94 height 123
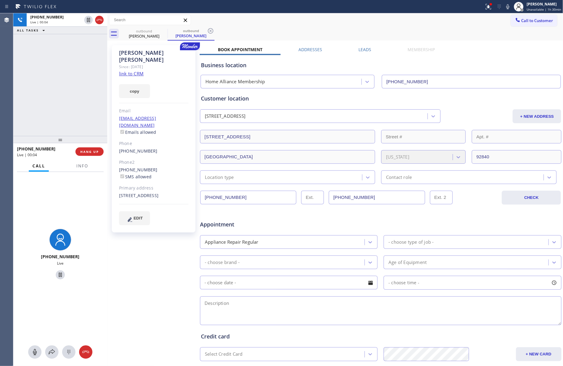
click at [66, 111] on div "[PHONE_NUMBER] Live | 00:04 ALL TASKS ALL TASKS ACTIVE TASKS TASKS IN WRAP UP" at bounding box center [60, 74] width 94 height 123
click at [67, 111] on div "[PHONE_NUMBER] Live | 00:06 ALL TASKS ALL TASKS ACTIVE TASKS TASKS IN WRAP UP" at bounding box center [60, 74] width 94 height 123
drag, startPoint x: 37, startPoint y: 94, endPoint x: 40, endPoint y: 96, distance: 3.6
click at [39, 96] on div "[PHONE_NUMBER] Live | 00:32 ALL TASKS ALL TASKS ACTIVE TASKS TASKS IN WRAP UP" at bounding box center [60, 74] width 94 height 123
click at [47, 103] on div "[PHONE_NUMBER] Live | 00:32 ALL TASKS ALL TASKS ACTIVE TASKS TASKS IN WRAP UP" at bounding box center [60, 74] width 94 height 123
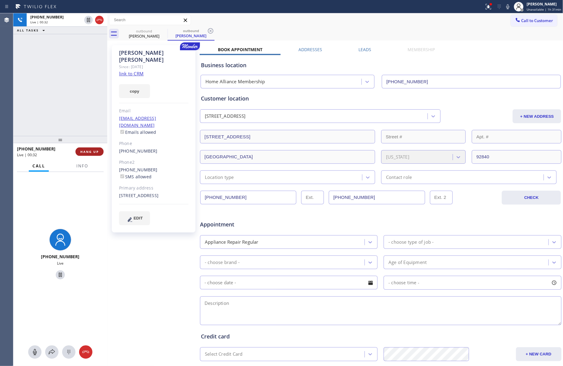
click at [88, 153] on span "HANG UP" at bounding box center [89, 152] width 18 height 4
click at [70, 65] on div "[PHONE_NUMBER] Live | 00:33 ALL TASKS ALL TASKS ACTIVE TASKS TASKS IN WRAP UP" at bounding box center [60, 74] width 94 height 123
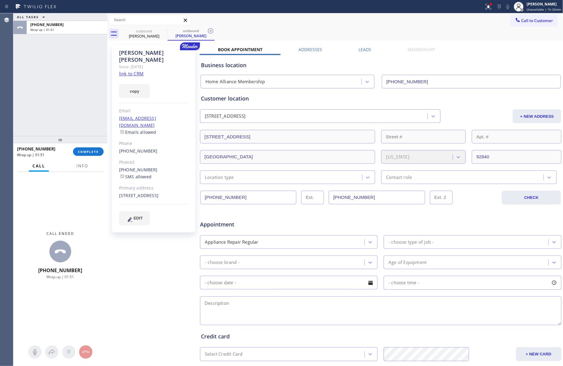
click at [70, 138] on div at bounding box center [60, 139] width 94 height 7
click at [93, 154] on span "COMPLETE" at bounding box center [88, 152] width 21 height 4
click at [68, 41] on div "ALL TASKS ALL TASKS ACTIVE TASKS TASKS IN WRAP UP [PHONE_NUMBER] Wrap up | 01:52" at bounding box center [60, 74] width 94 height 123
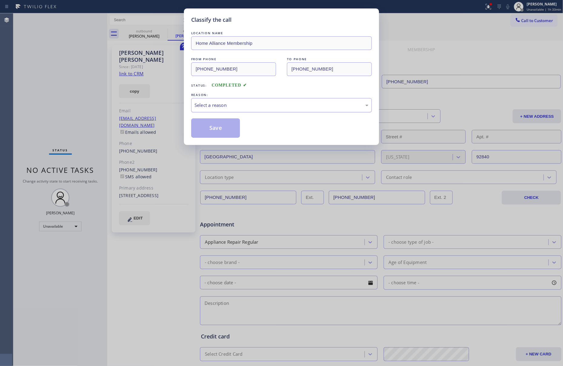
click at [229, 104] on div "Select a reason" at bounding box center [281, 105] width 174 height 7
click at [213, 125] on button "Save" at bounding box center [215, 127] width 49 height 19
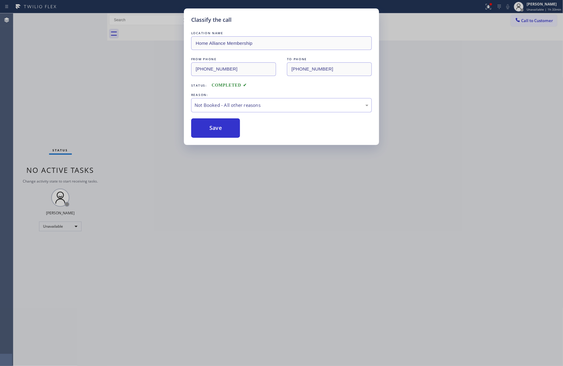
click at [52, 75] on div "Classify the call LOCATION NAME Home Alliance Membership FROM PHONE [PHONE_NUMB…" at bounding box center [281, 183] width 563 height 366
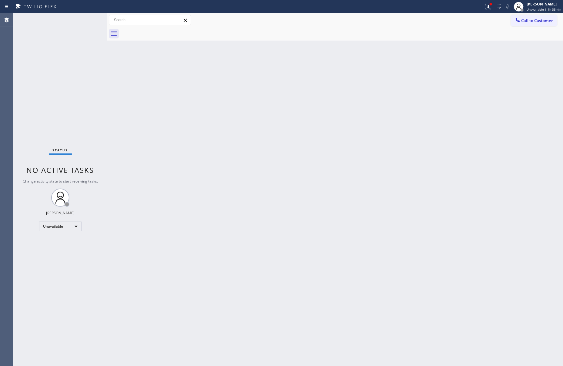
click at [248, 228] on div "Back to Dashboard Change Sender ID Customers Technicians Select a contact Outbo…" at bounding box center [335, 189] width 456 height 353
drag, startPoint x: 486, startPoint y: 187, endPoint x: 541, endPoint y: 38, distance: 158.5
click at [503, 163] on div "Back to Dashboard Change Sender ID Customers Technicians Select a contact Outbo…" at bounding box center [335, 189] width 456 height 353
click at [544, 18] on span "Call to Customer" at bounding box center [537, 20] width 32 height 5
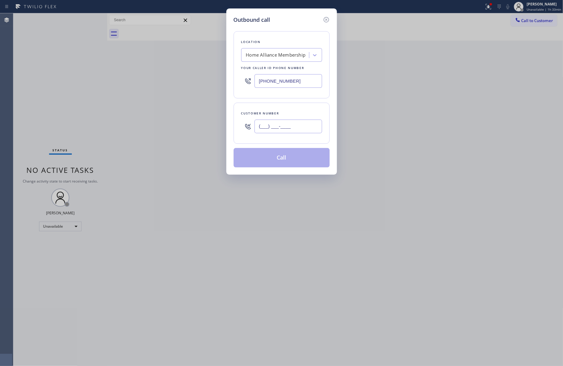
click at [288, 129] on input "(___) ___-____" at bounding box center [288, 127] width 68 height 14
paste input "310) 592-5303"
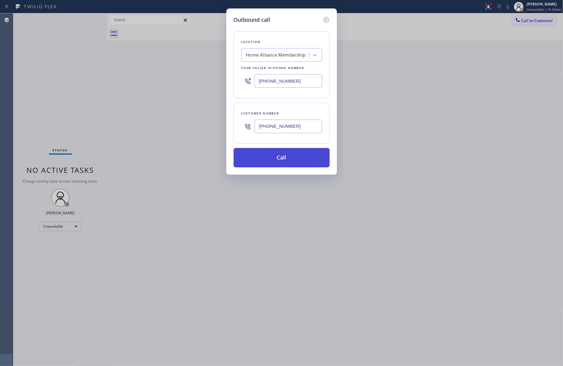
type input "[PHONE_NUMBER]"
click at [276, 162] on button "Call" at bounding box center [282, 157] width 96 height 19
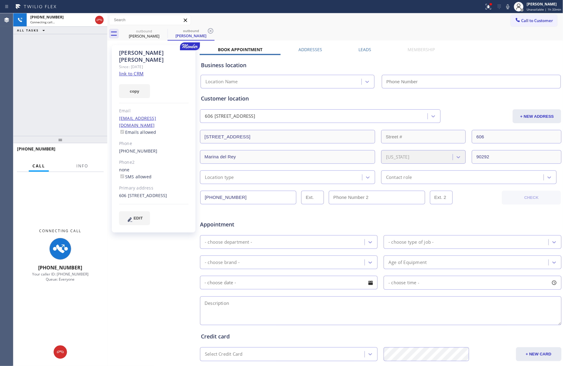
type input "[PHONE_NUMBER]"
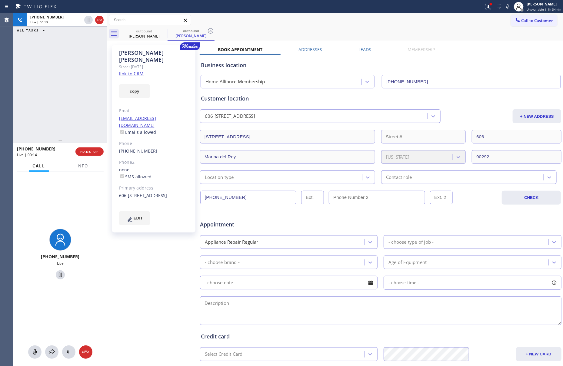
click at [54, 75] on div "[PHONE_NUMBER] Live | 00:13 ALL TASKS ALL TASKS ACTIVE TASKS TASKS IN WRAP UP" at bounding box center [60, 74] width 94 height 123
drag, startPoint x: 54, startPoint y: 61, endPoint x: 58, endPoint y: 64, distance: 4.8
click at [54, 61] on div "[PHONE_NUMBER] Live | 00:14 ALL TASKS ALL TASKS ACTIVE TASKS TASKS IN WRAP UP" at bounding box center [60, 74] width 94 height 123
click at [356, 32] on div "outbound [PERSON_NAME] outbound [PERSON_NAME]" at bounding box center [342, 34] width 443 height 14
drag, startPoint x: 66, startPoint y: 81, endPoint x: 74, endPoint y: 110, distance: 29.8
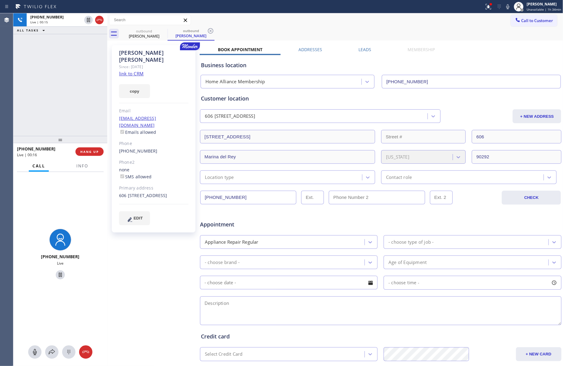
click at [69, 90] on div "[PHONE_NUMBER] Live | 00:15 ALL TASKS ALL TASKS ACTIVE TASKS TASKS IN WRAP UP" at bounding box center [60, 74] width 94 height 123
click at [89, 153] on span "HANG UP" at bounding box center [89, 152] width 18 height 4
drag, startPoint x: 59, startPoint y: 94, endPoint x: 409, endPoint y: 55, distance: 352.1
click at [91, 90] on div "[PHONE_NUMBER] Live | 00:17 ALL TASKS ALL TASKS ACTIVE TASKS TASKS IN WRAP UP" at bounding box center [60, 74] width 94 height 123
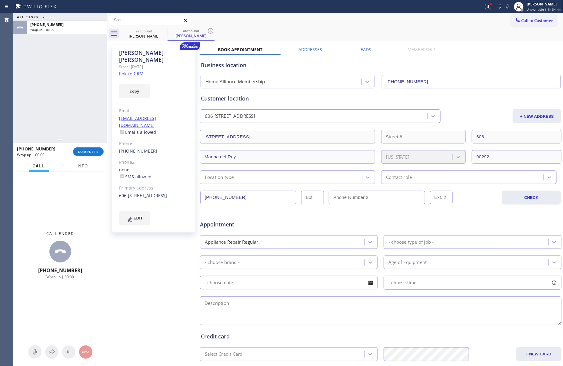
drag, startPoint x: 357, startPoint y: 50, endPoint x: 364, endPoint y: 50, distance: 6.4
click at [358, 51] on label "Leads" at bounding box center [364, 50] width 13 height 6
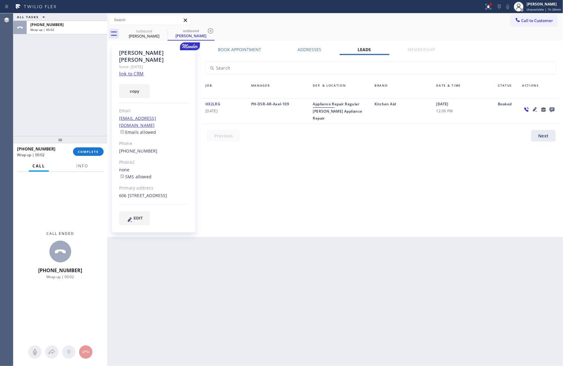
drag, startPoint x: 507, startPoint y: 192, endPoint x: 549, endPoint y: 115, distance: 87.0
click at [508, 189] on div "Book Appointment Addresses Leads Membership Business location Home Alliance Mem…" at bounding box center [381, 141] width 362 height 189
click at [553, 108] on icon at bounding box center [551, 110] width 7 height 8
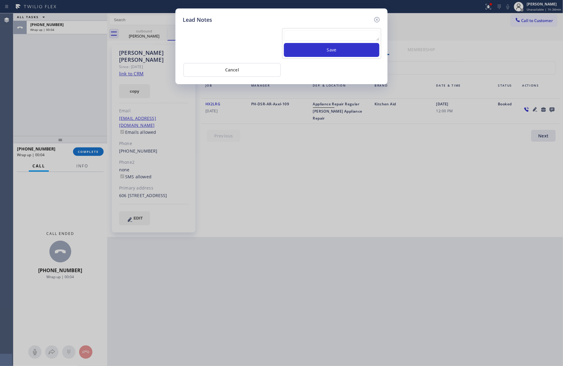
click at [318, 41] on textarea at bounding box center [331, 35] width 95 height 11
paste textarea "please transfer. membership follow up calls"
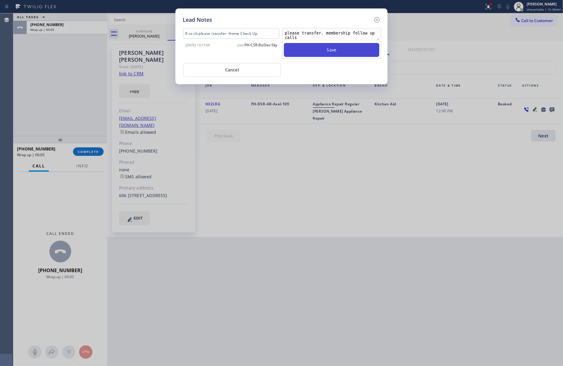
type textarea "please transfer. membership follow up calls"
click at [320, 50] on button "Save" at bounding box center [331, 50] width 95 height 14
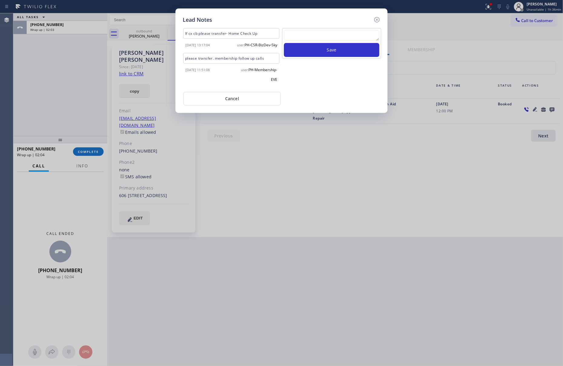
click at [46, 111] on div "Lead Notes If cx cb please transfer- Home Check Up [DATE] 13:17:04 user: PH-CSR…" at bounding box center [281, 183] width 563 height 366
click at [333, 88] on div "Save" at bounding box center [331, 57] width 100 height 59
click at [240, 106] on button "Cancel" at bounding box center [232, 99] width 98 height 14
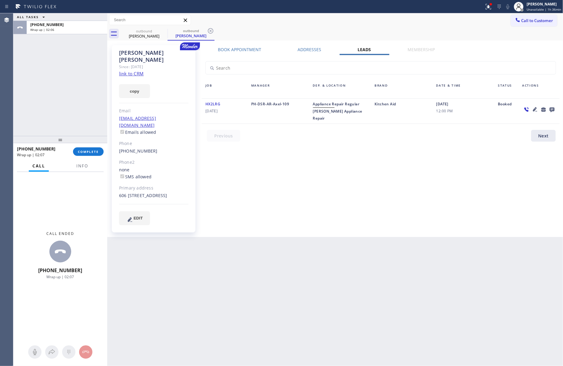
click at [107, 70] on div at bounding box center [107, 189] width 0 height 353
click at [99, 151] on button "COMPLETE" at bounding box center [88, 152] width 31 height 8
click at [74, 92] on div "ALL TASKS ALL TASKS ACTIVE TASKS TASKS IN WRAP UP [PHONE_NUMBER] Wrap up | 02:07" at bounding box center [60, 74] width 94 height 123
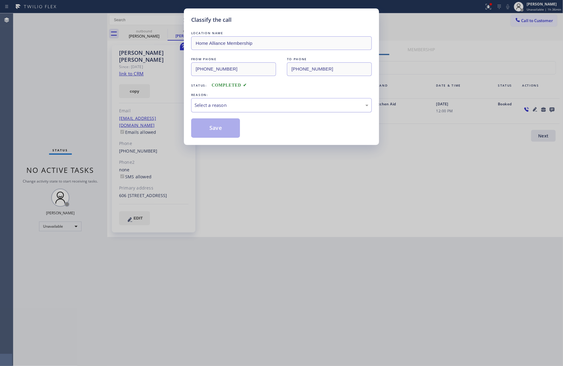
click at [228, 109] on div "Select a reason" at bounding box center [281, 105] width 181 height 14
drag, startPoint x: 223, startPoint y: 130, endPoint x: 224, endPoint y: 128, distance: 3.3
click at [223, 129] on button "Save" at bounding box center [215, 127] width 49 height 19
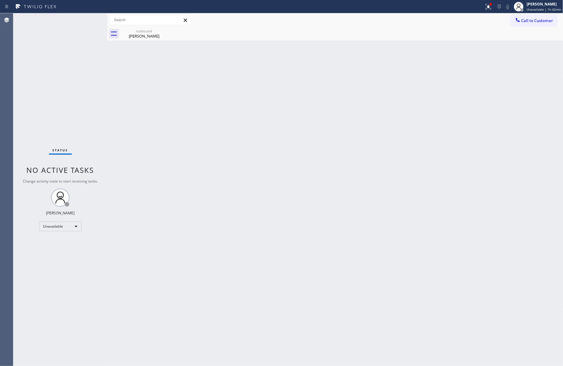
drag, startPoint x: 90, startPoint y: 67, endPoint x: 214, endPoint y: 171, distance: 161.5
click at [90, 67] on div "Status No active tasks Change activity state to start receiving tasks. [PERSON_…" at bounding box center [60, 189] width 94 height 353
drag, startPoint x: 90, startPoint y: 247, endPoint x: 91, endPoint y: 236, distance: 10.3
click at [91, 240] on div "Status No active tasks Change activity state to start receiving tasks. [PERSON_…" at bounding box center [60, 189] width 94 height 353
click at [80, 223] on div "Unavailable" at bounding box center [60, 227] width 42 height 10
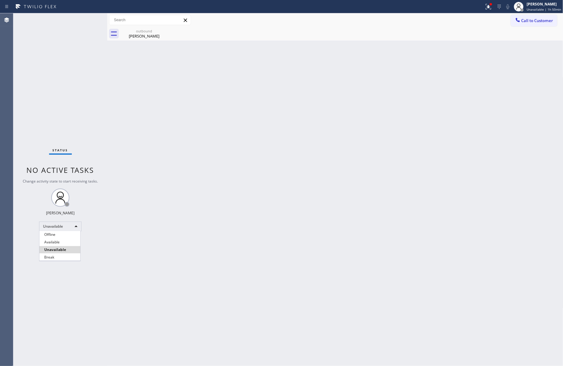
drag, startPoint x: 62, startPoint y: 256, endPoint x: 395, endPoint y: 342, distance: 344.1
click at [62, 257] on li "Break" at bounding box center [59, 257] width 41 height 7
